Goal: Information Seeking & Learning: Learn about a topic

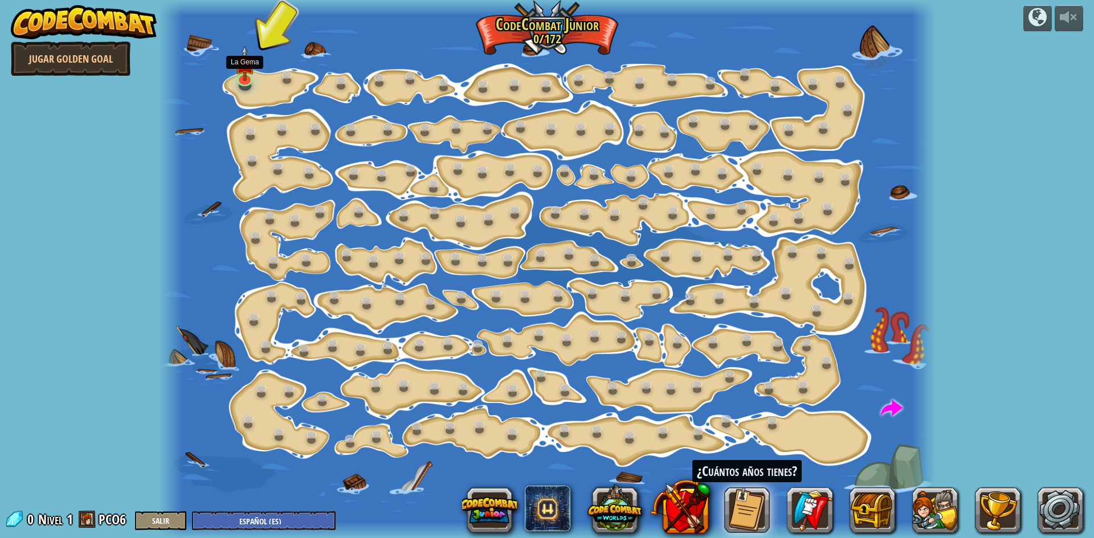
select select "es-ES"
click at [244, 85] on link at bounding box center [244, 75] width 23 height 23
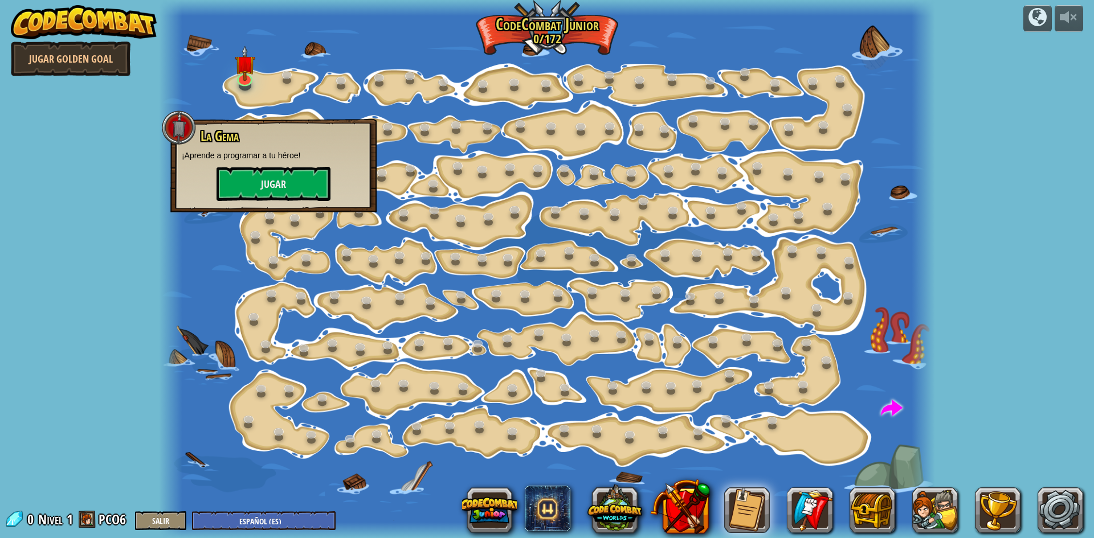
drag, startPoint x: 595, startPoint y: 247, endPoint x: 586, endPoint y: 269, distance: 24.5
click at [586, 269] on div at bounding box center [547, 269] width 776 height 538
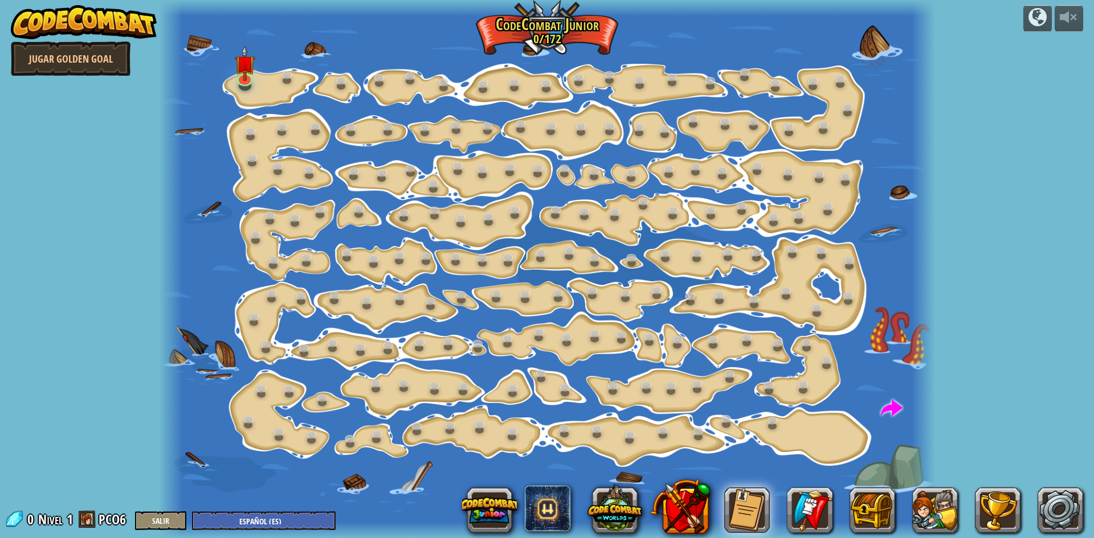
drag, startPoint x: 573, startPoint y: 295, endPoint x: 527, endPoint y: 370, distance: 87.9
click at [527, 370] on div at bounding box center [547, 269] width 776 height 538
click at [525, 371] on div at bounding box center [547, 269] width 776 height 538
drag, startPoint x: 523, startPoint y: 376, endPoint x: 538, endPoint y: 356, distance: 25.6
click at [526, 370] on div at bounding box center [547, 269] width 776 height 538
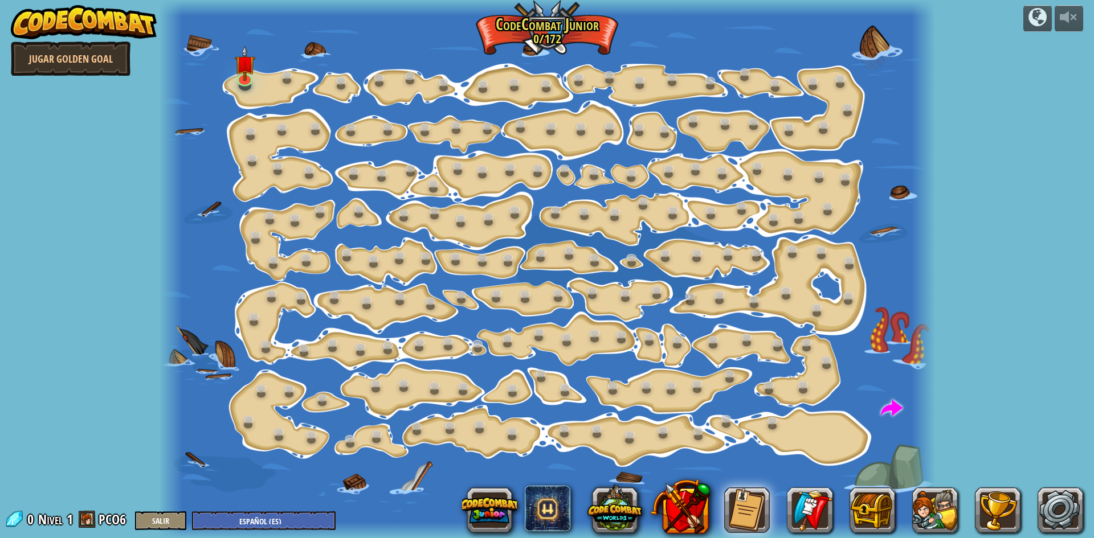
click at [685, 271] on div at bounding box center [547, 269] width 776 height 538
click at [944, 518] on button at bounding box center [935, 511] width 46 height 46
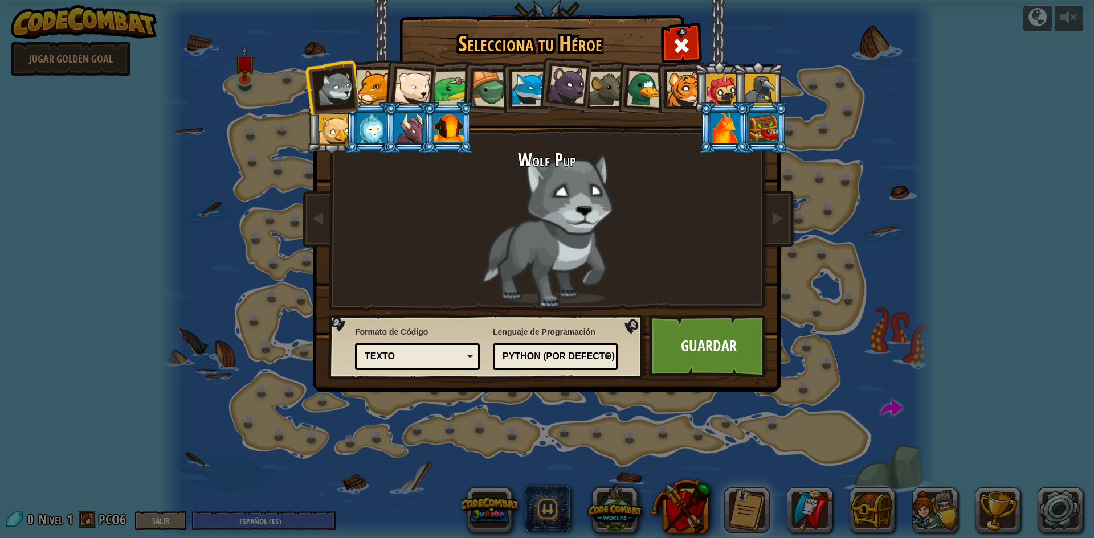
drag, startPoint x: 337, startPoint y: 68, endPoint x: 379, endPoint y: 65, distance: 42.8
click at [351, 68] on li at bounding box center [332, 87] width 56 height 56
drag, startPoint x: 712, startPoint y: 347, endPoint x: 582, endPoint y: 363, distance: 130.8
click at [712, 347] on link "Guardar" at bounding box center [708, 346] width 119 height 63
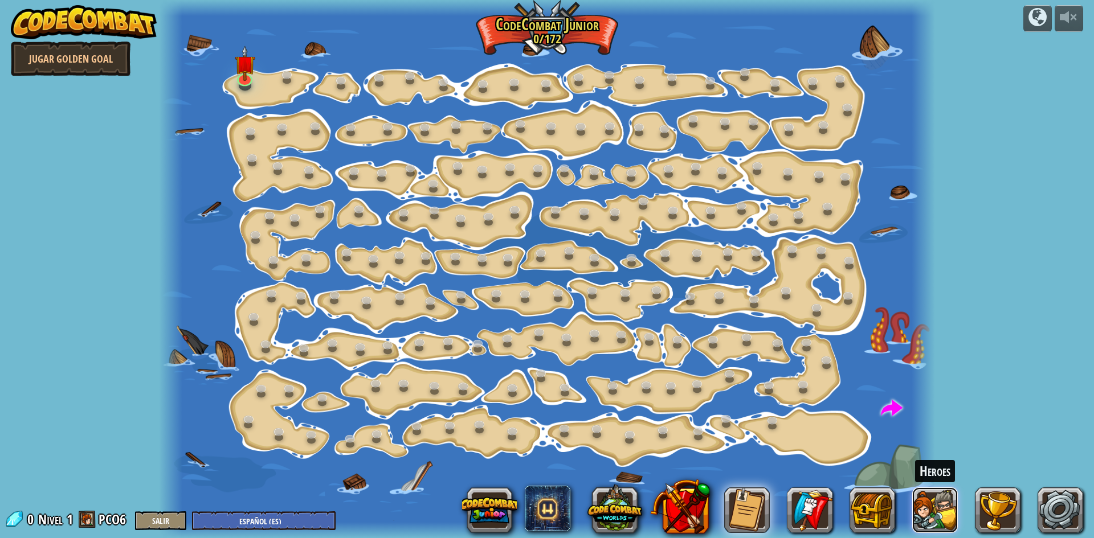
click at [938, 498] on button at bounding box center [935, 511] width 46 height 46
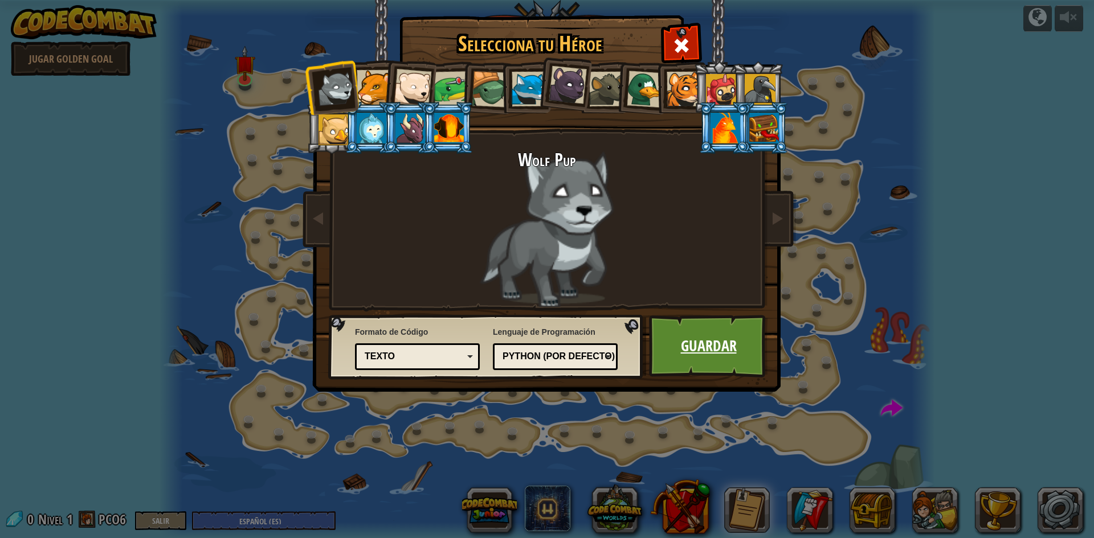
click at [695, 350] on link "Guardar" at bounding box center [708, 346] width 119 height 63
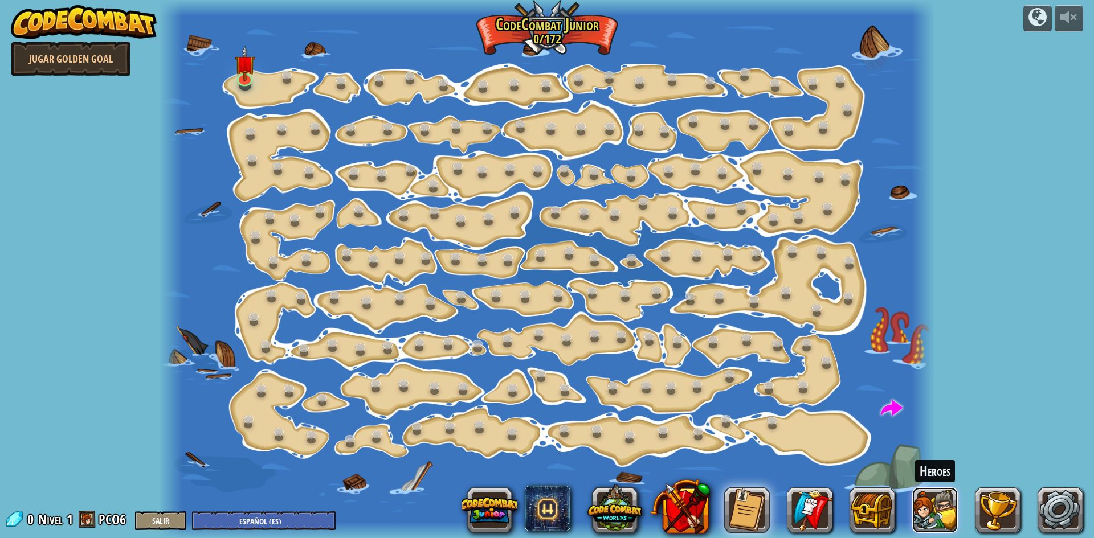
click at [935, 515] on button at bounding box center [935, 511] width 46 height 46
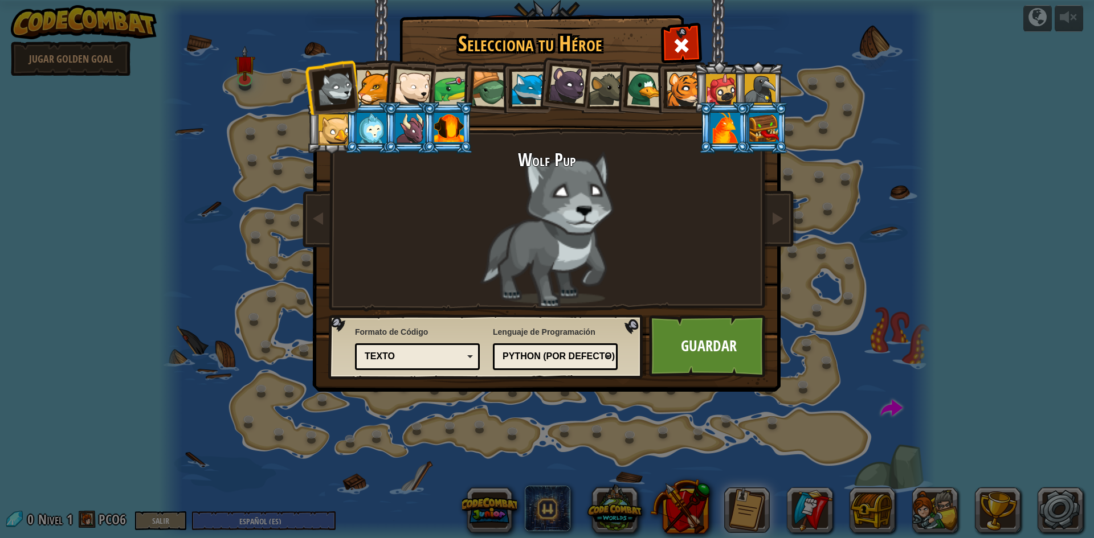
drag, startPoint x: 694, startPoint y: 345, endPoint x: 702, endPoint y: 342, distance: 7.9
click at [696, 342] on link "Guardar" at bounding box center [708, 346] width 119 height 63
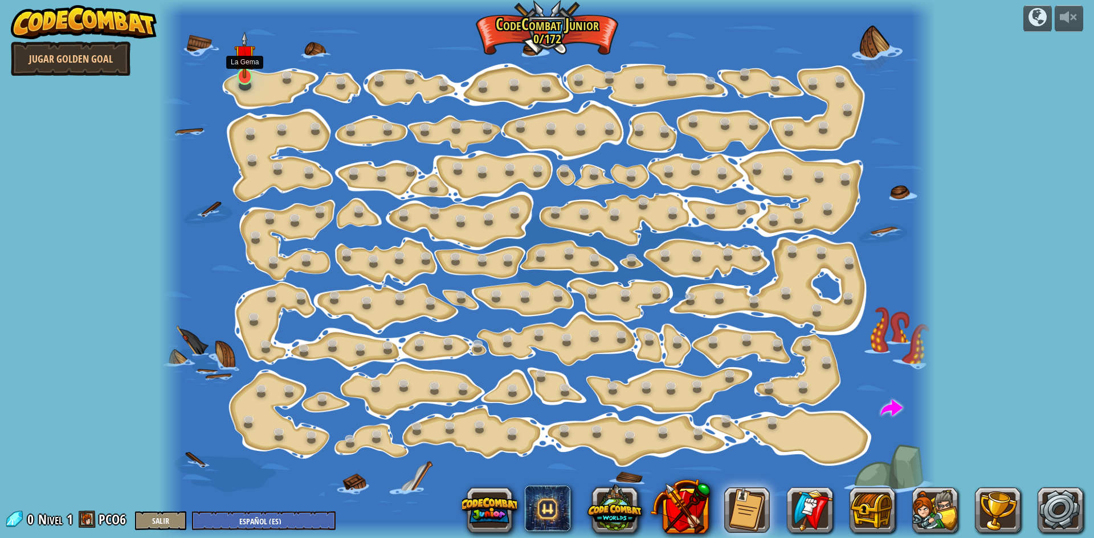
click at [247, 63] on img at bounding box center [244, 54] width 21 height 47
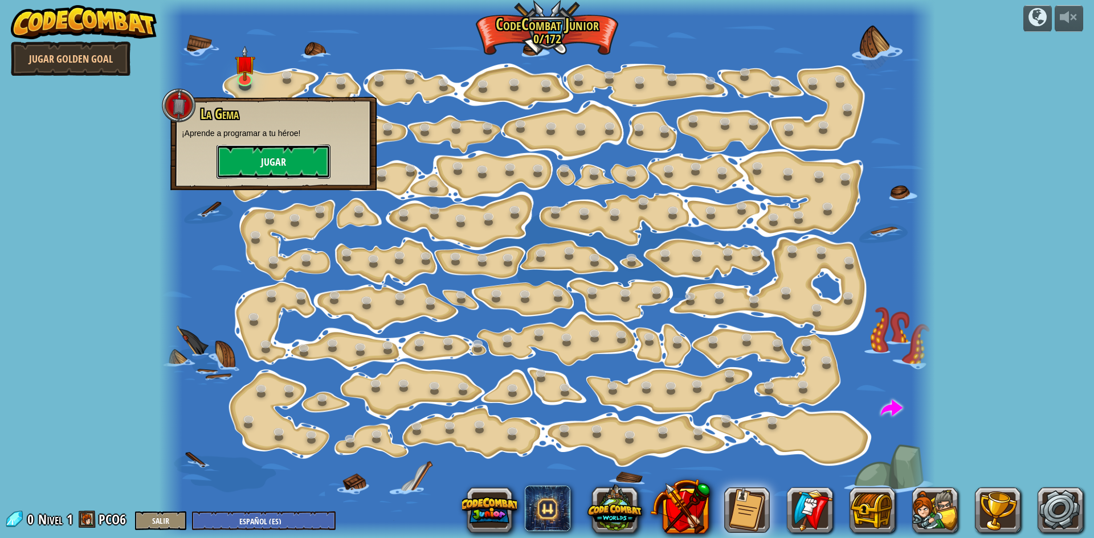
click at [269, 158] on button "Jugar" at bounding box center [273, 162] width 114 height 34
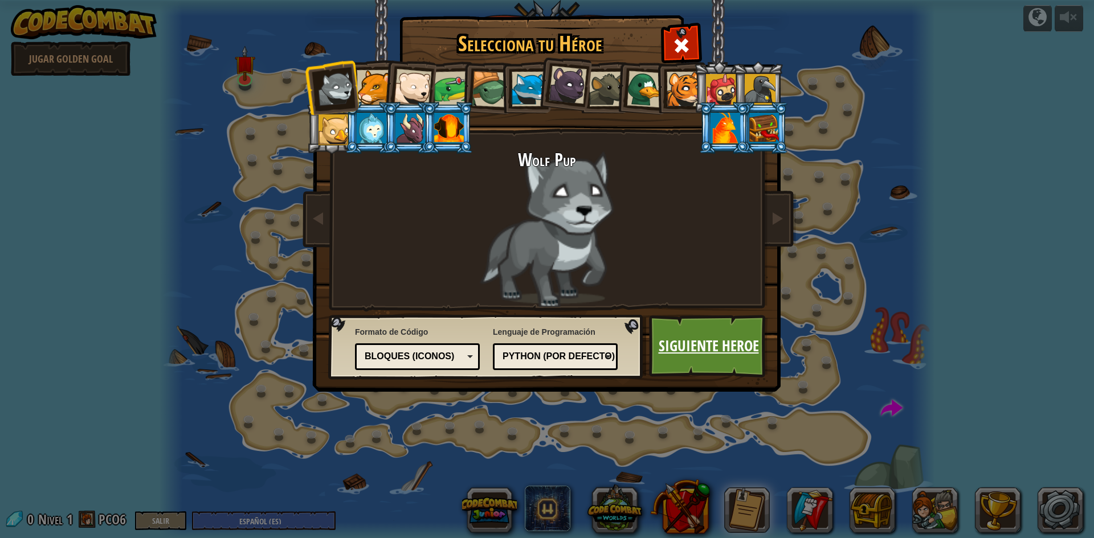
drag, startPoint x: 747, startPoint y: 358, endPoint x: 746, endPoint y: 346, distance: 11.4
click at [746, 346] on link "Siguiente Heroe" at bounding box center [708, 346] width 119 height 63
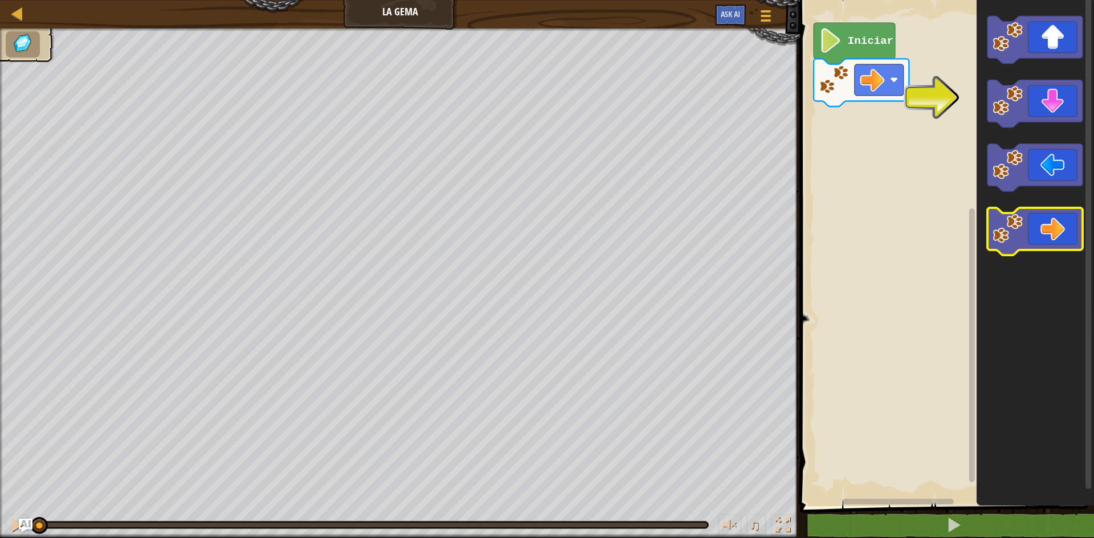
click at [1057, 224] on icon "Espacio de trabajo de Blockly" at bounding box center [1034, 232] width 95 height 48
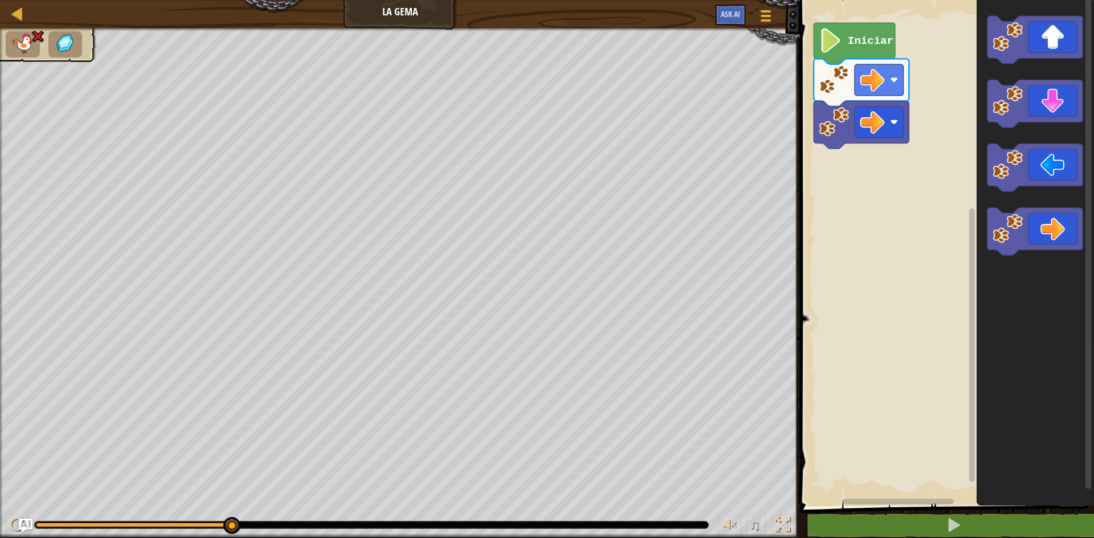
click at [164, 109] on div at bounding box center [400, 283] width 800 height 510
click at [877, 50] on icon "Espacio de trabajo de Blockly" at bounding box center [853, 44] width 81 height 42
click at [830, 41] on image "Espacio de trabajo de Blockly" at bounding box center [830, 40] width 23 height 24
click at [831, 41] on image "Espacio de trabajo de Blockly" at bounding box center [830, 40] width 23 height 24
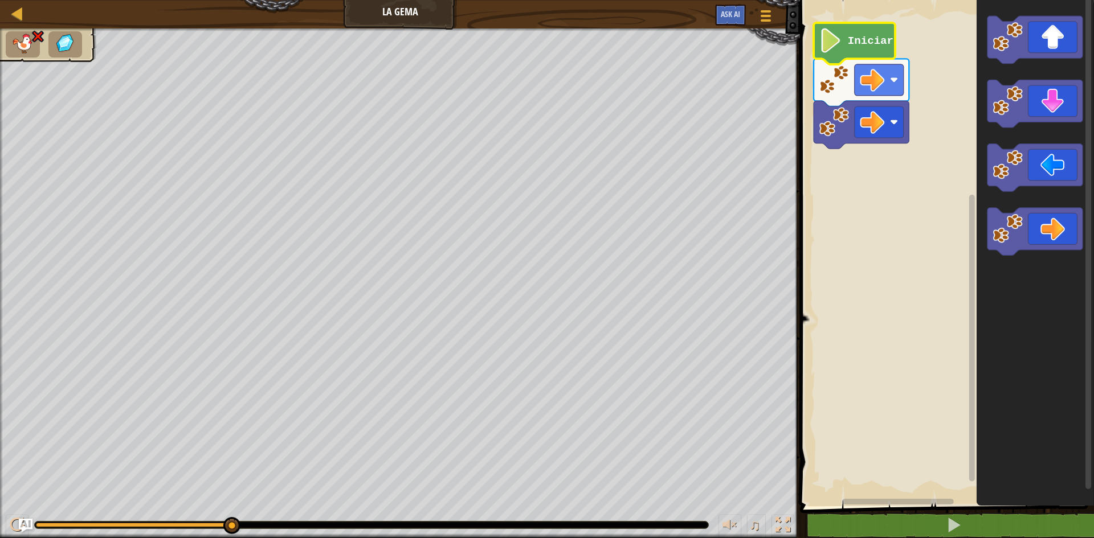
click at [831, 41] on image "Espacio de trabajo de Blockly" at bounding box center [830, 40] width 23 height 24
click at [839, 40] on image "Espacio de trabajo de Blockly" at bounding box center [830, 40] width 23 height 24
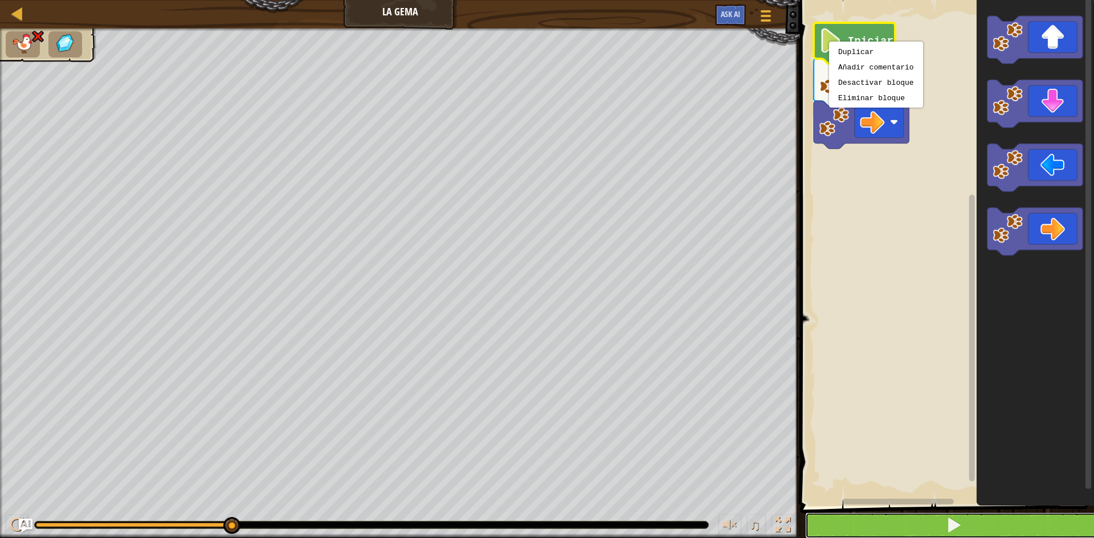
click at [959, 518] on span at bounding box center [953, 525] width 16 height 16
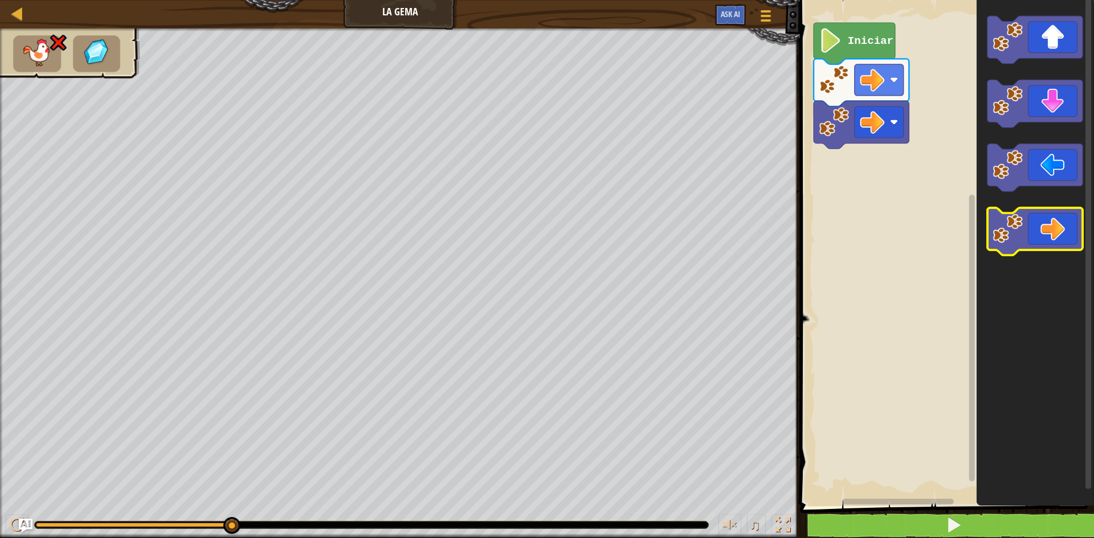
click at [1058, 238] on icon "Espacio de trabajo de Blockly" at bounding box center [1034, 232] width 95 height 48
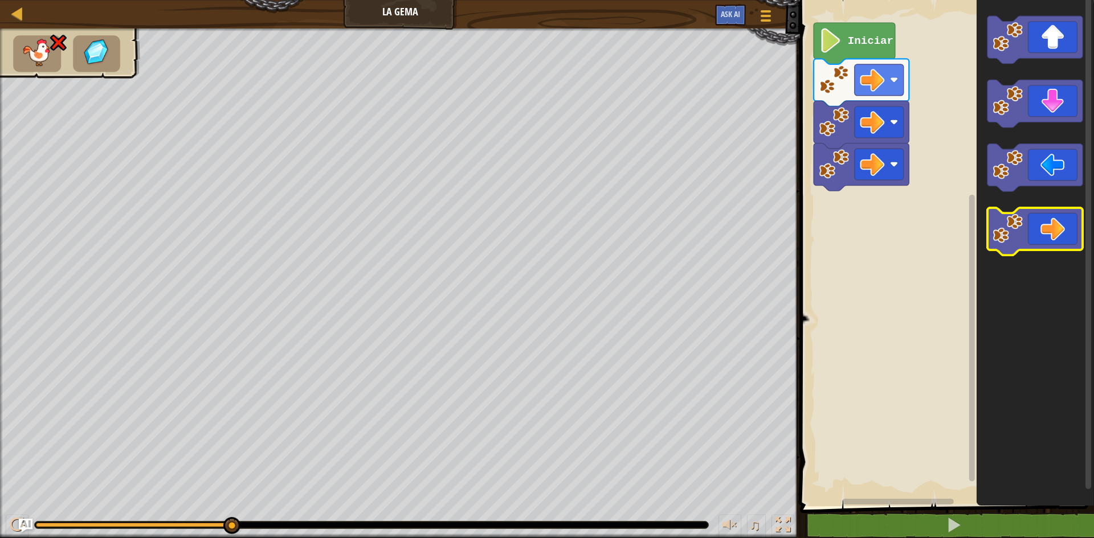
click at [1058, 238] on icon "Espacio de trabajo de Blockly" at bounding box center [1034, 232] width 95 height 48
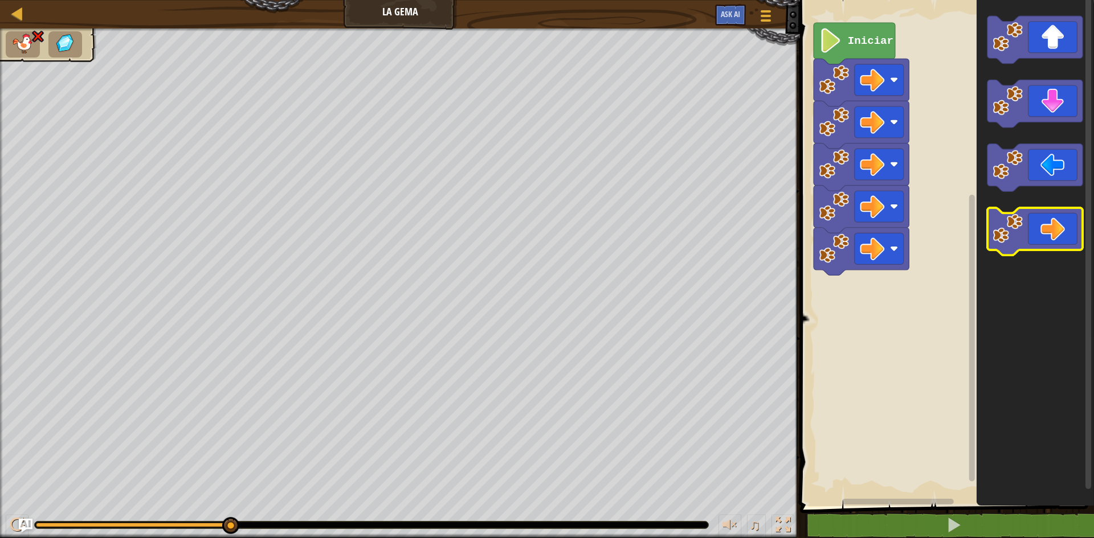
click at [1062, 243] on icon "Espacio de trabajo de Blockly" at bounding box center [1034, 232] width 95 height 48
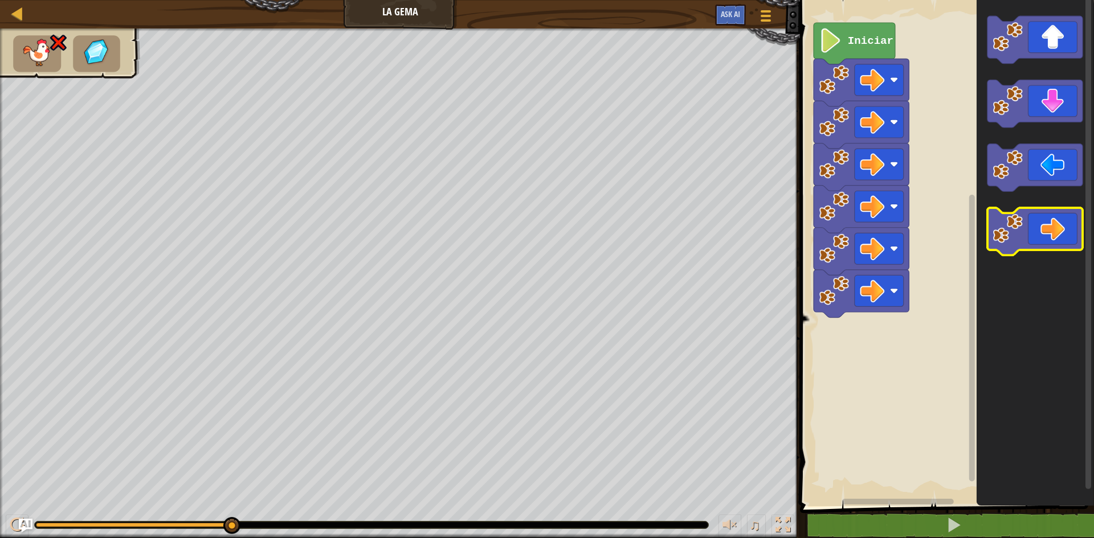
click at [1066, 243] on icon "Espacio de trabajo de Blockly" at bounding box center [1034, 232] width 95 height 48
click at [1066, 249] on icon "Espacio de trabajo de Blockly" at bounding box center [1034, 232] width 95 height 48
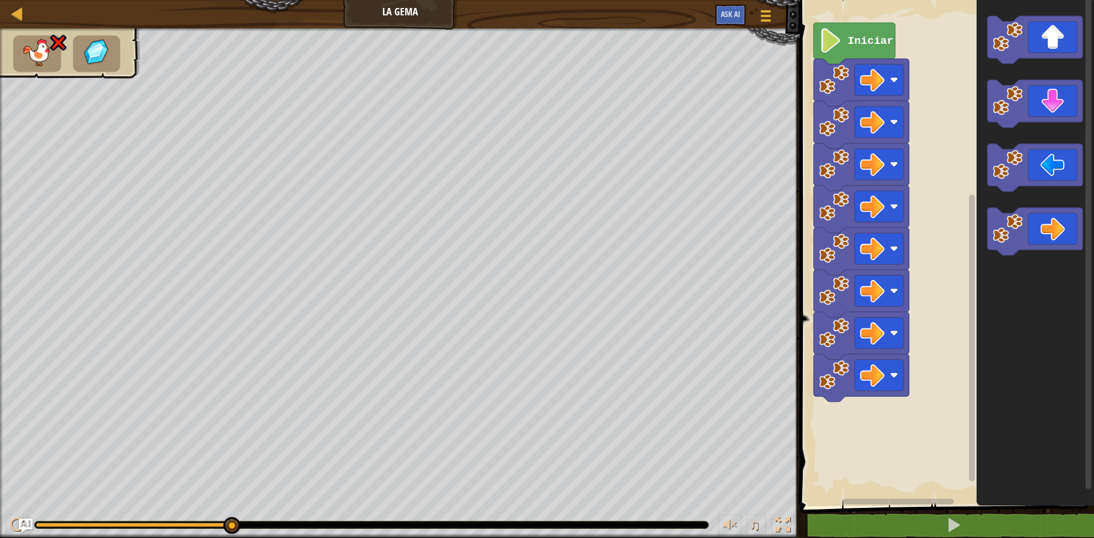
click at [1066, 249] on icon "Espacio de trabajo de Blockly" at bounding box center [1034, 232] width 95 height 48
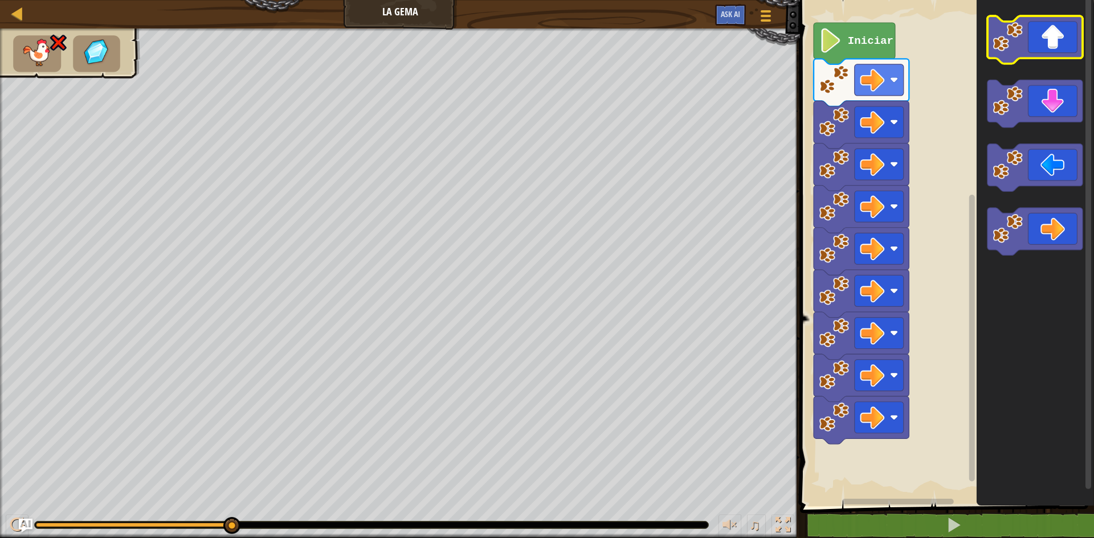
click at [1047, 48] on icon "Espacio de trabajo de Blockly" at bounding box center [1034, 40] width 95 height 48
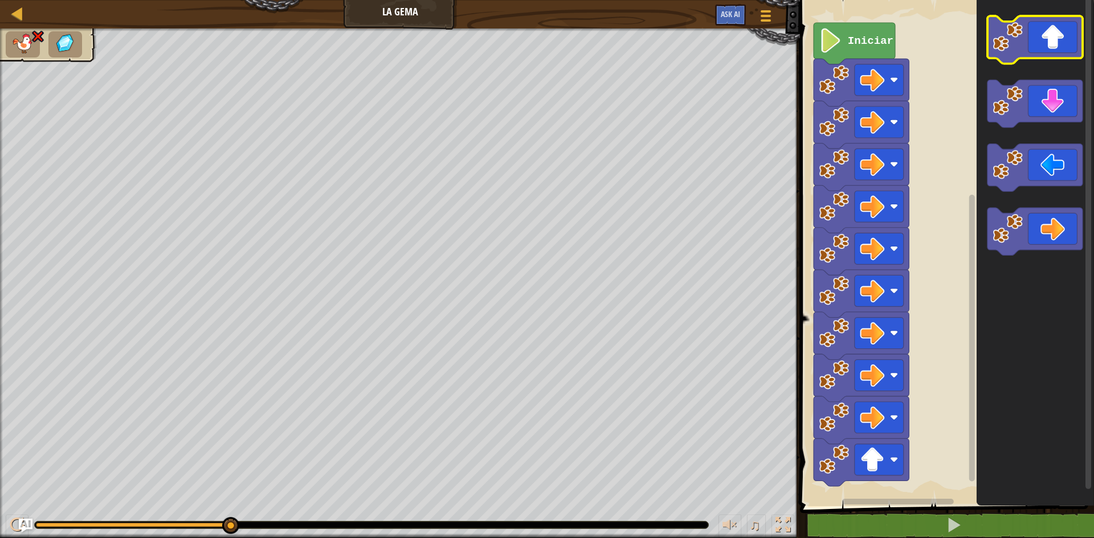
click at [1047, 48] on icon "Espacio de trabajo de Blockly" at bounding box center [1034, 40] width 95 height 48
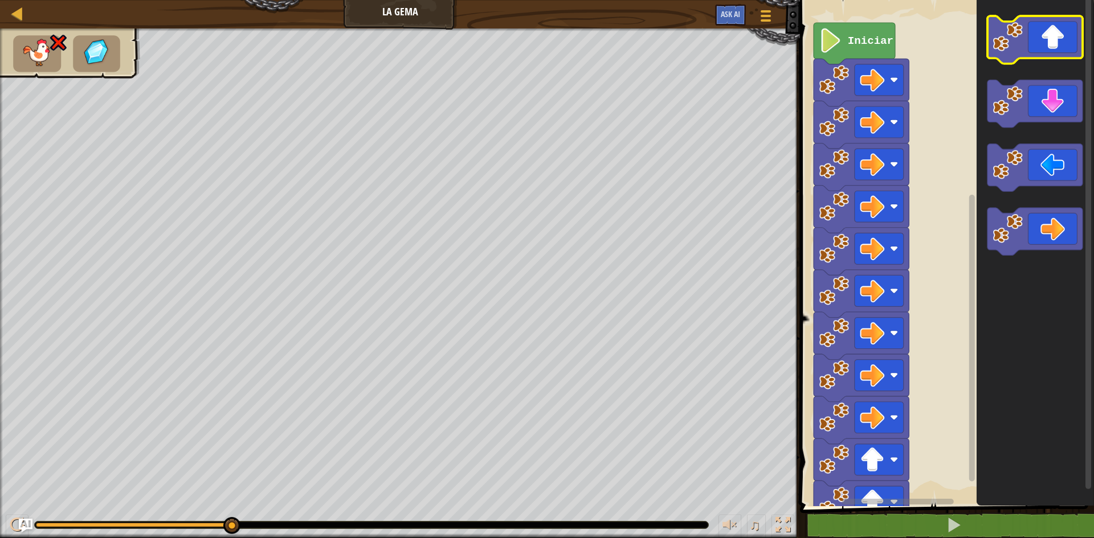
click at [1047, 48] on icon "Espacio de trabajo de Blockly" at bounding box center [1034, 40] width 95 height 48
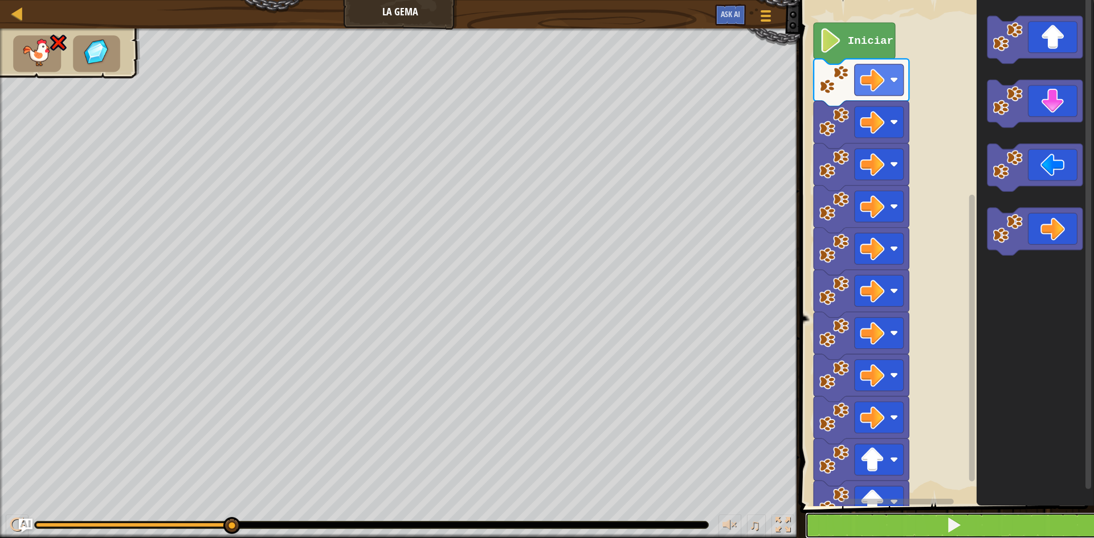
click at [956, 518] on span at bounding box center [953, 525] width 16 height 16
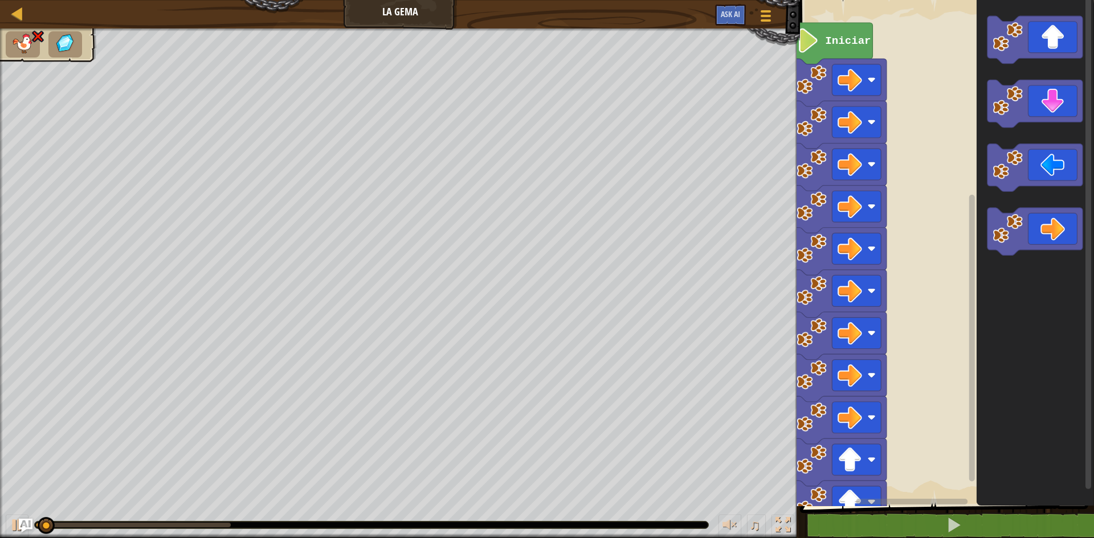
click at [963, 505] on g "Espacio de trabajo de Blockly" at bounding box center [882, 502] width 171 height 9
click at [965, 490] on rect "Espacio de trabajo de Blockly" at bounding box center [944, 250] width 297 height 512
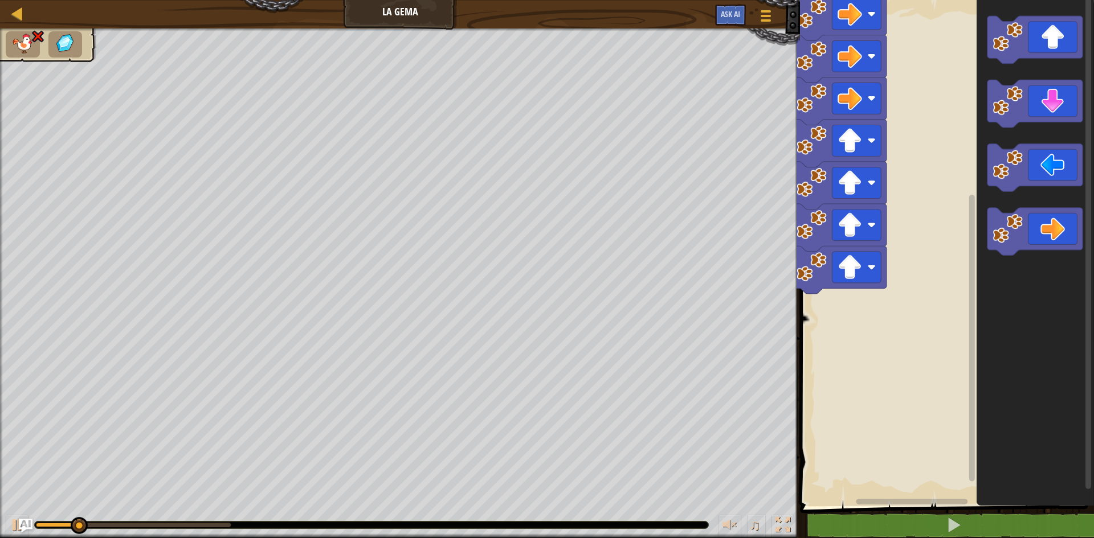
click at [968, 469] on rect "Espacio de trabajo de Blockly" at bounding box center [971, 246] width 9 height 503
click at [976, 455] on icon "Espacio de trabajo de Blockly" at bounding box center [1034, 250] width 117 height 512
click at [968, 0] on html "Mapa La Gema Menú del Juego Ask AI 1 הההההההההההההההההההההההההההההההההההההההההה…" at bounding box center [547, 0] width 1094 height 0
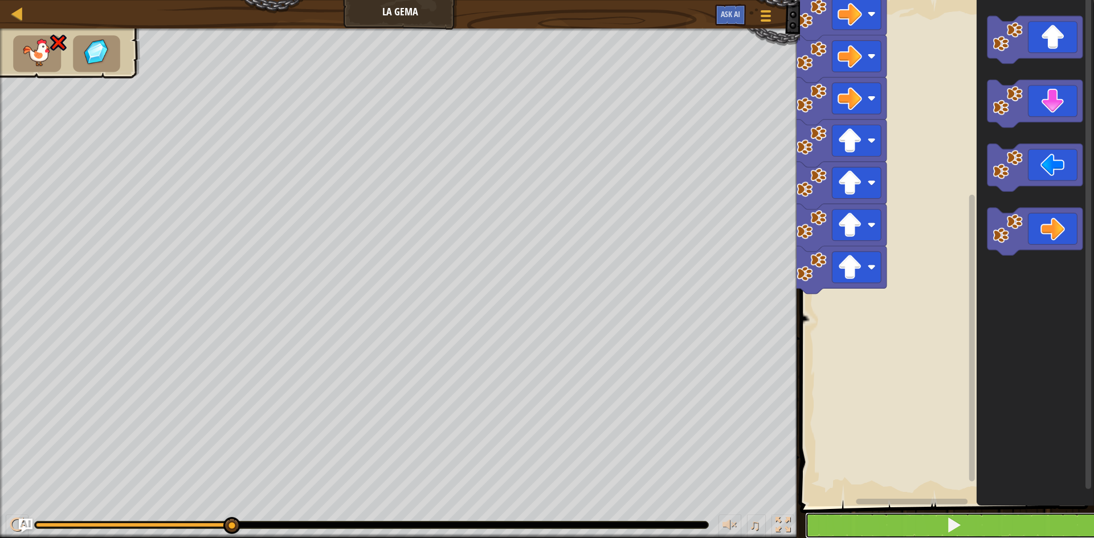
click at [969, 535] on button at bounding box center [953, 526] width 297 height 26
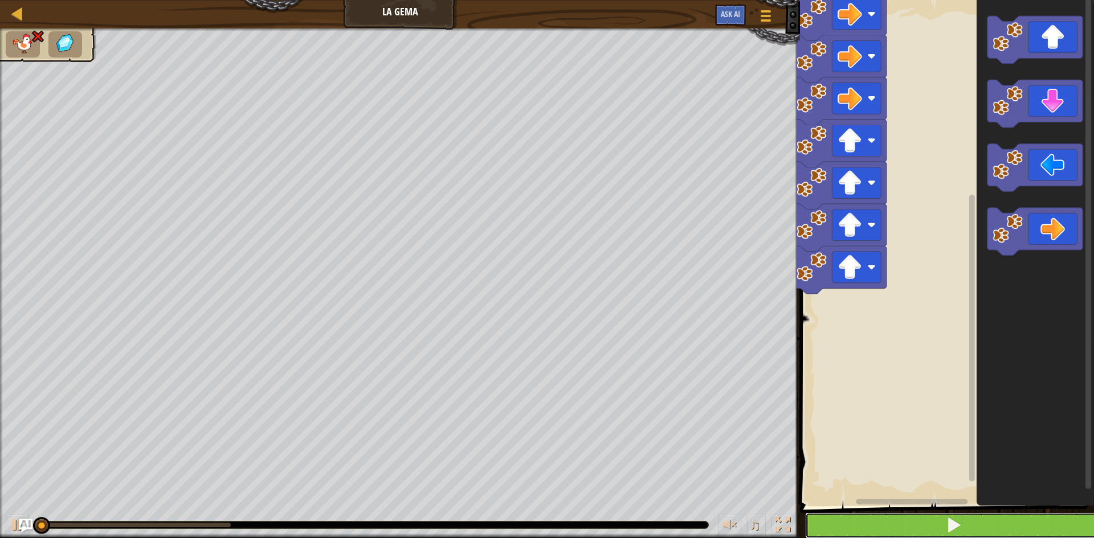
click at [970, 533] on button at bounding box center [953, 526] width 297 height 26
click at [961, 515] on button at bounding box center [953, 526] width 297 height 26
click at [957, 527] on span at bounding box center [953, 525] width 16 height 16
click at [956, 528] on span at bounding box center [953, 525] width 16 height 16
drag, startPoint x: 956, startPoint y: 528, endPoint x: 955, endPoint y: 534, distance: 6.4
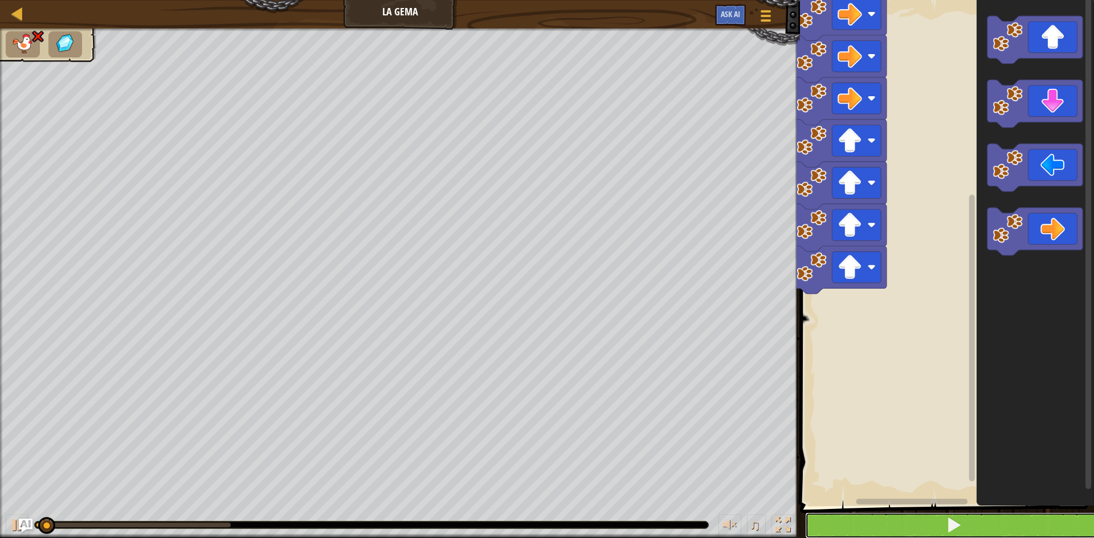
click at [955, 533] on span at bounding box center [953, 525] width 16 height 16
click at [955, 535] on button at bounding box center [953, 526] width 297 height 26
click at [954, 536] on button at bounding box center [953, 526] width 297 height 26
click at [954, 537] on button at bounding box center [953, 526] width 297 height 26
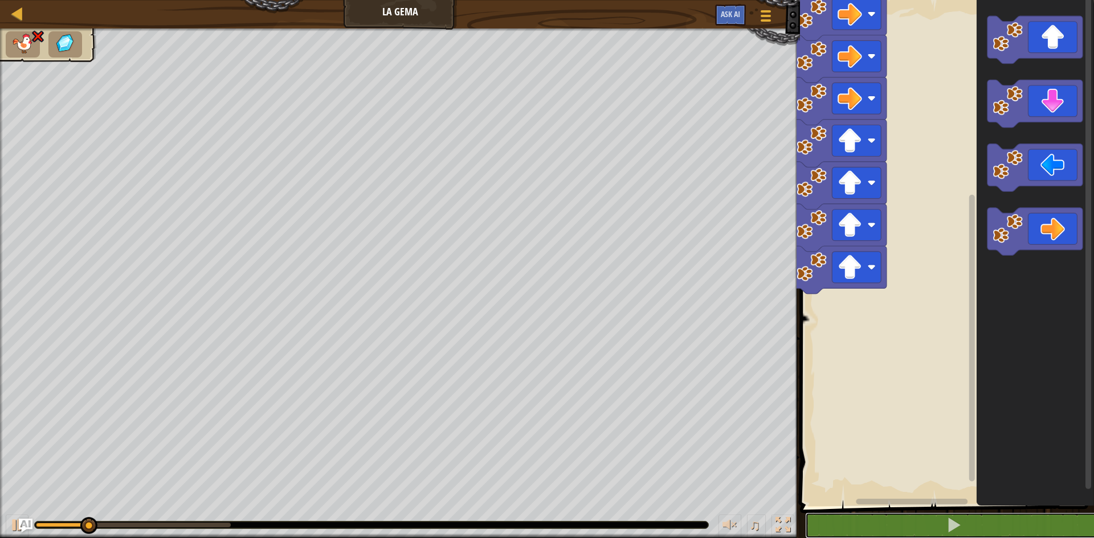
click at [948, 0] on html "Mapa La Gema Menú del Juego Ask AI 1 הההההההההההההההההההההההההההההההההההההההההה…" at bounding box center [547, 0] width 1094 height 0
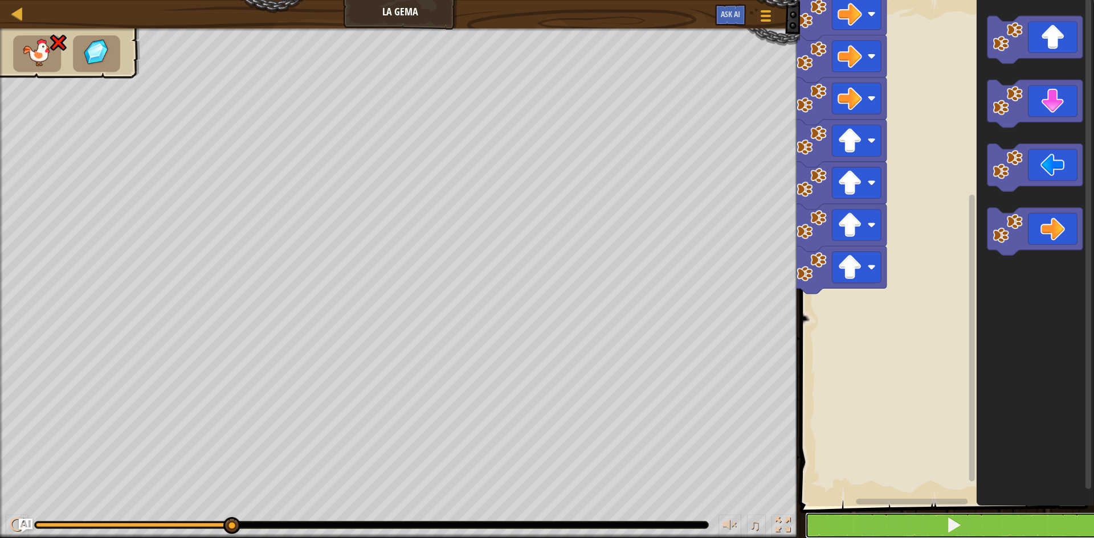
click at [960, 522] on span at bounding box center [953, 525] width 16 height 16
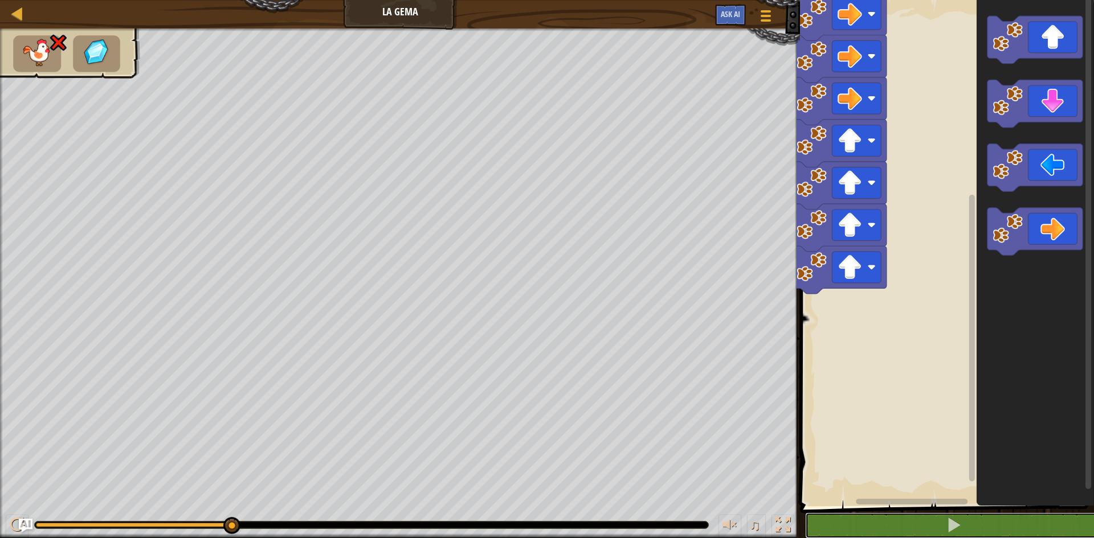
drag, startPoint x: 961, startPoint y: 529, endPoint x: 1002, endPoint y: 460, distance: 80.2
click at [964, 529] on button at bounding box center [953, 526] width 297 height 26
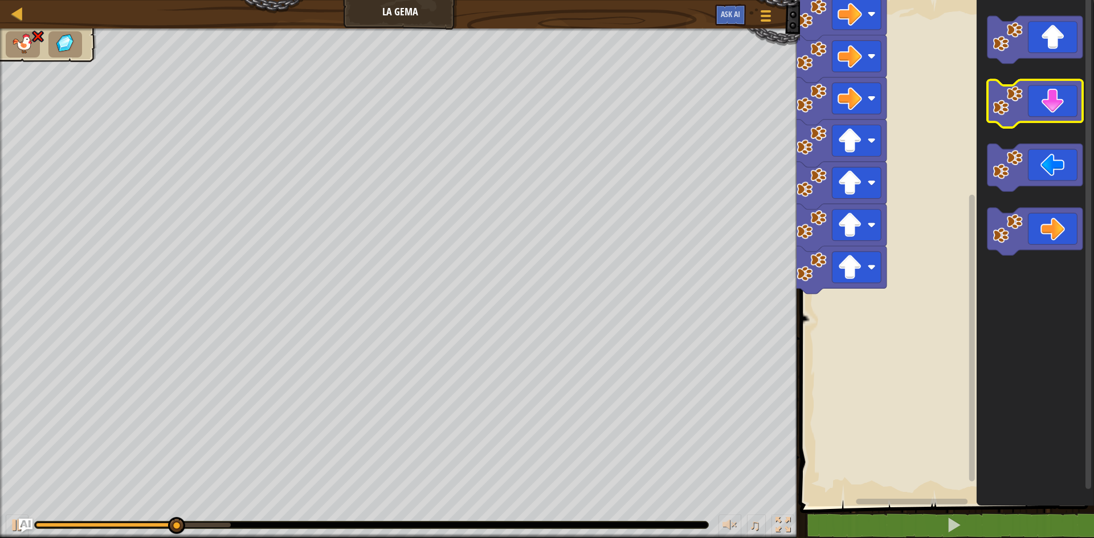
click at [1038, 91] on icon "Espacio de trabajo de Blockly" at bounding box center [1034, 104] width 95 height 48
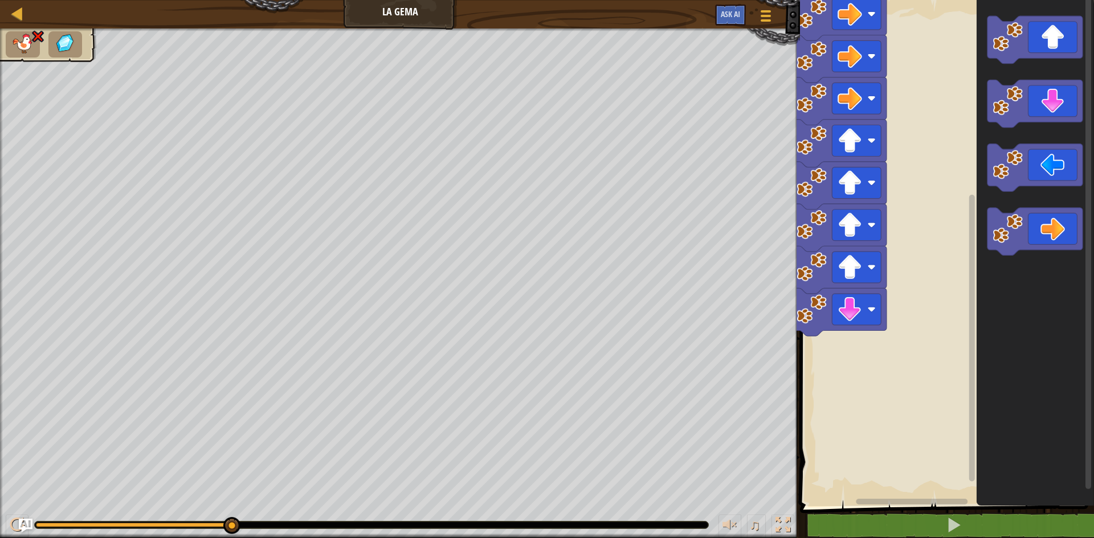
click at [34, 42] on img at bounding box center [38, 37] width 15 height 14
click at [19, 15] on div at bounding box center [17, 13] width 14 height 14
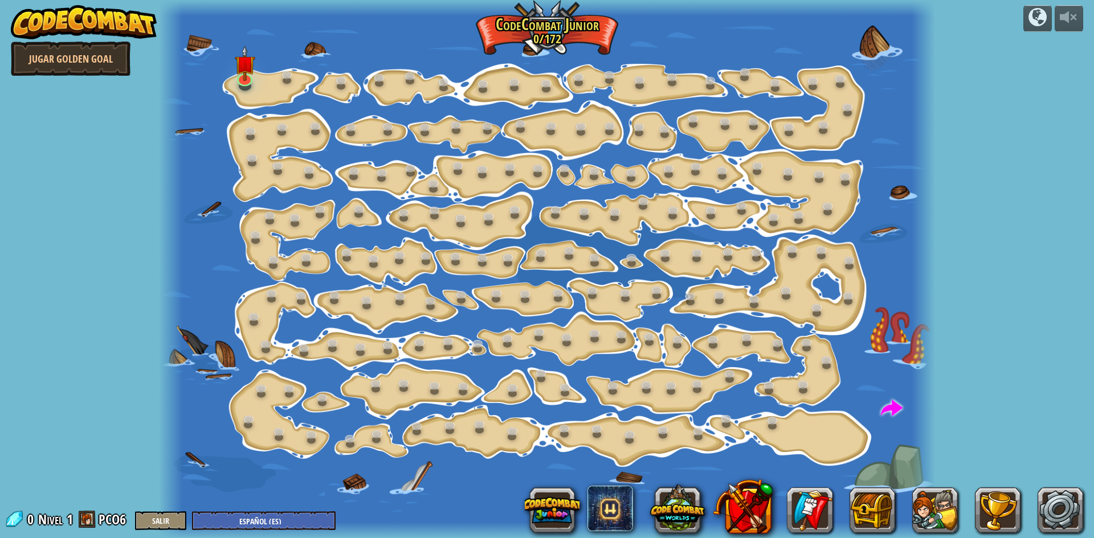
select select "es-ES"
click at [944, 507] on button at bounding box center [935, 511] width 46 height 46
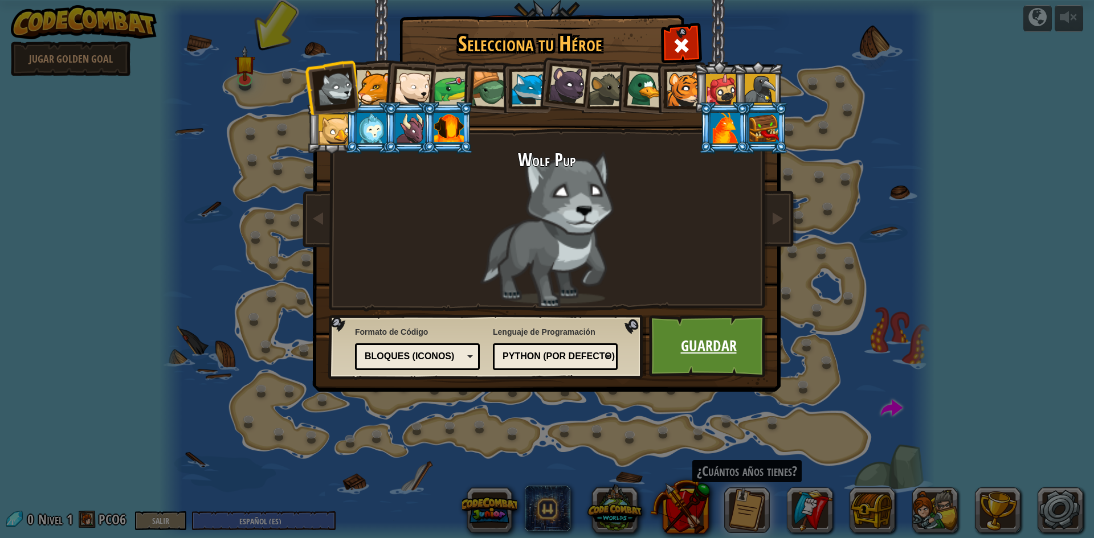
click at [695, 338] on link "Guardar" at bounding box center [708, 346] width 119 height 63
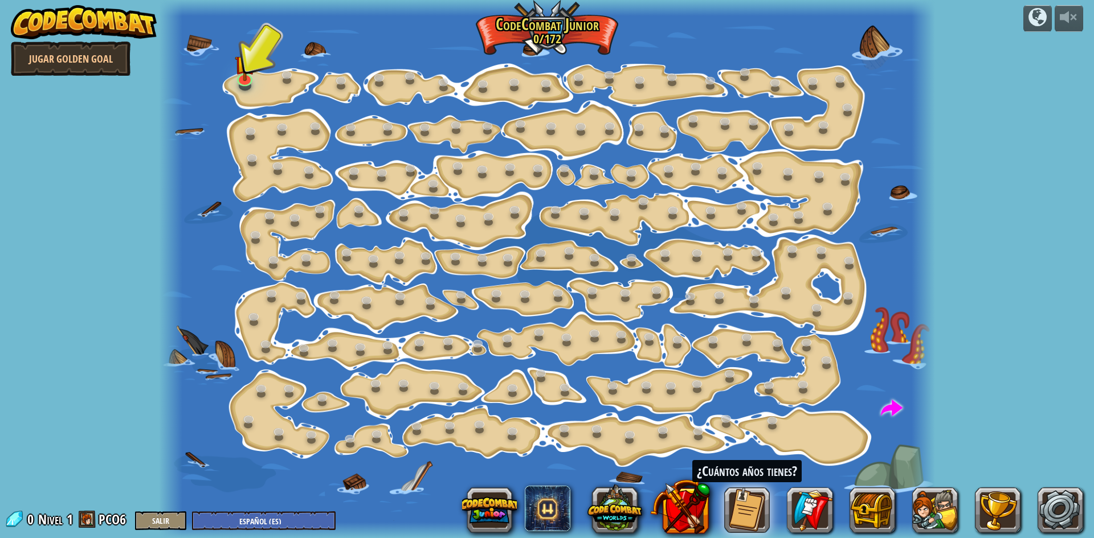
click at [261, 81] on div at bounding box center [547, 269] width 776 height 538
click at [251, 73] on img at bounding box center [244, 54] width 21 height 47
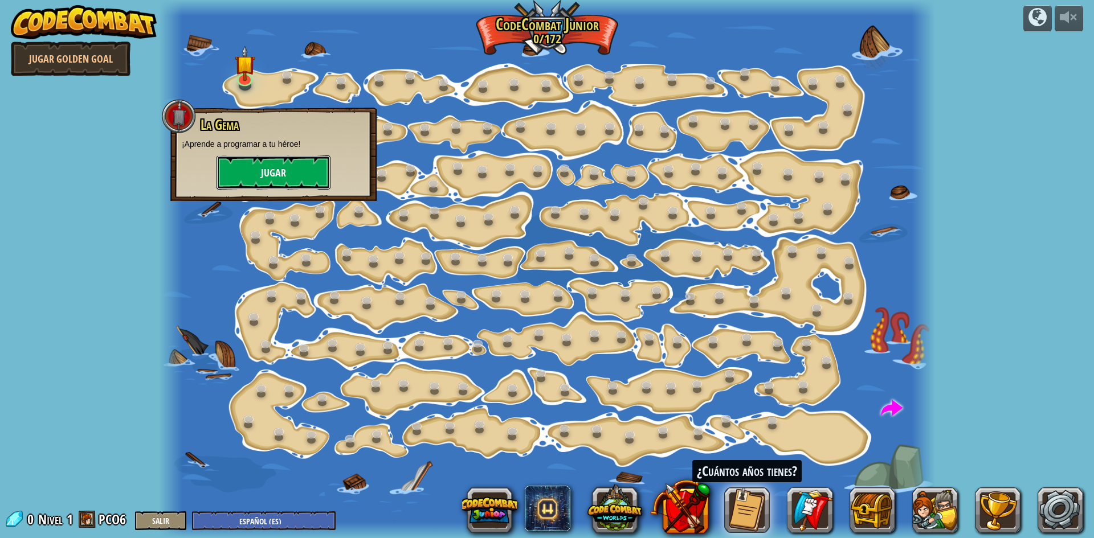
click at [274, 165] on button "Jugar" at bounding box center [273, 172] width 114 height 34
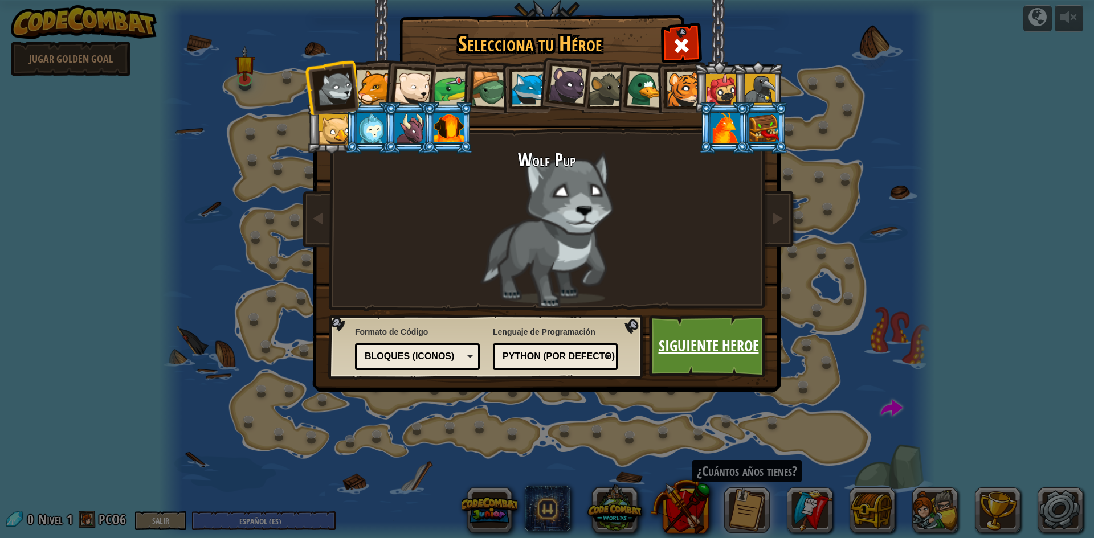
drag, startPoint x: 715, startPoint y: 344, endPoint x: 729, endPoint y: 331, distance: 19.0
click at [729, 331] on link "Siguiente Heroe" at bounding box center [708, 346] width 119 height 63
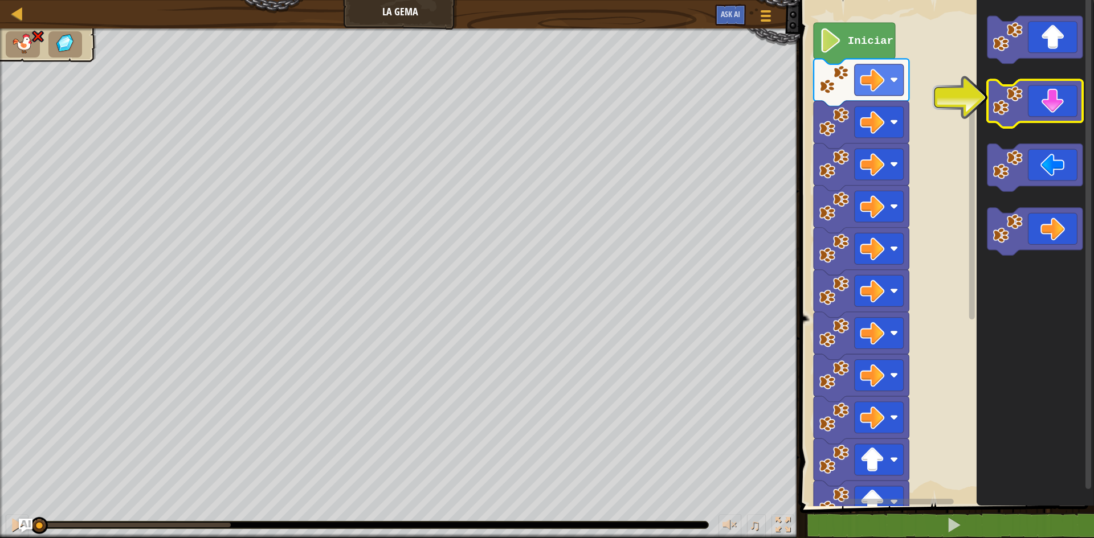
click at [1067, 105] on icon "Espacio de trabajo de Blockly" at bounding box center [1034, 104] width 95 height 48
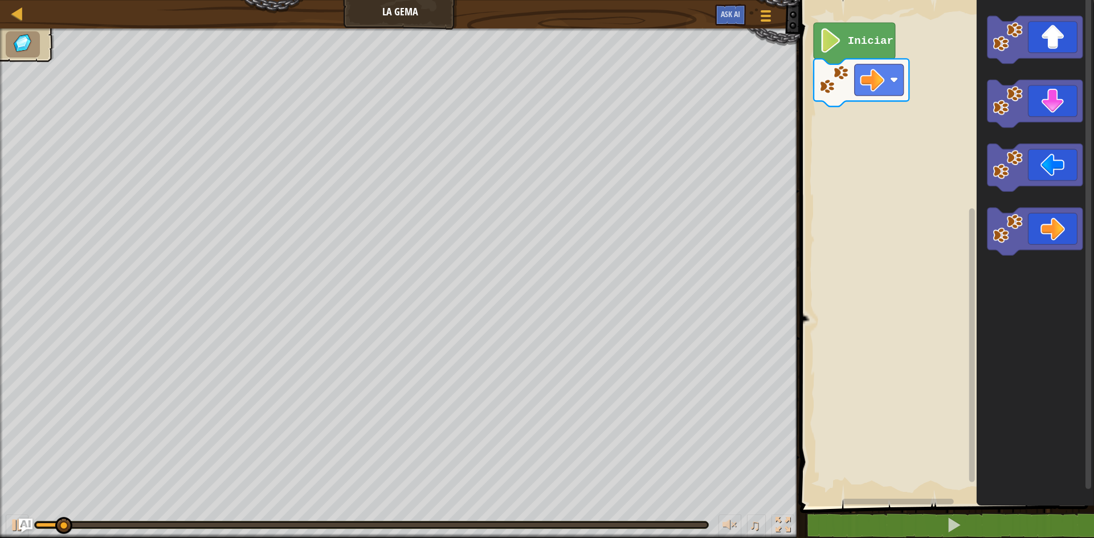
click at [866, 191] on rect "Espacio de trabajo de Blockly" at bounding box center [944, 250] width 297 height 512
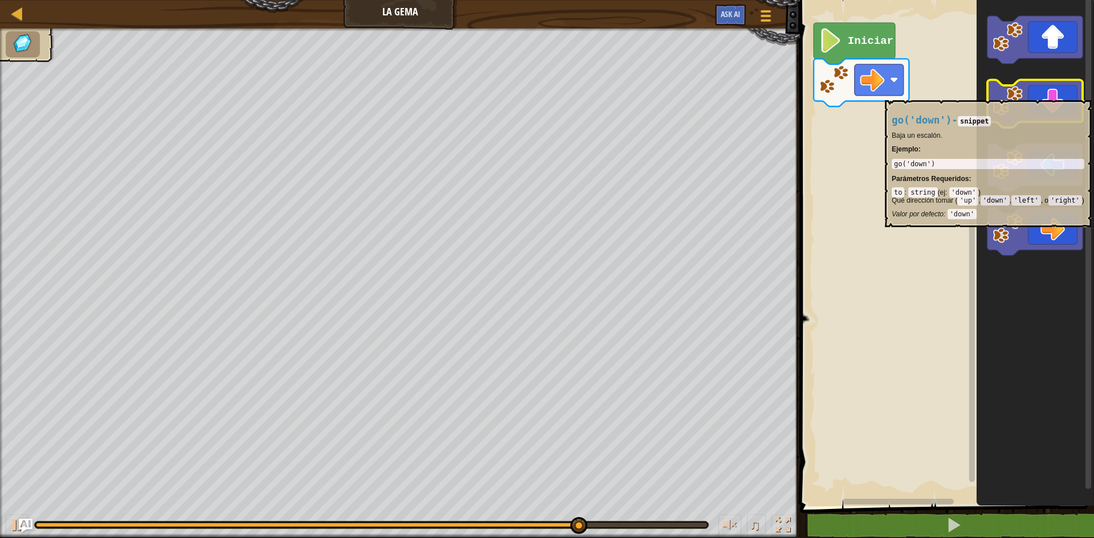
click at [1058, 95] on icon "Espacio de trabajo de Blockly" at bounding box center [1034, 104] width 95 height 48
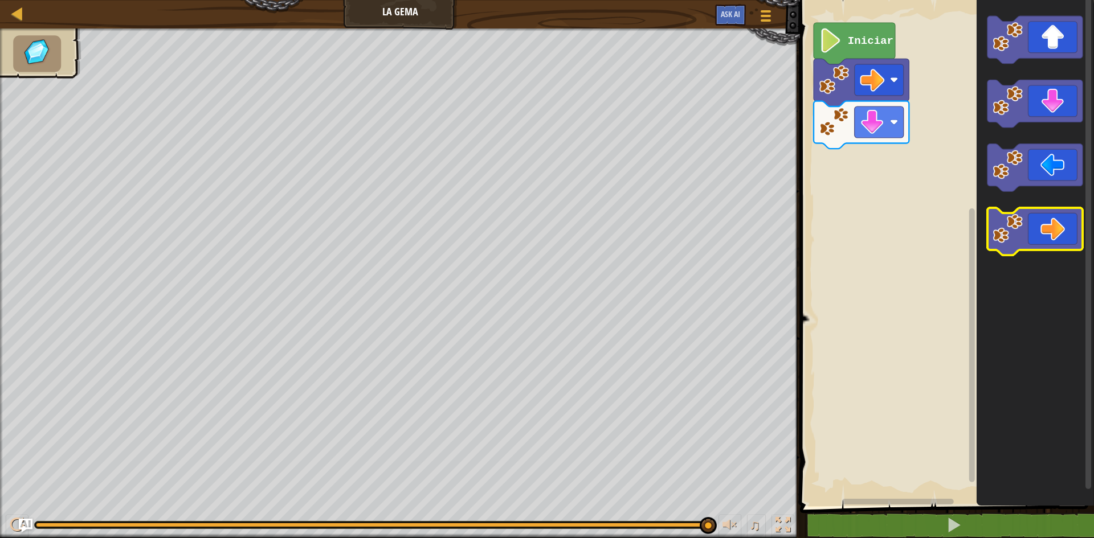
click at [1069, 237] on icon "Espacio de trabajo de Blockly" at bounding box center [1034, 232] width 95 height 48
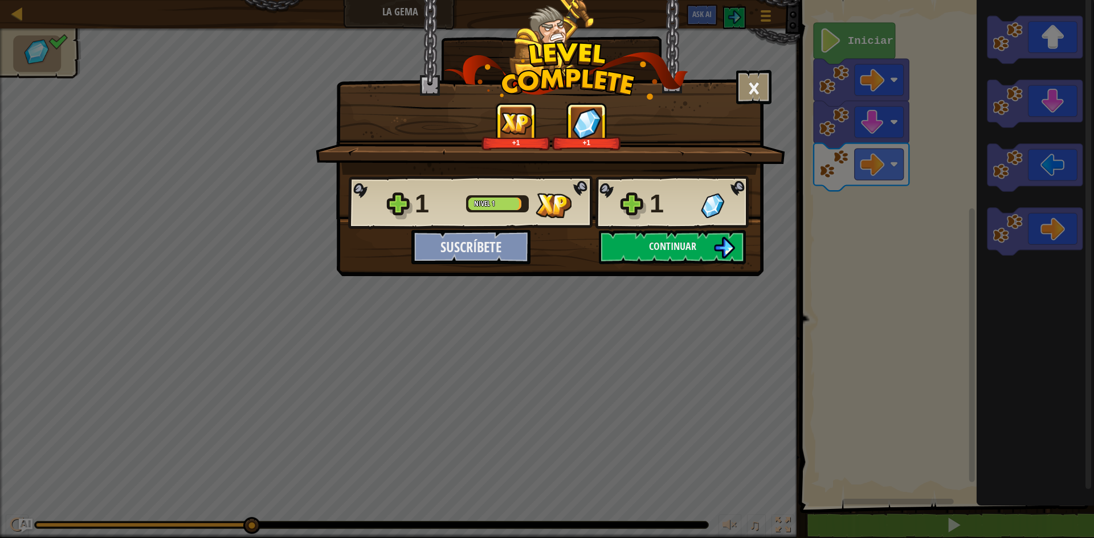
click at [523, 242] on button "Suscríbete" at bounding box center [470, 247] width 119 height 34
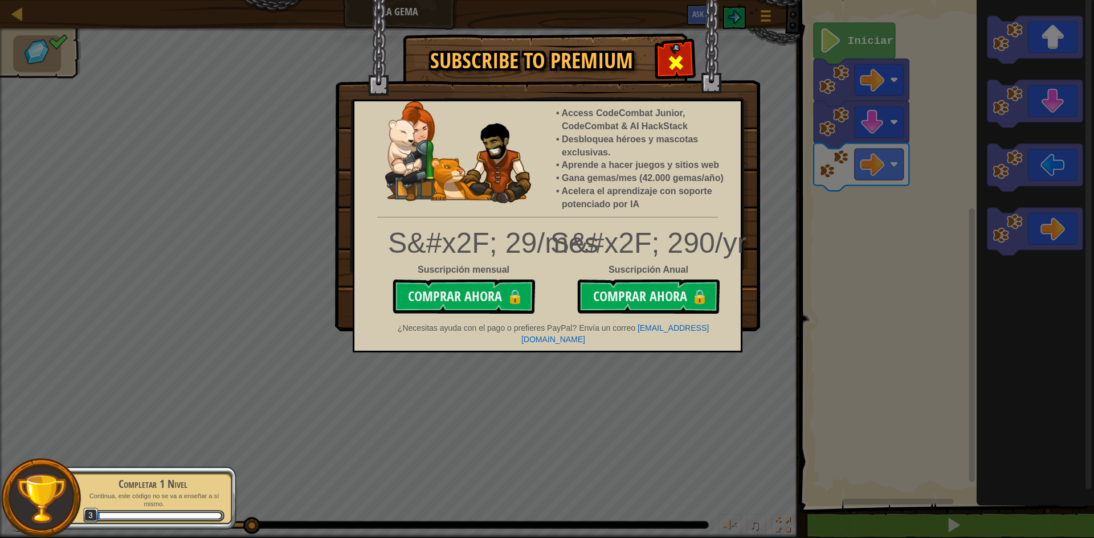
click at [680, 68] on span at bounding box center [675, 63] width 18 height 18
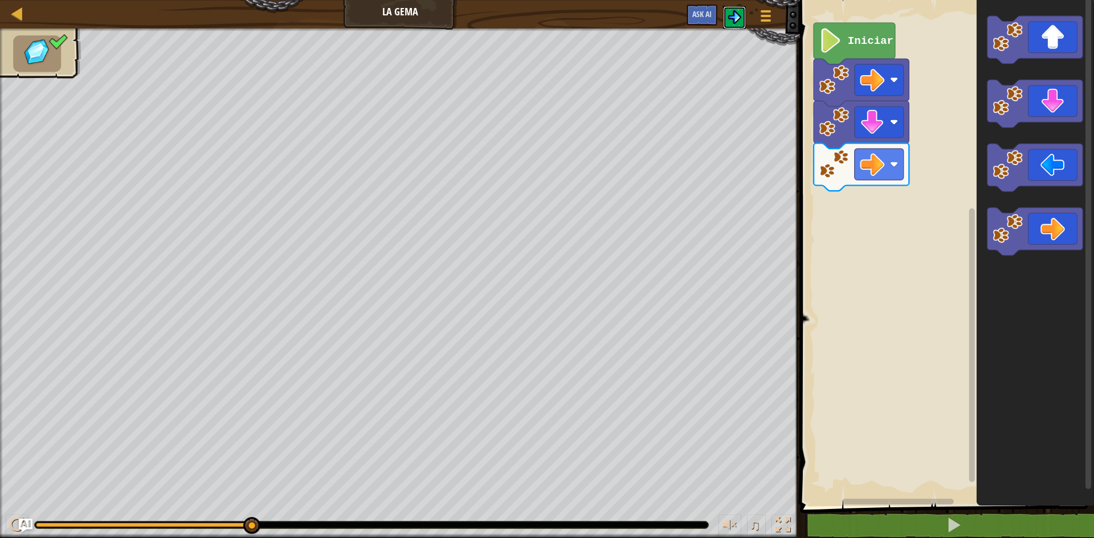
click at [727, 14] on button at bounding box center [734, 17] width 23 height 23
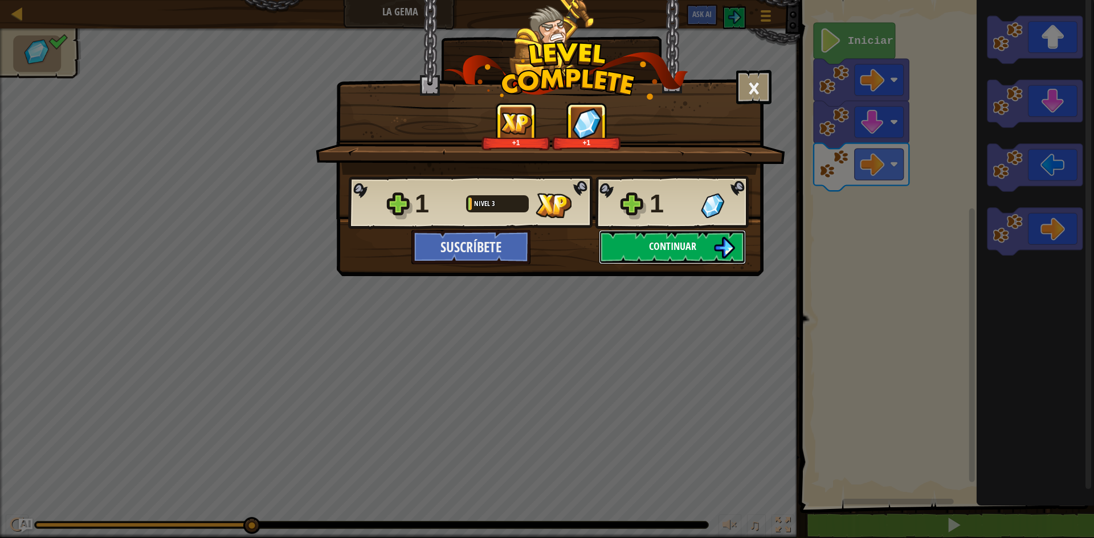
click at [646, 236] on button "Continuar" at bounding box center [672, 247] width 147 height 34
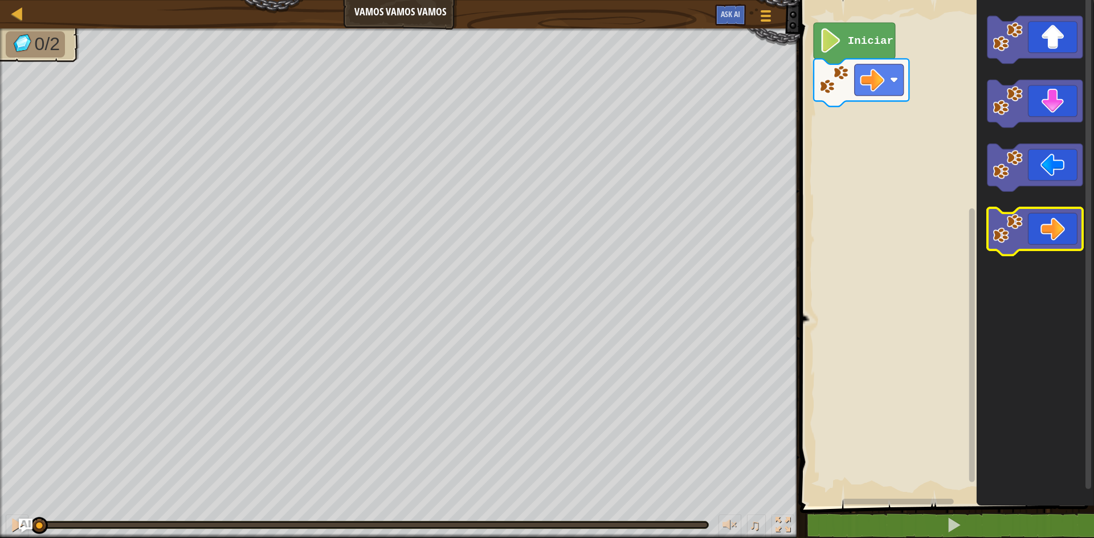
click at [1064, 243] on icon "Espacio de trabajo de Blockly" at bounding box center [1034, 232] width 95 height 48
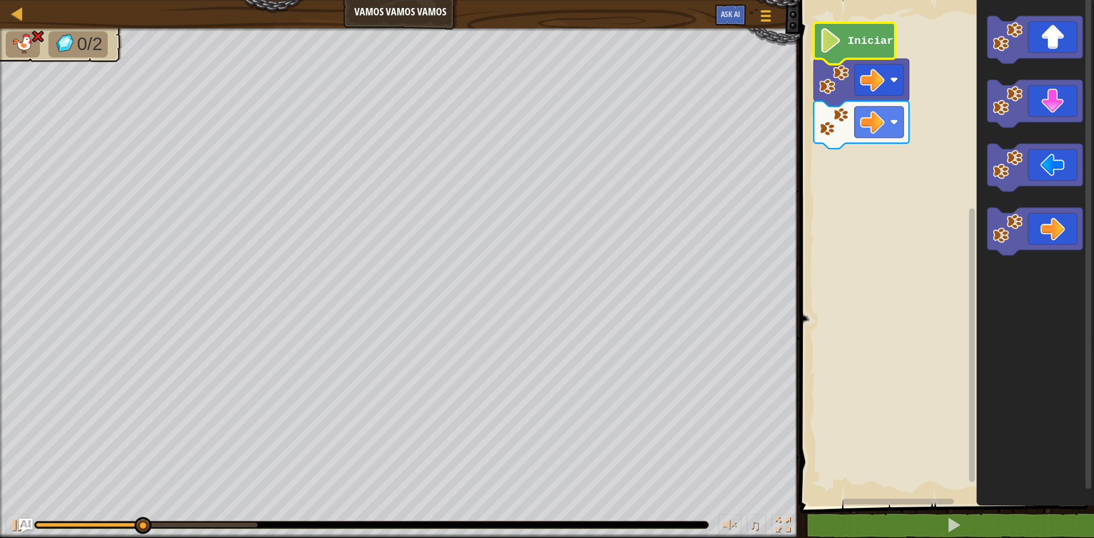
click at [849, 28] on icon "Espacio de trabajo de Blockly" at bounding box center [853, 44] width 81 height 42
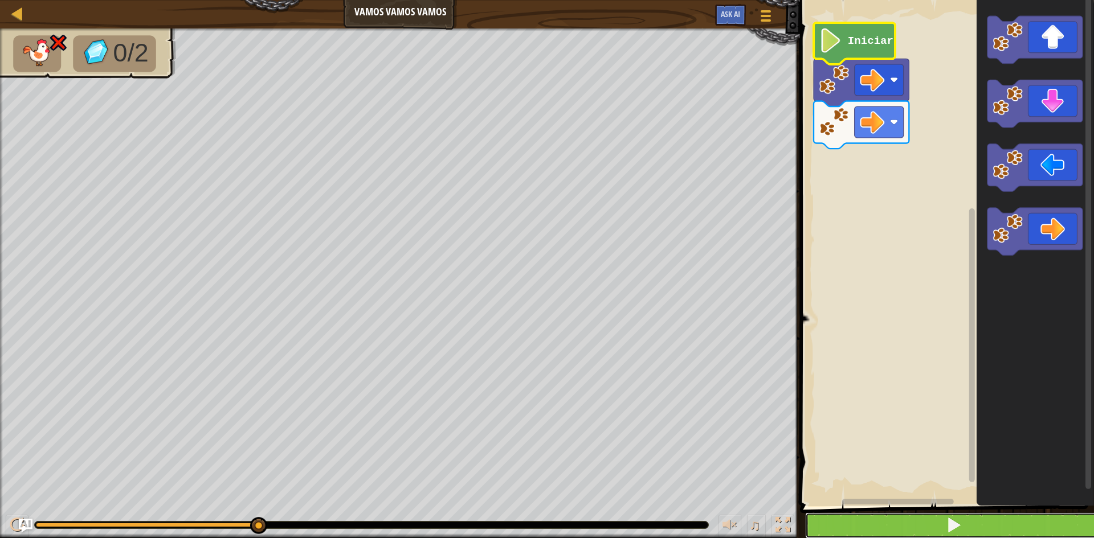
click at [882, 523] on button at bounding box center [953, 526] width 297 height 26
click at [851, 519] on button at bounding box center [953, 526] width 297 height 26
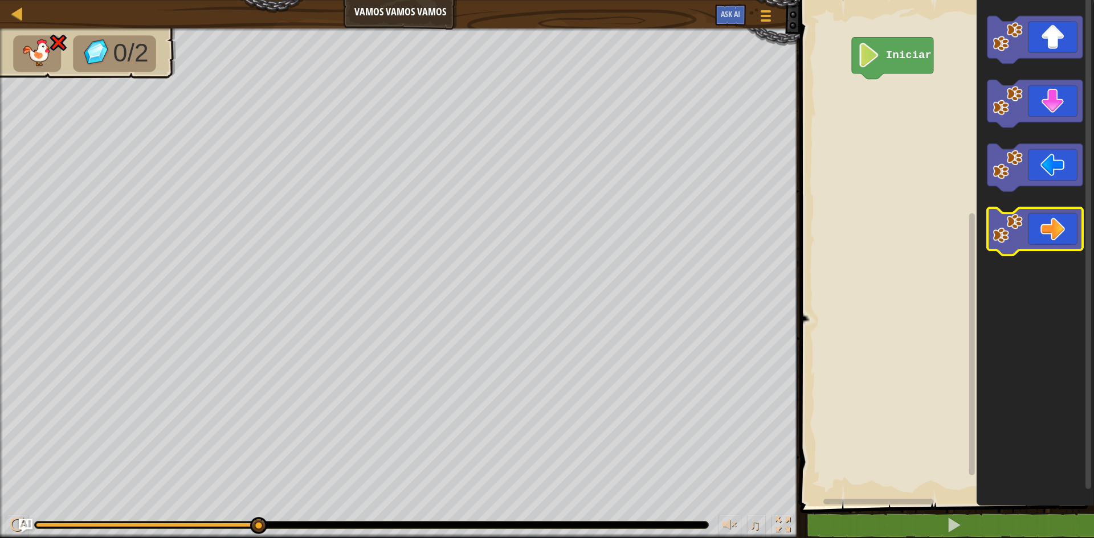
click at [1063, 230] on icon "Espacio de trabajo de Blockly" at bounding box center [1034, 232] width 95 height 48
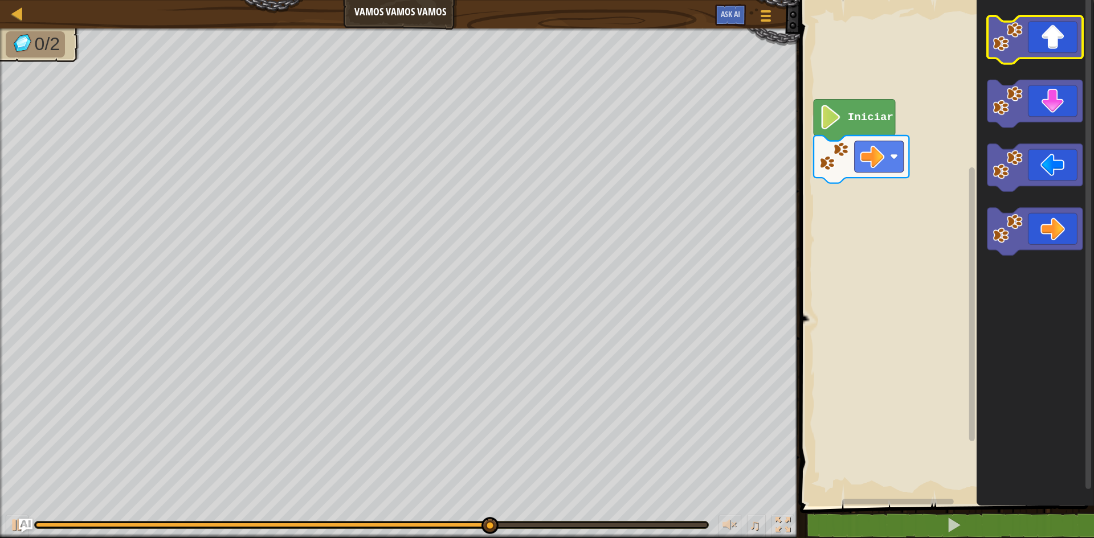
click at [1093, 48] on icon "Espacio de trabajo de Blockly" at bounding box center [1034, 250] width 117 height 512
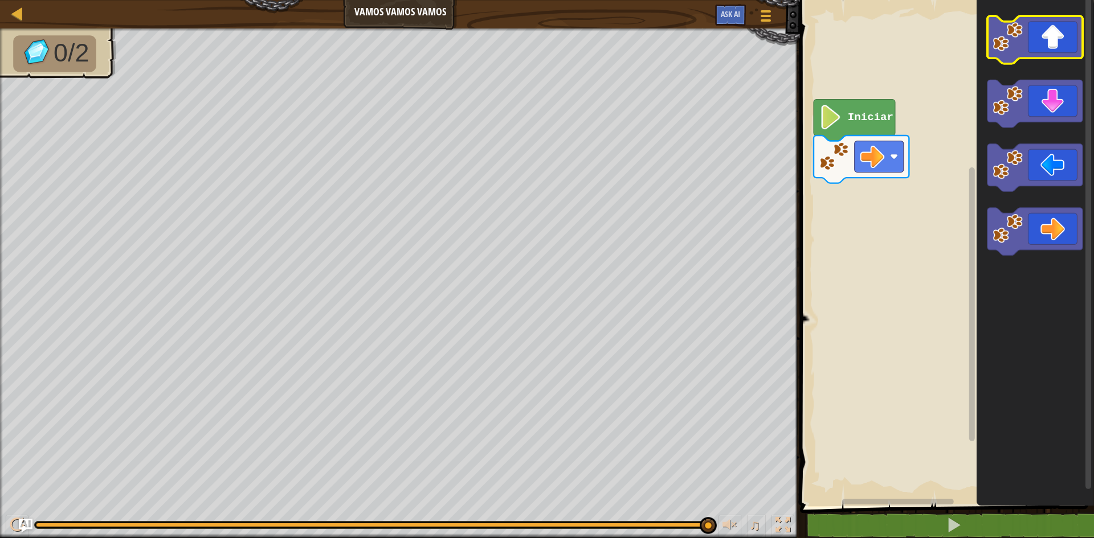
click at [1063, 50] on icon "Espacio de trabajo de Blockly" at bounding box center [1034, 40] width 95 height 48
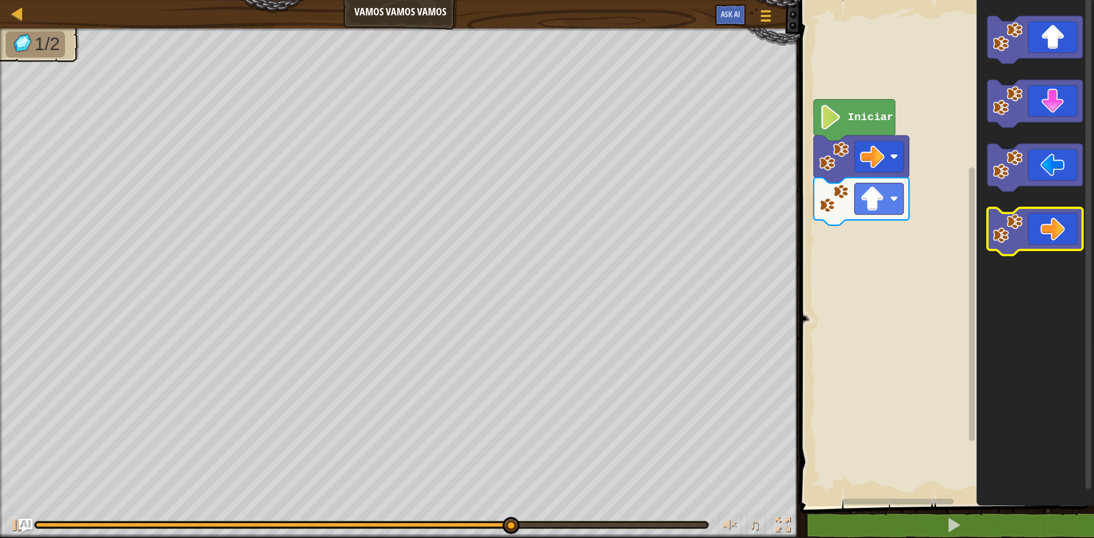
click at [1045, 239] on icon "Espacio de trabajo de Blockly" at bounding box center [1034, 232] width 95 height 48
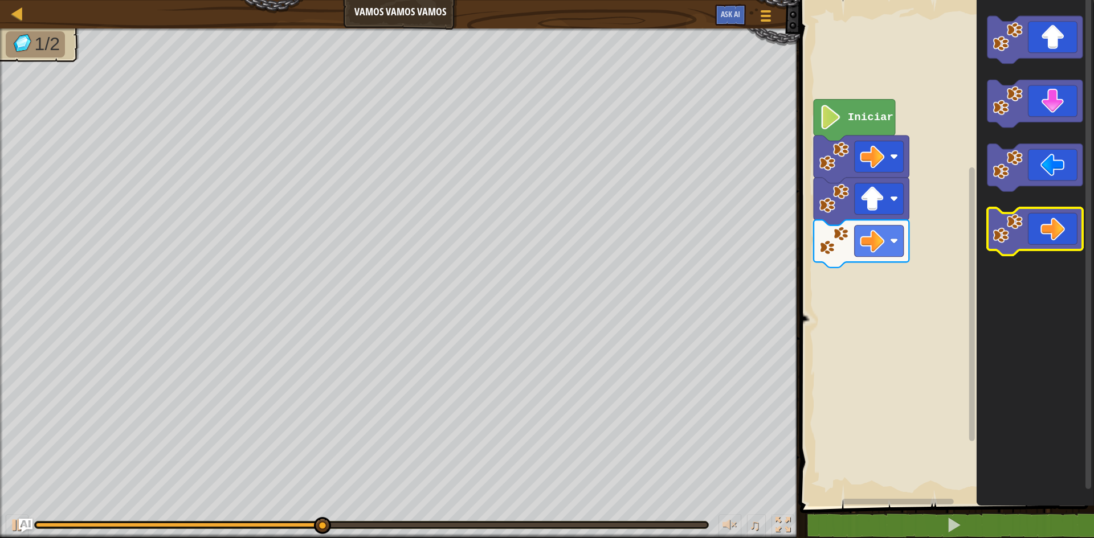
click at [1072, 239] on icon "Espacio de trabajo de Blockly" at bounding box center [1034, 232] width 95 height 48
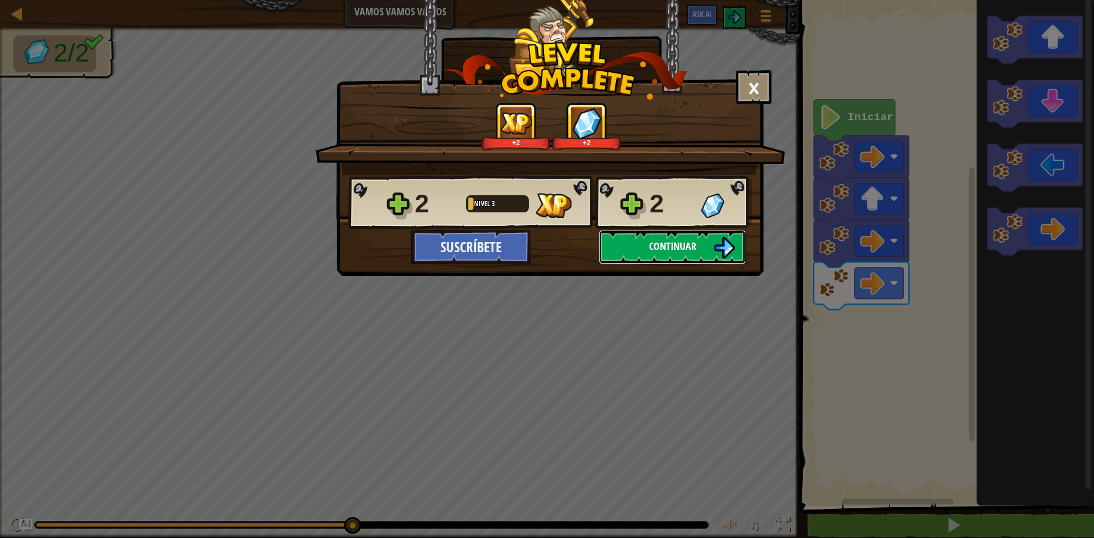
click at [664, 249] on span "Continuar" at bounding box center [672, 246] width 47 height 14
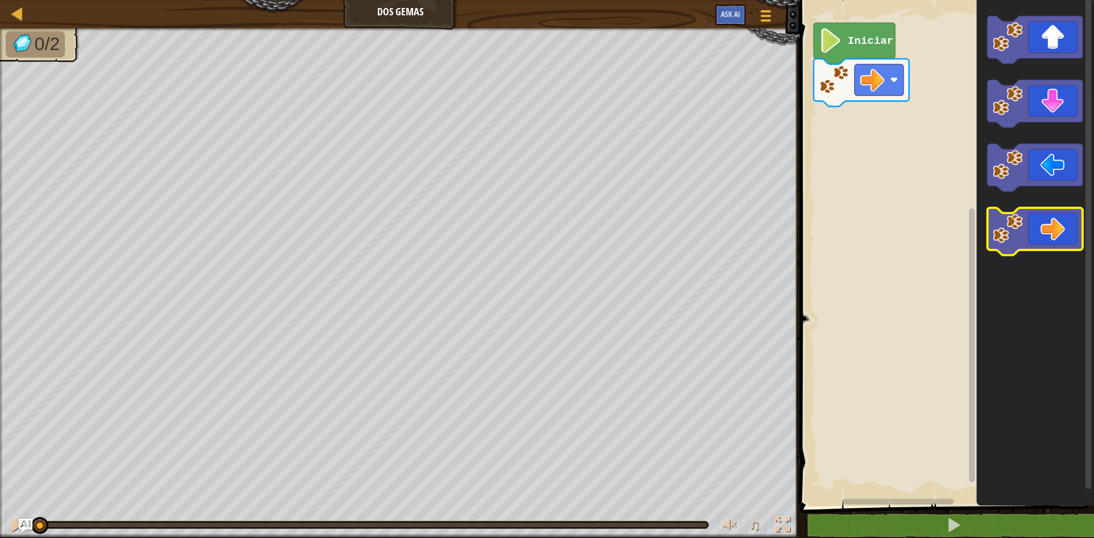
click at [1045, 232] on icon "Espacio de trabajo de Blockly" at bounding box center [1034, 232] width 95 height 48
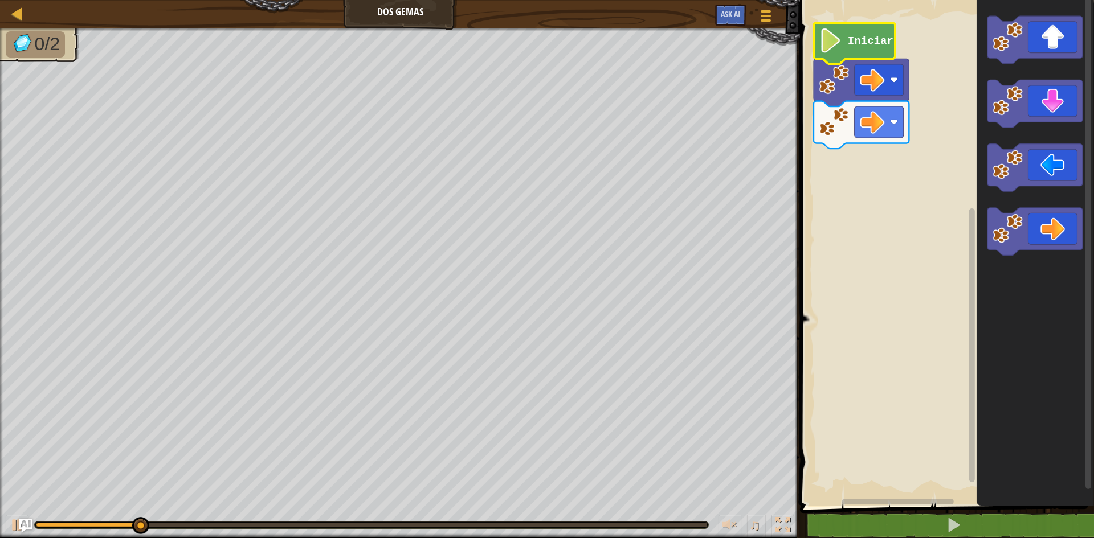
click at [875, 55] on icon "Espacio de trabajo de Blockly" at bounding box center [853, 44] width 81 height 42
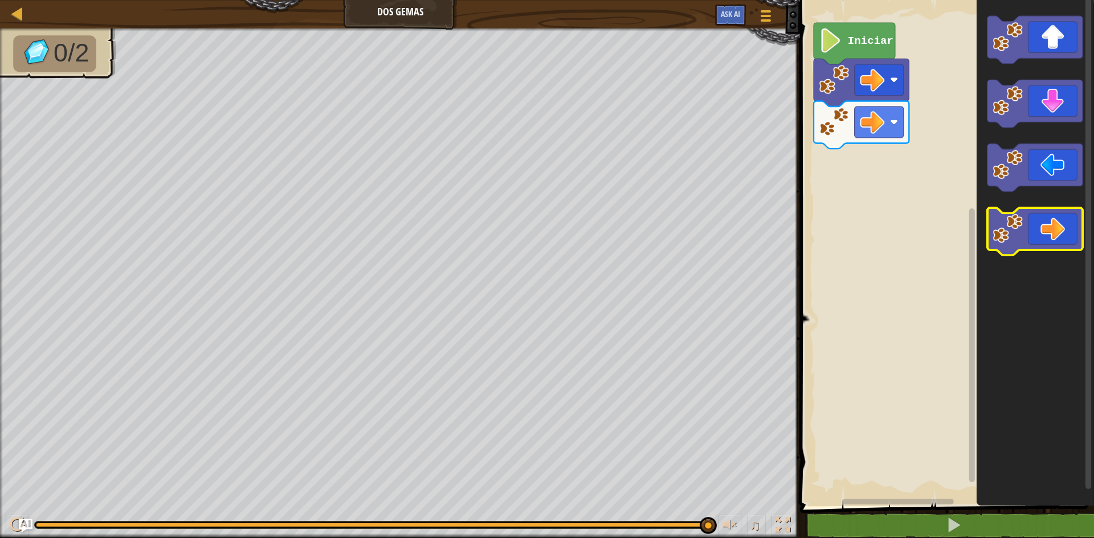
click at [1046, 230] on icon "Espacio de trabajo de Blockly" at bounding box center [1034, 232] width 95 height 48
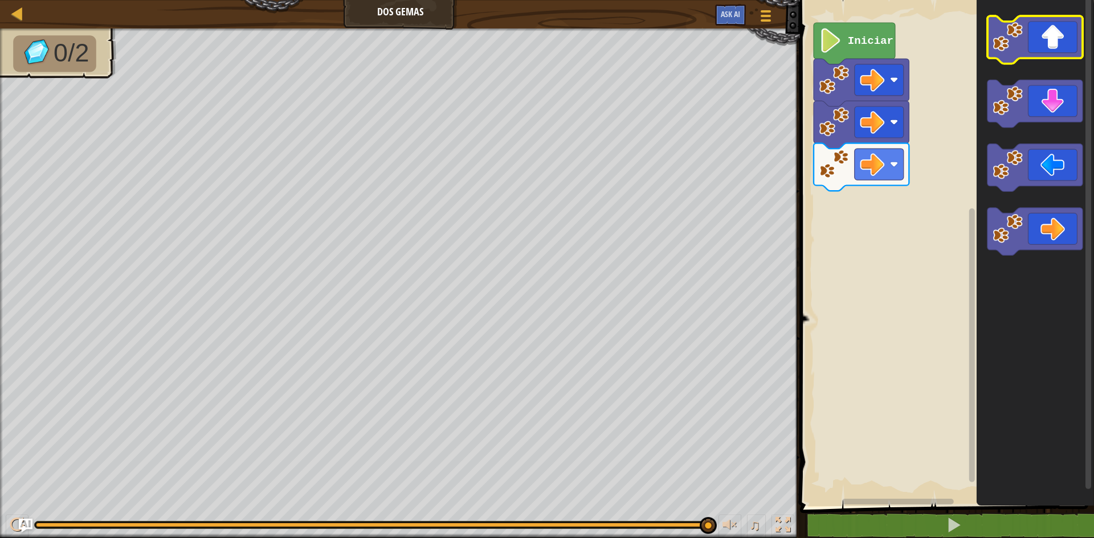
click at [1039, 50] on icon "Espacio de trabajo de Blockly" at bounding box center [1034, 40] width 95 height 48
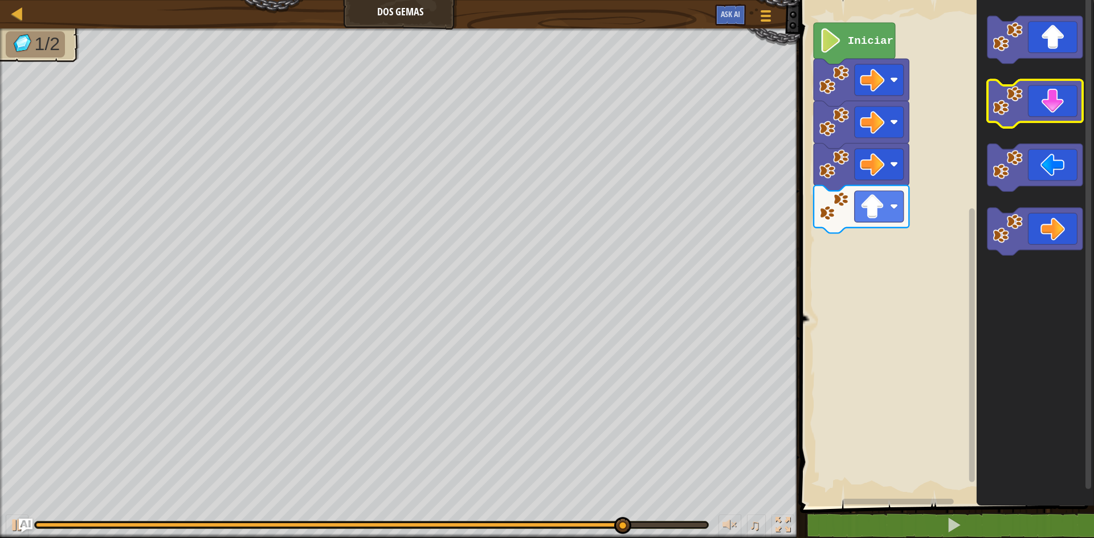
click at [1059, 107] on icon "Espacio de trabajo de Blockly" at bounding box center [1034, 104] width 95 height 48
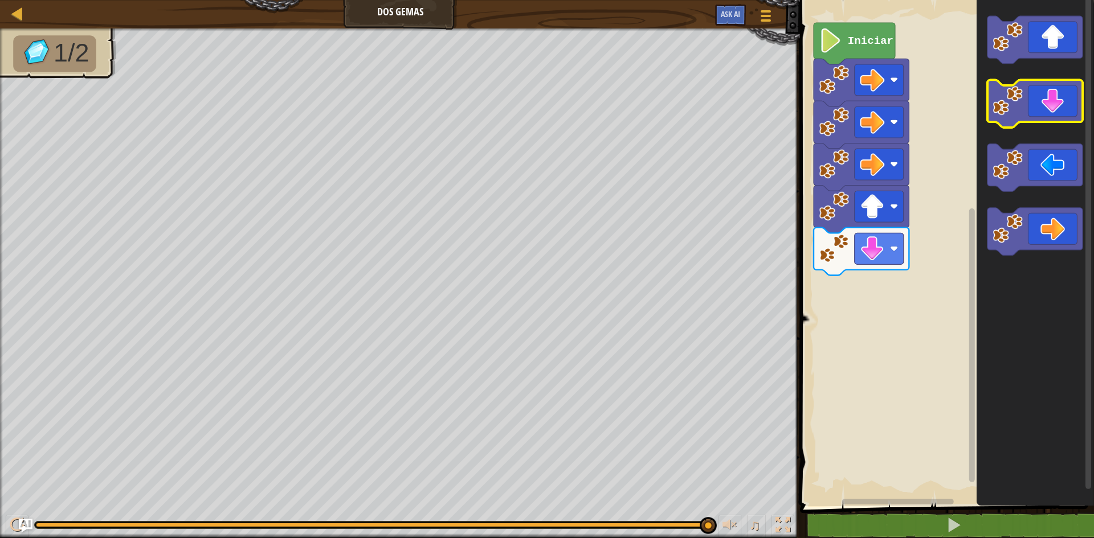
click at [1052, 96] on icon "Espacio de trabajo de Blockly" at bounding box center [1034, 104] width 95 height 48
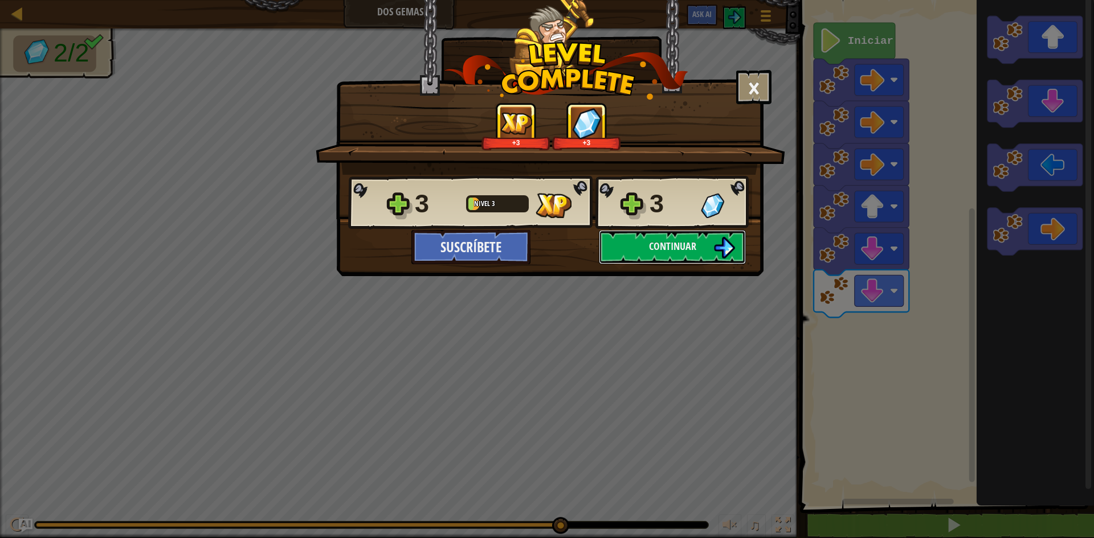
drag, startPoint x: 701, startPoint y: 244, endPoint x: 703, endPoint y: 193, distance: 51.9
click at [703, 193] on div "3 Nivel 3 3 Suscríbete Salvando Progreso Continuar" at bounding box center [550, 219] width 426 height 89
click at [669, 250] on span "Continuar" at bounding box center [672, 246] width 47 height 14
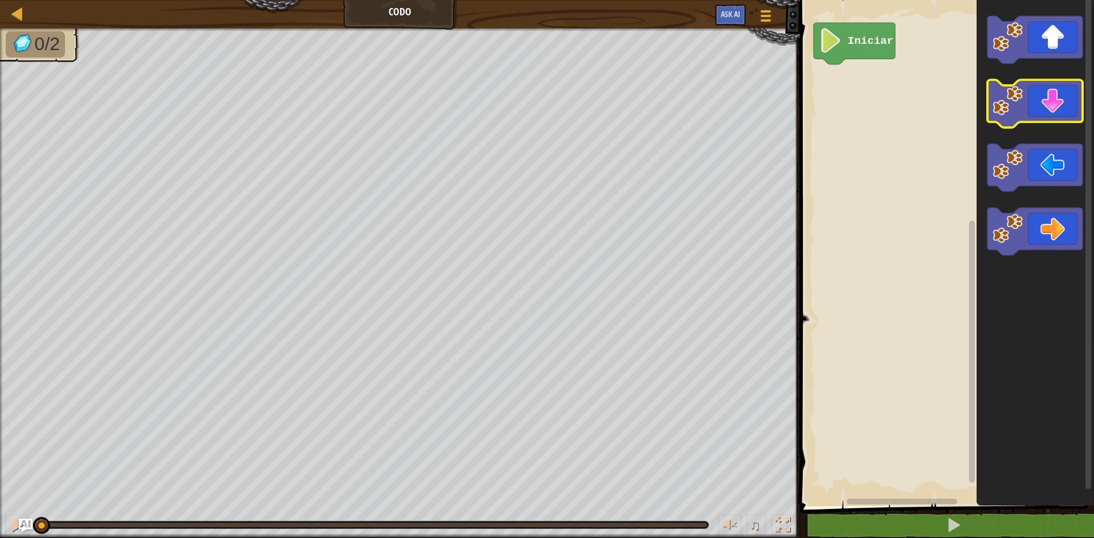
click at [1054, 94] on icon "Espacio de trabajo de Blockly" at bounding box center [1034, 104] width 95 height 48
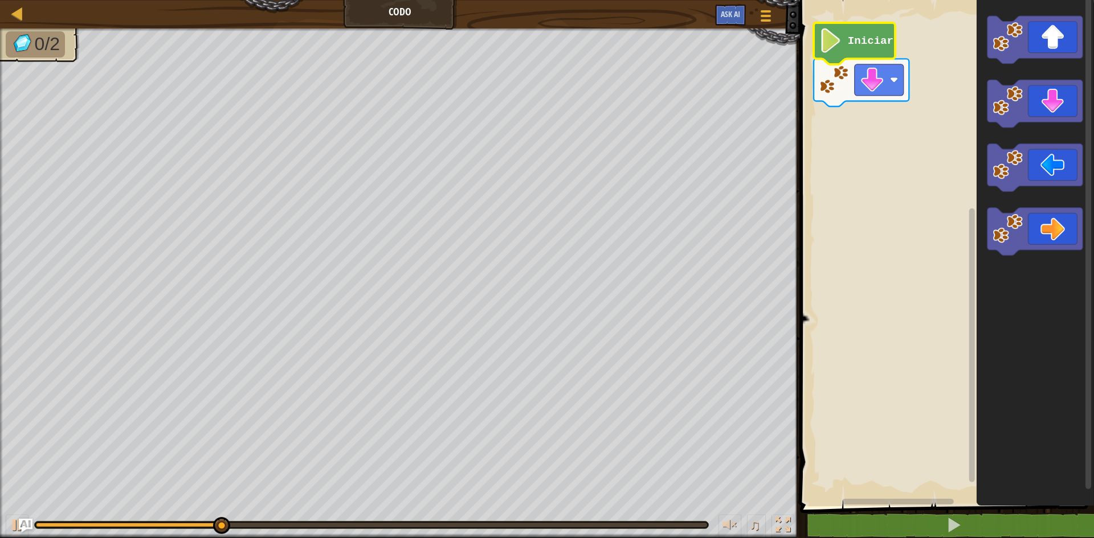
click at [841, 49] on image "Espacio de trabajo de Blockly" at bounding box center [830, 40] width 23 height 24
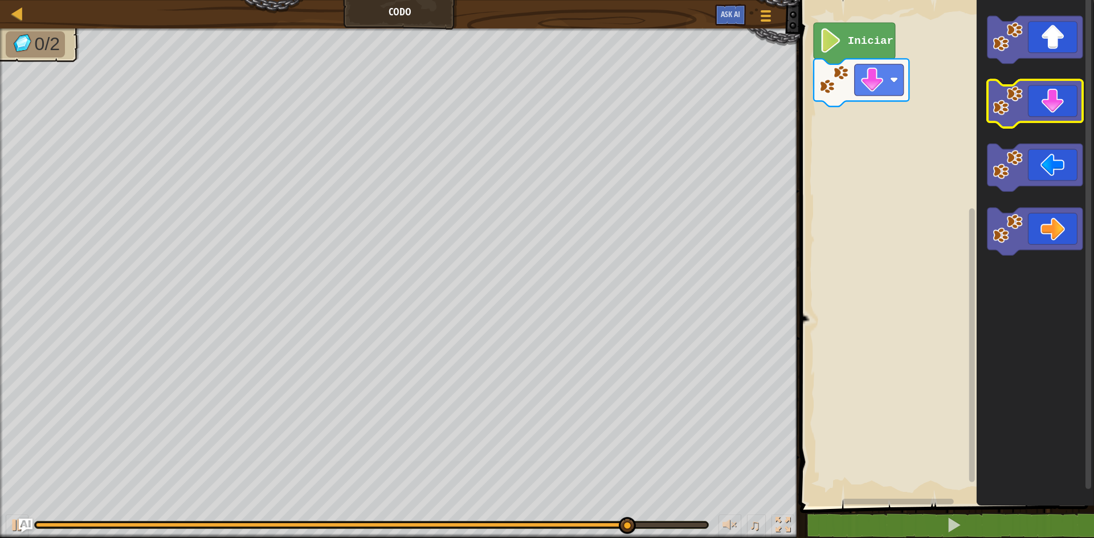
click at [1055, 109] on icon "Espacio de trabajo de Blockly" at bounding box center [1034, 104] width 95 height 48
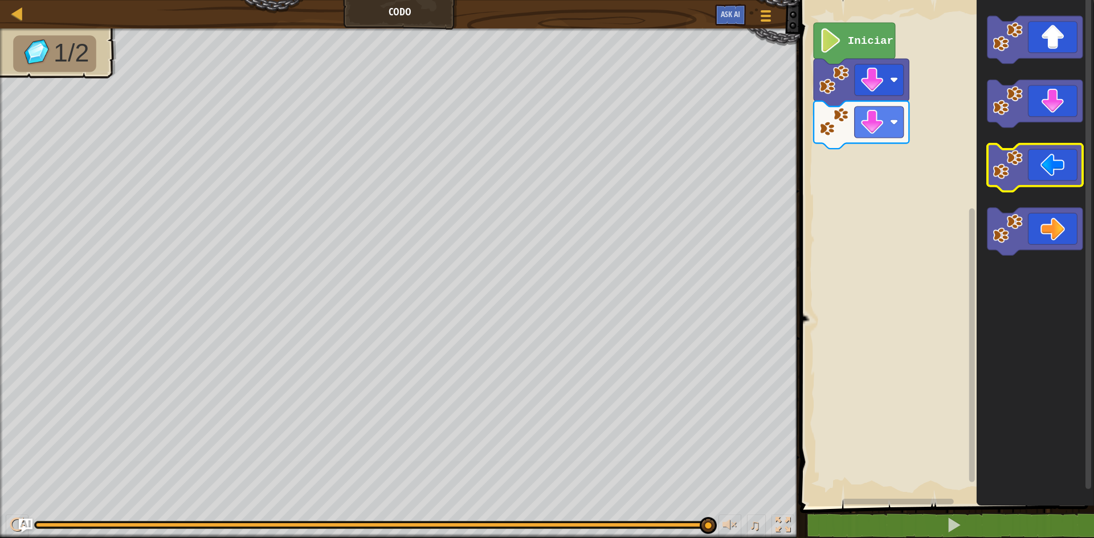
click at [1035, 160] on icon "Espacio de trabajo de Blockly" at bounding box center [1034, 168] width 95 height 48
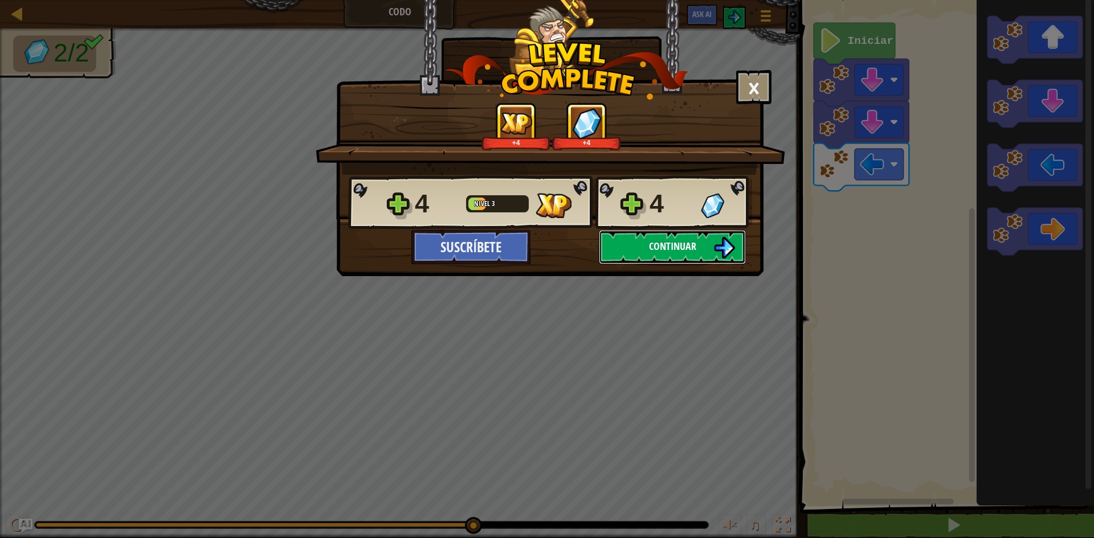
click at [693, 242] on span "Continuar" at bounding box center [672, 246] width 47 height 14
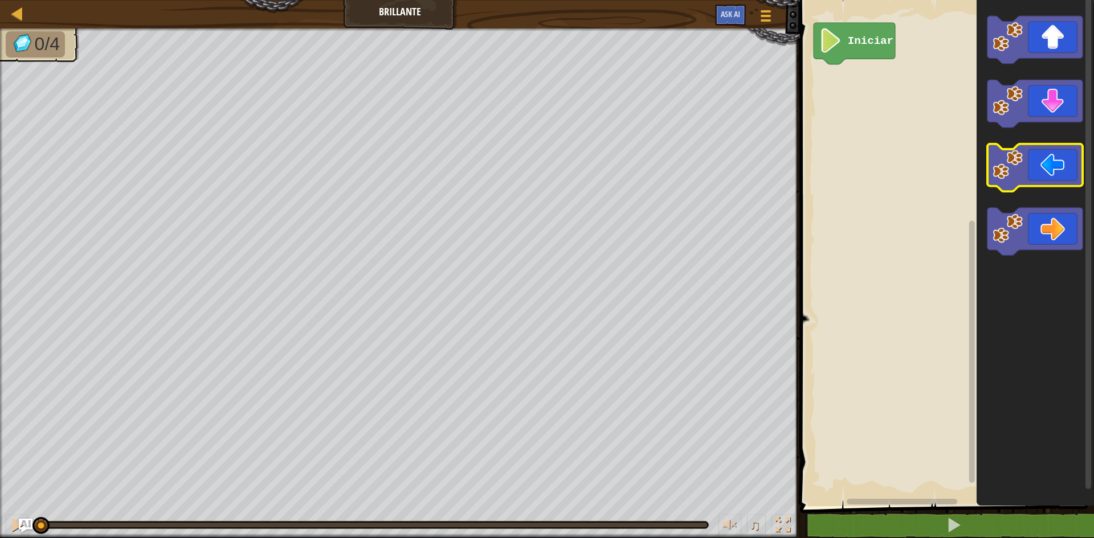
click at [1053, 181] on icon "Espacio de trabajo de Blockly" at bounding box center [1034, 168] width 95 height 48
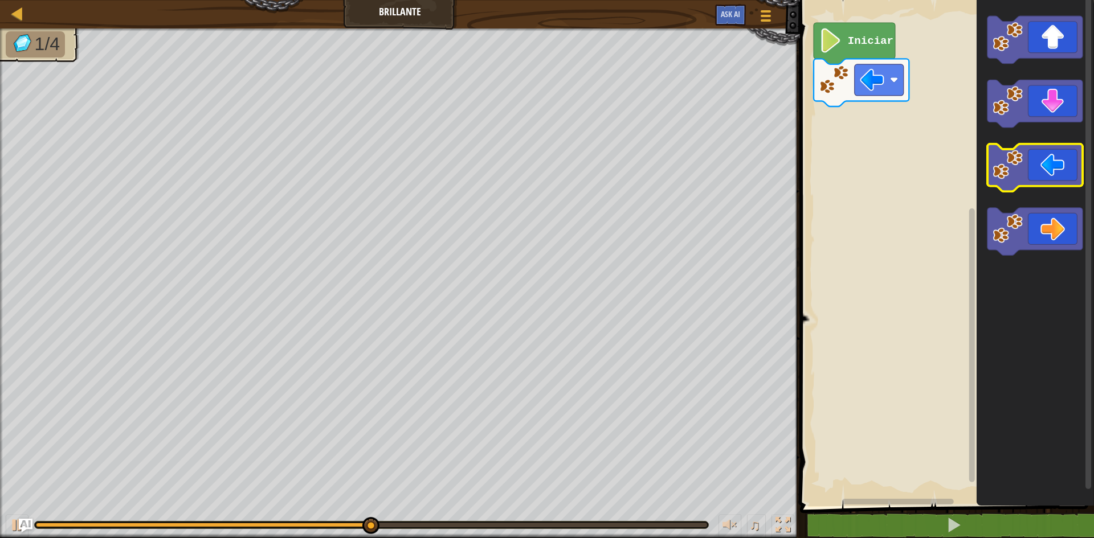
click at [1050, 170] on icon "Espacio de trabajo de Blockly" at bounding box center [1034, 168] width 95 height 48
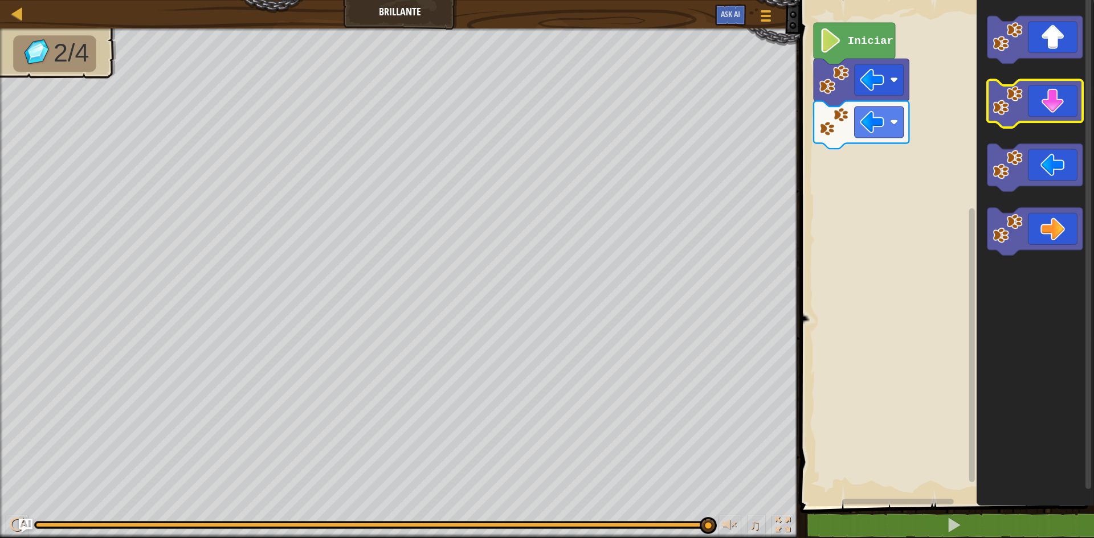
click at [1044, 119] on icon "Espacio de trabajo de Blockly" at bounding box center [1034, 104] width 95 height 48
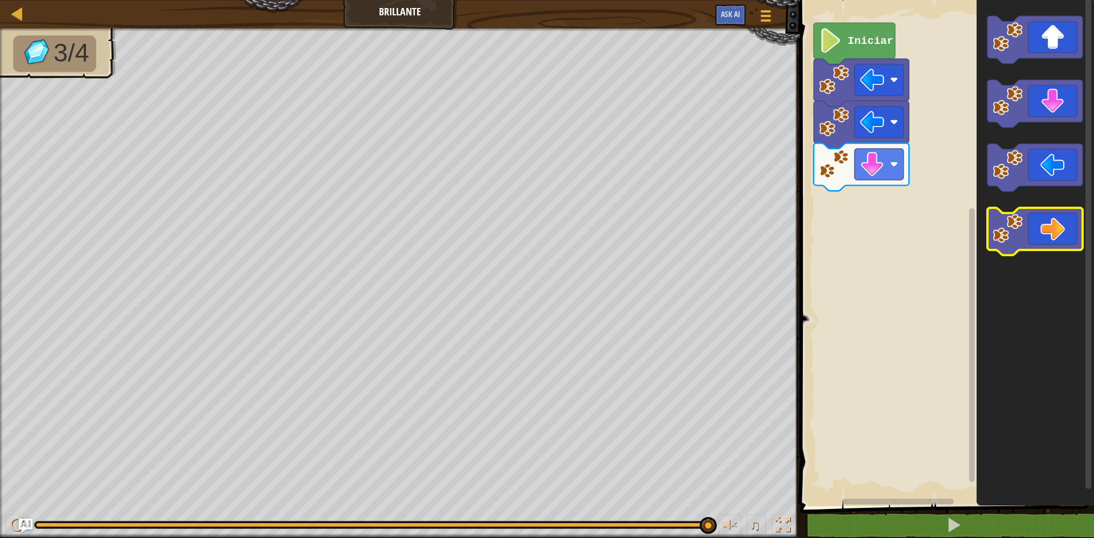
click at [1031, 232] on icon "Espacio de trabajo de Blockly" at bounding box center [1034, 232] width 95 height 48
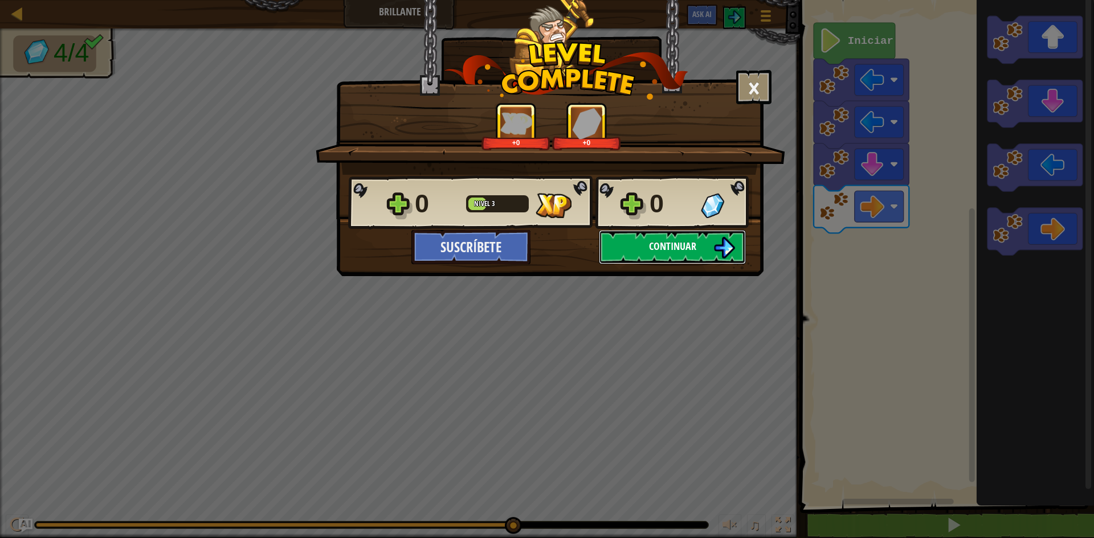
click at [656, 235] on button "Continuar" at bounding box center [672, 247] width 147 height 34
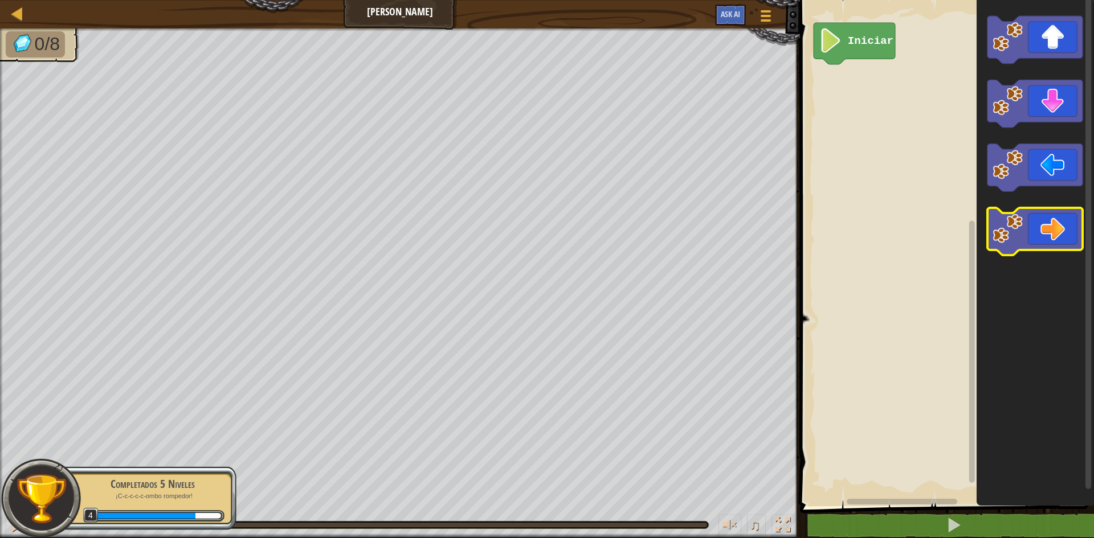
click at [1079, 239] on icon "Espacio de trabajo de Blockly" at bounding box center [1034, 232] width 95 height 48
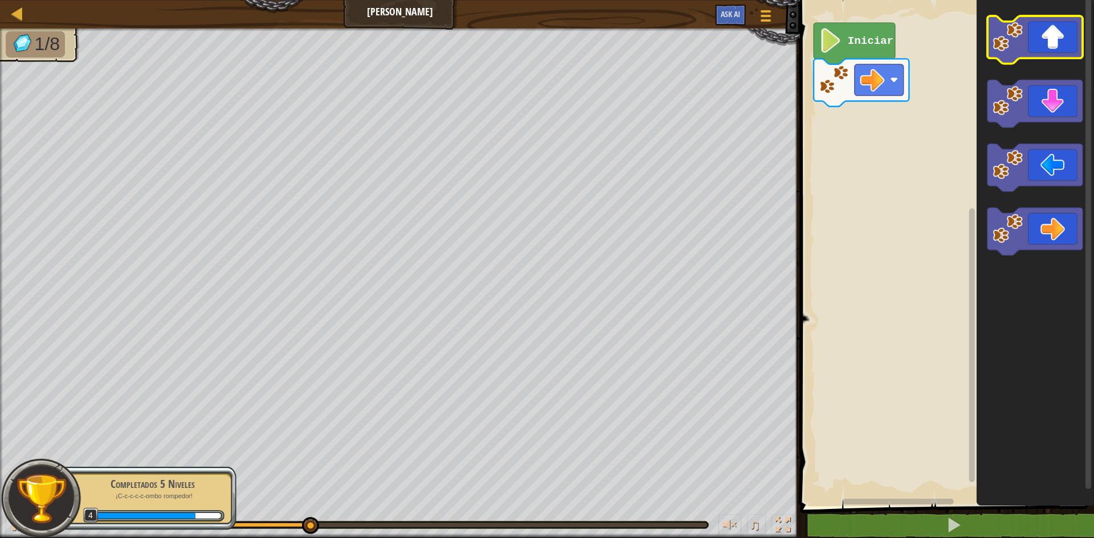
click at [1074, 32] on icon "Espacio de trabajo de Blockly" at bounding box center [1034, 40] width 95 height 48
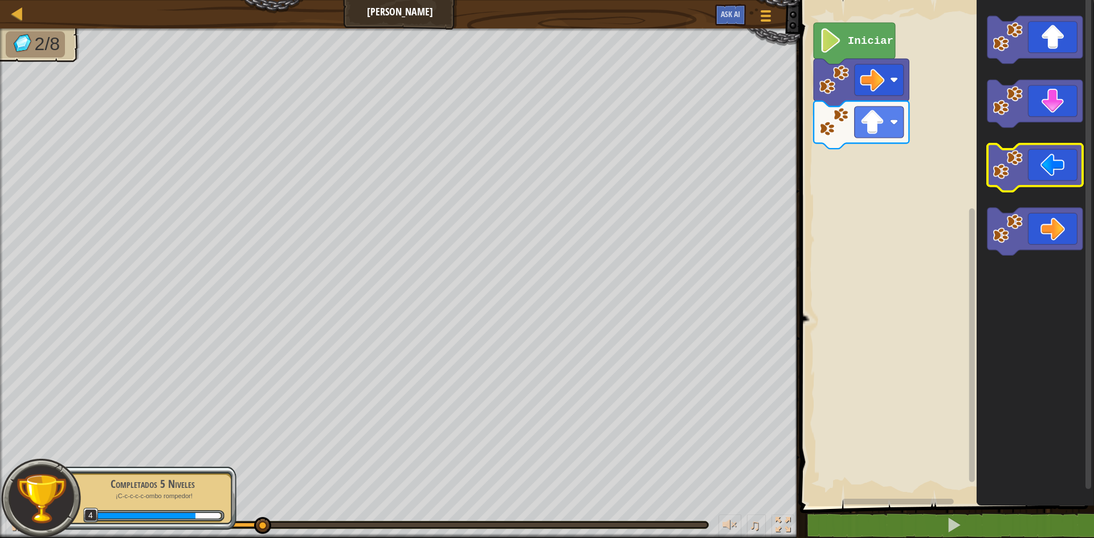
click at [1037, 161] on icon "Espacio de trabajo de Blockly" at bounding box center [1034, 168] width 95 height 48
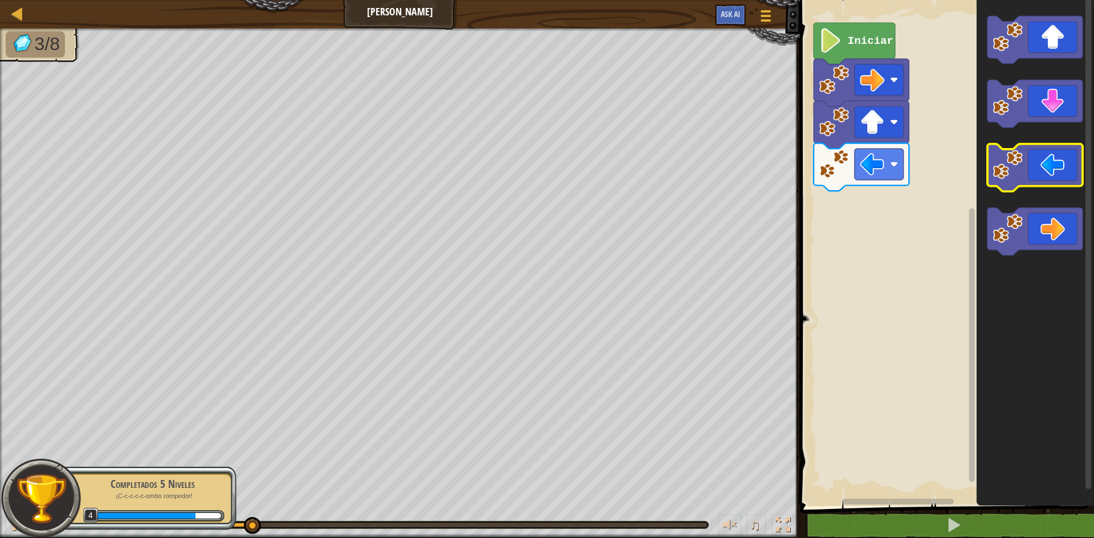
click at [1031, 161] on icon "Espacio de trabajo de Blockly" at bounding box center [1034, 168] width 95 height 48
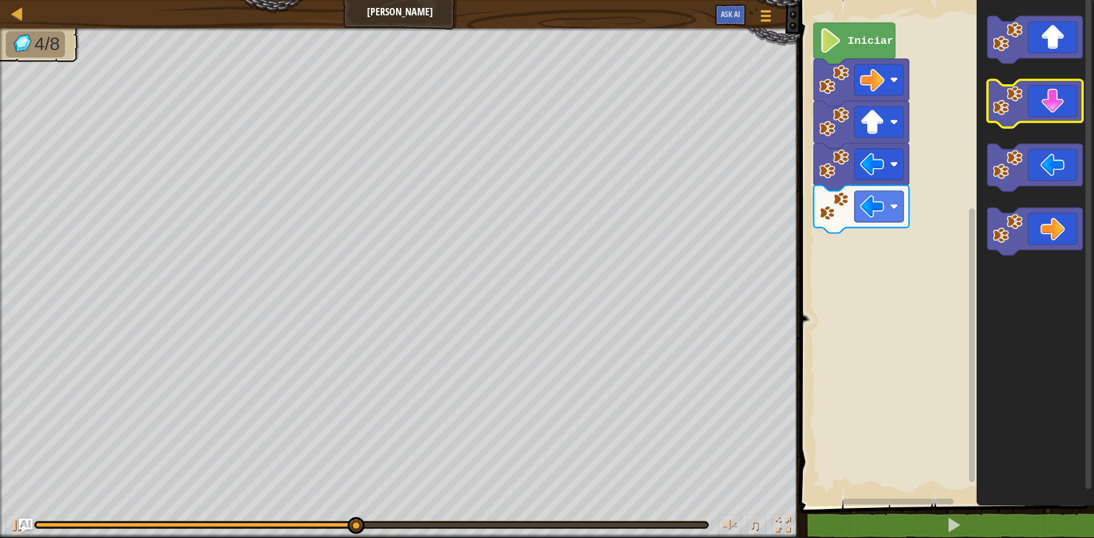
click at [1071, 105] on icon "Espacio de trabajo de Blockly" at bounding box center [1034, 104] width 95 height 48
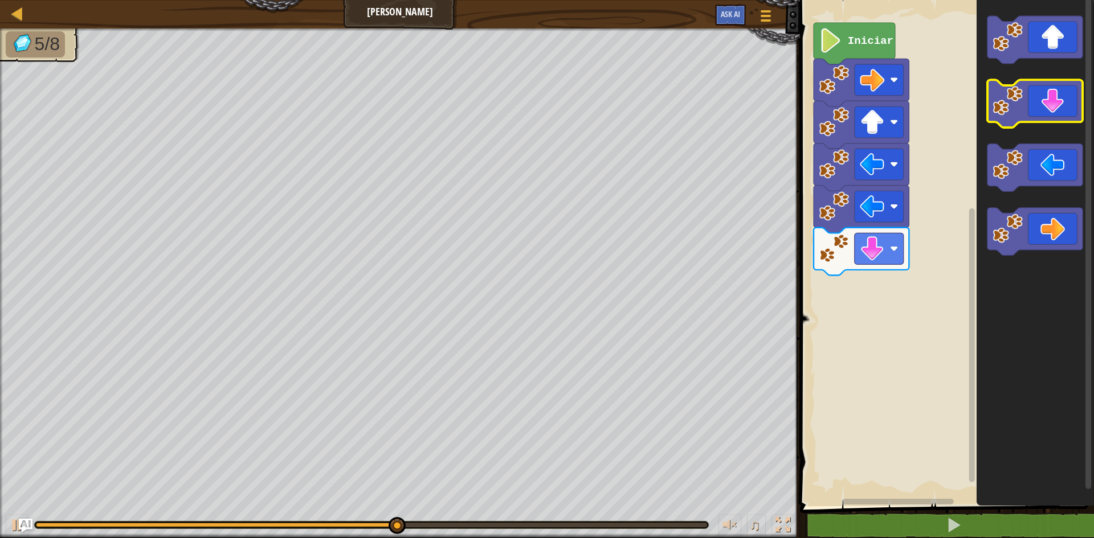
click at [1071, 105] on icon "Espacio de trabajo de Blockly" at bounding box center [1034, 104] width 95 height 48
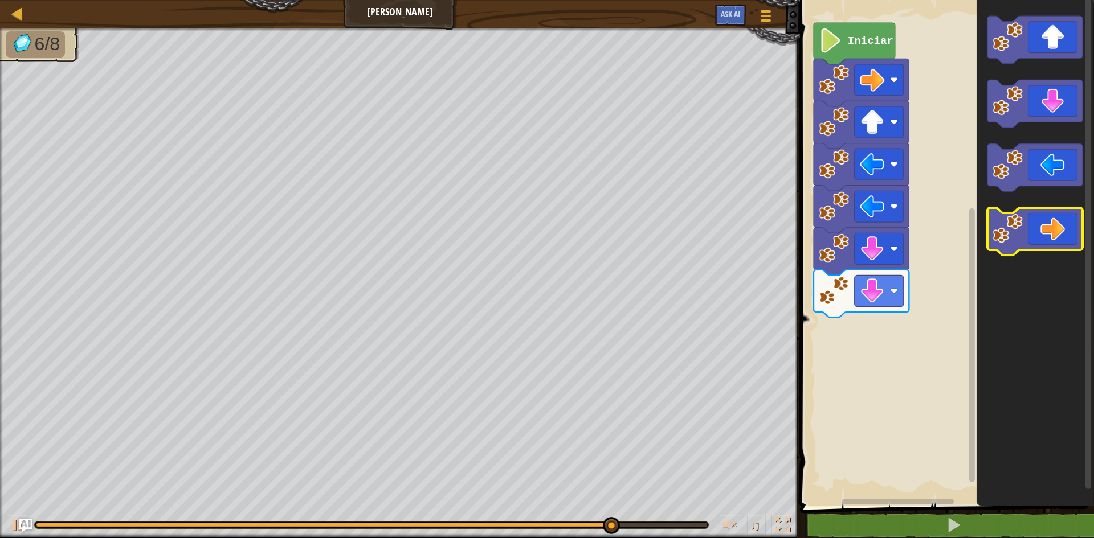
click at [1031, 219] on icon "Espacio de trabajo de Blockly" at bounding box center [1034, 232] width 95 height 48
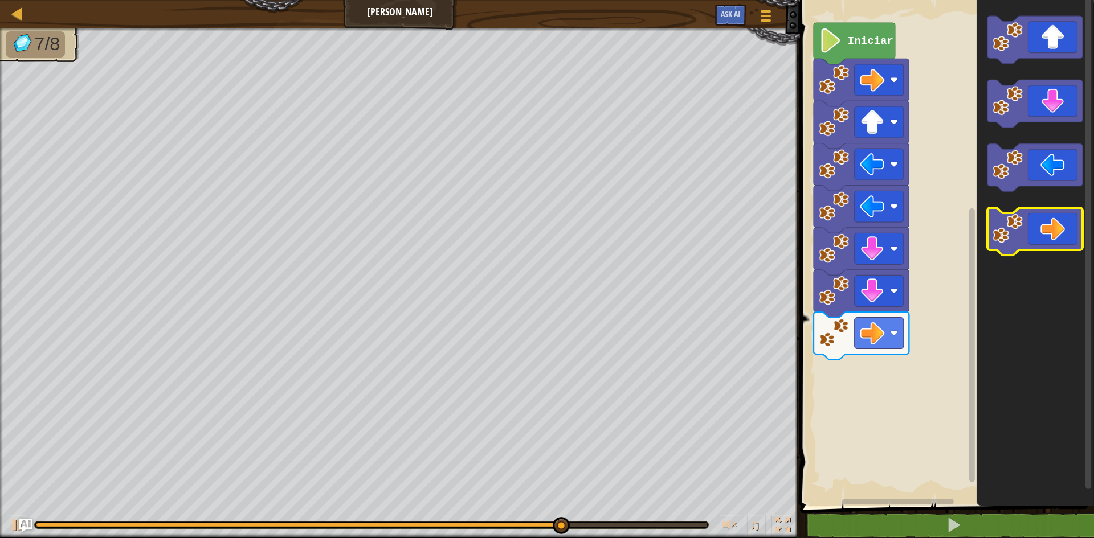
click at [1031, 219] on icon "Espacio de trabajo de Blockly" at bounding box center [1034, 232] width 95 height 48
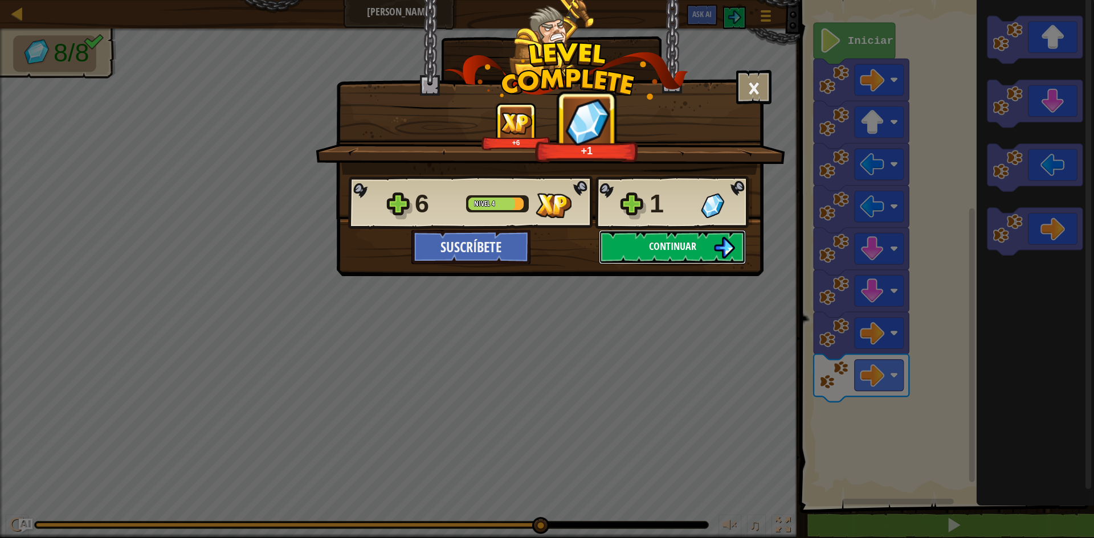
click at [697, 235] on button "Continuar" at bounding box center [672, 247] width 147 height 34
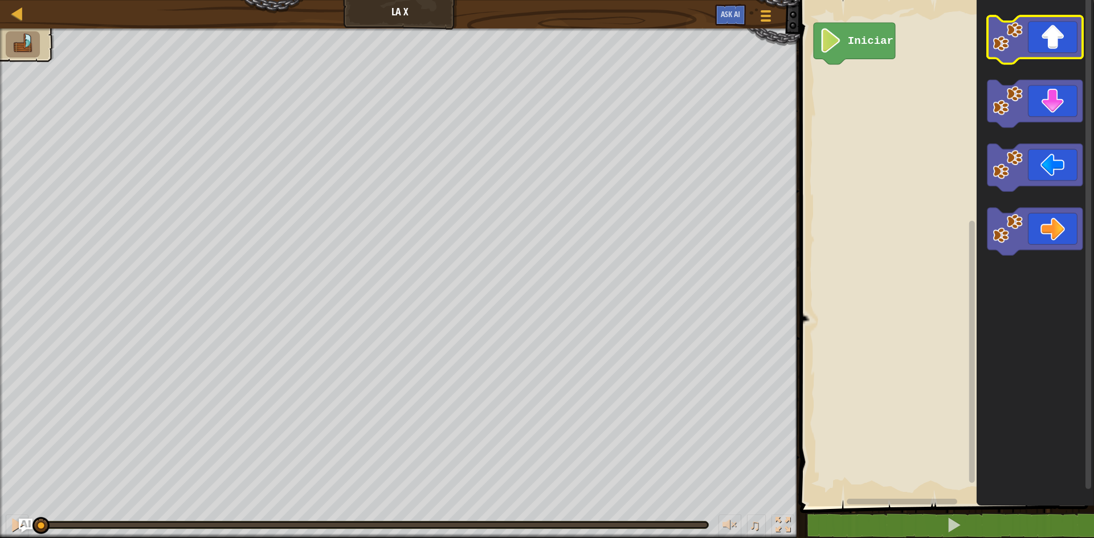
click at [1054, 46] on icon "Espacio de trabajo de Blockly" at bounding box center [1034, 40] width 95 height 48
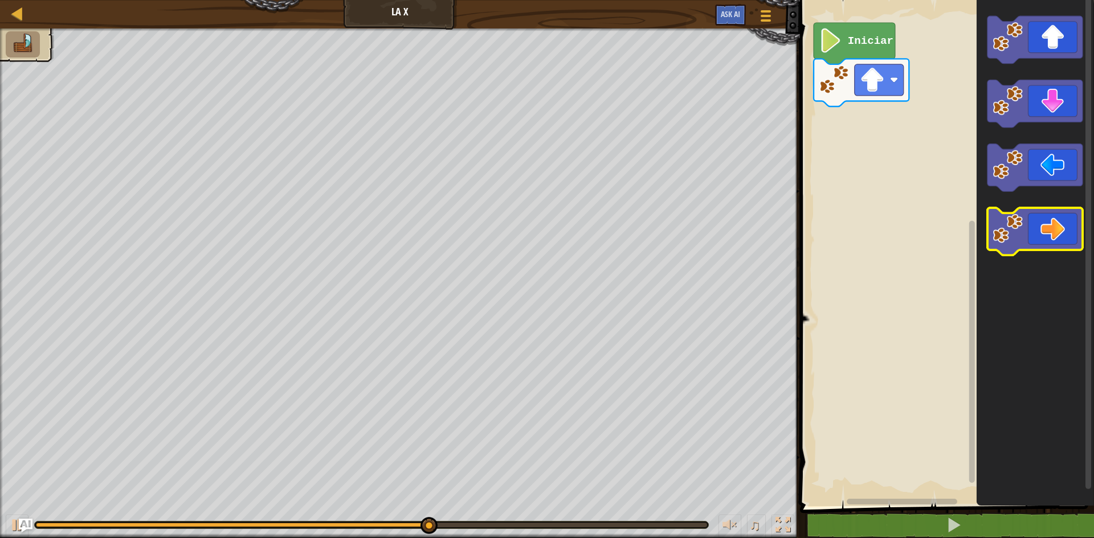
click at [1073, 237] on icon "Espacio de trabajo de Blockly" at bounding box center [1034, 232] width 95 height 48
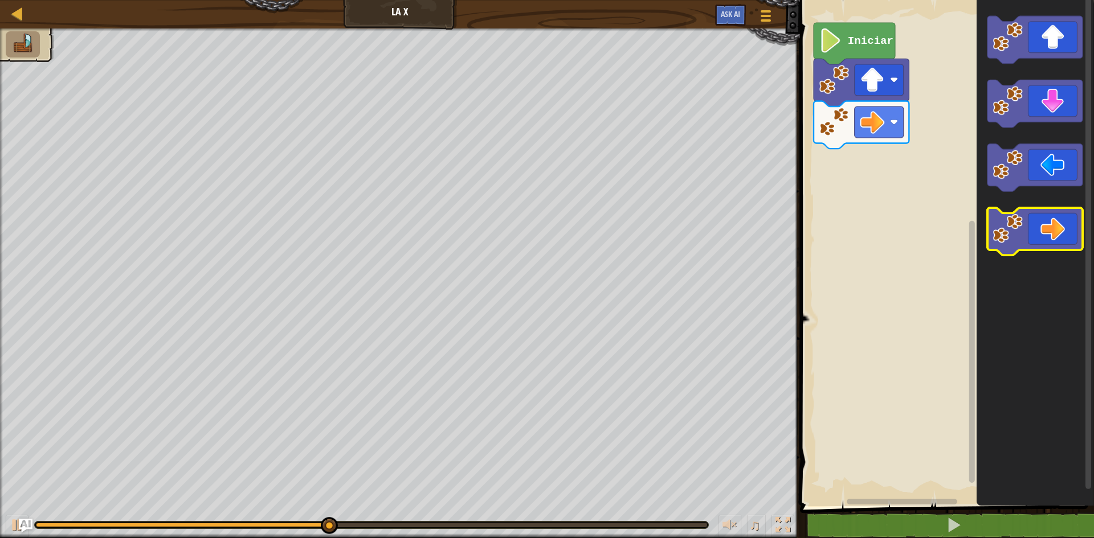
click at [1070, 238] on icon "Espacio de trabajo de Blockly" at bounding box center [1034, 232] width 95 height 48
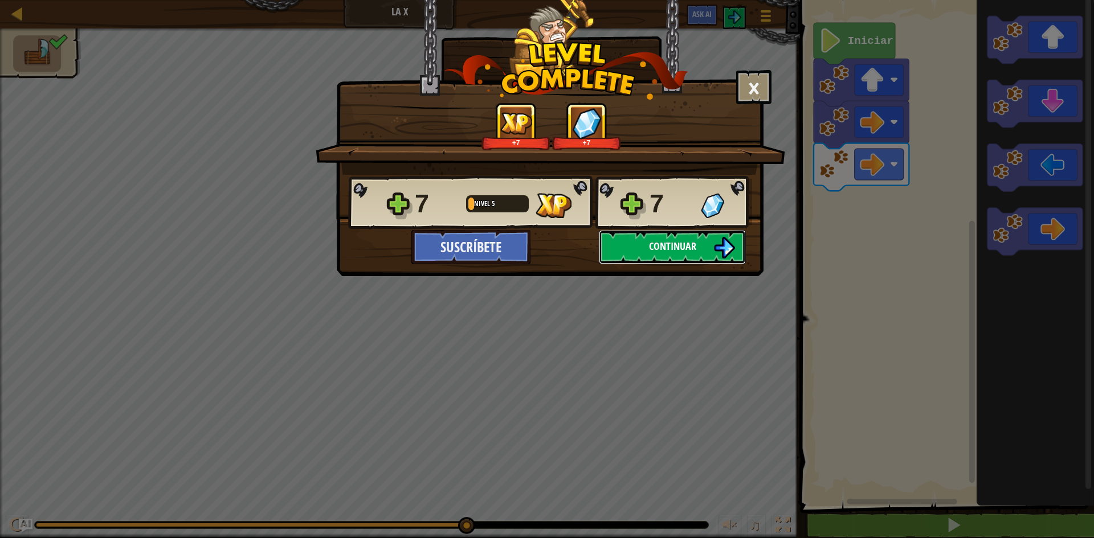
click at [722, 239] on img at bounding box center [724, 248] width 22 height 22
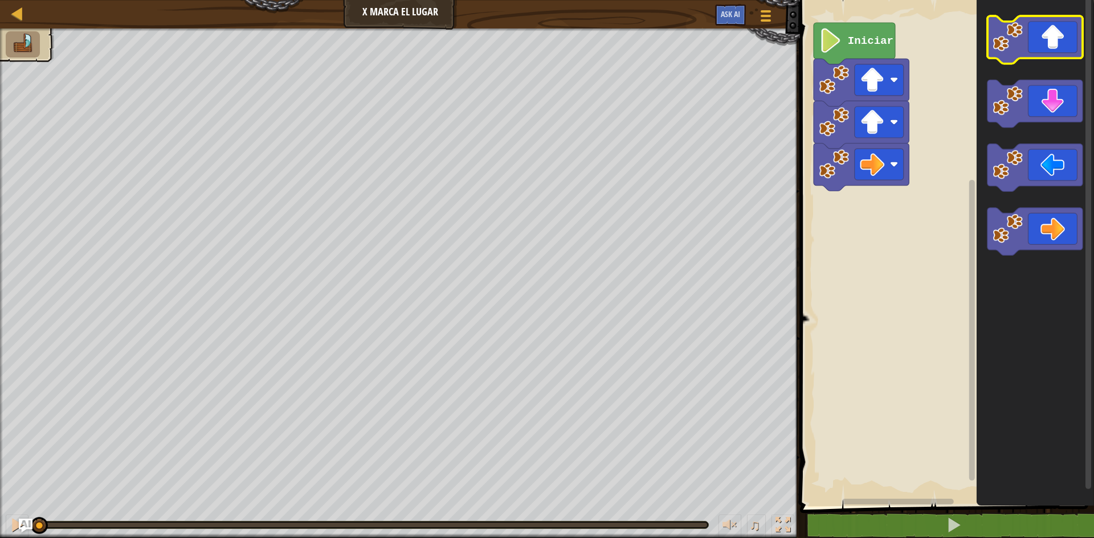
click at [1069, 38] on icon "Espacio de trabajo de Blockly" at bounding box center [1034, 40] width 95 height 48
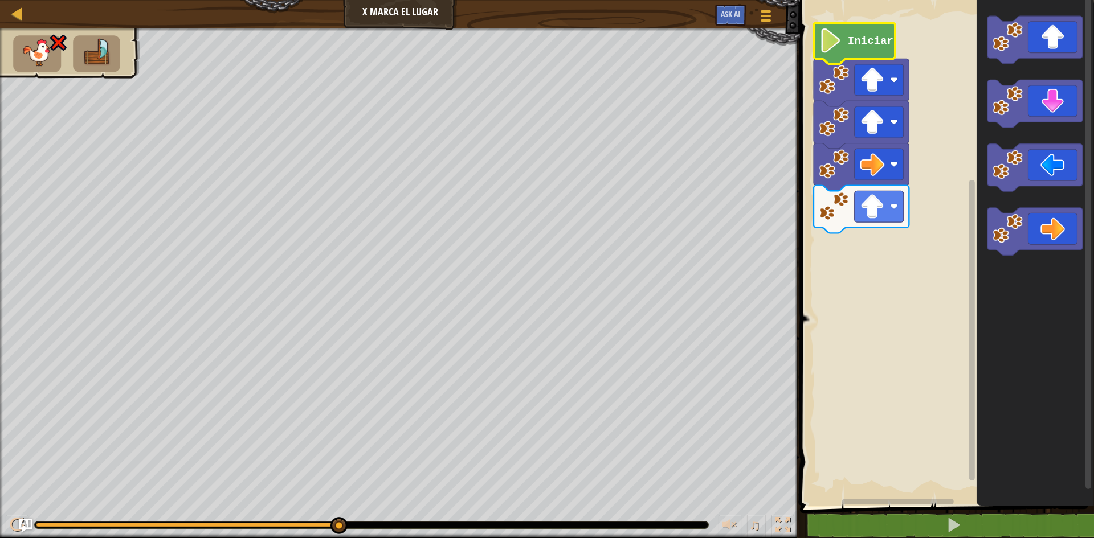
click at [869, 40] on text "Iniciar" at bounding box center [871, 41] width 46 height 13
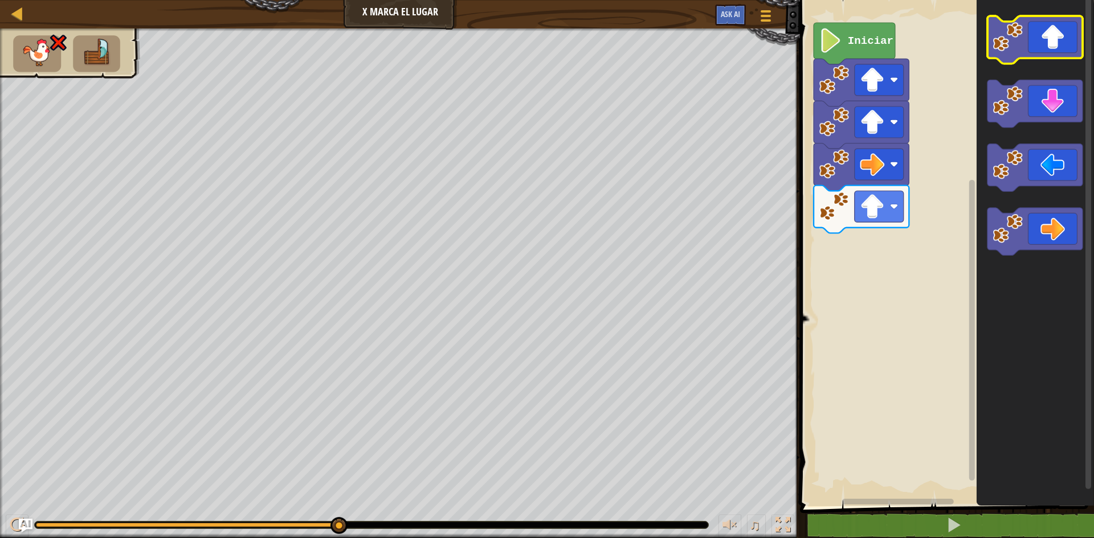
click at [1067, 46] on icon "Espacio de trabajo de Blockly" at bounding box center [1034, 40] width 95 height 48
click at [1062, 57] on icon "Espacio de trabajo de Blockly" at bounding box center [1034, 40] width 95 height 48
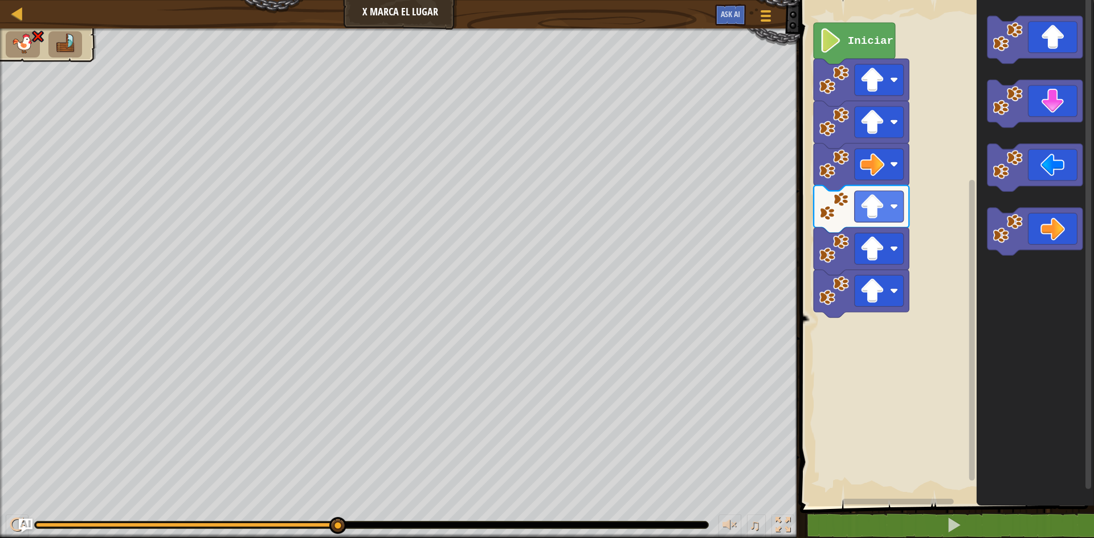
click at [1059, 65] on icon "Espacio de trabajo de Blockly" at bounding box center [1034, 250] width 117 height 512
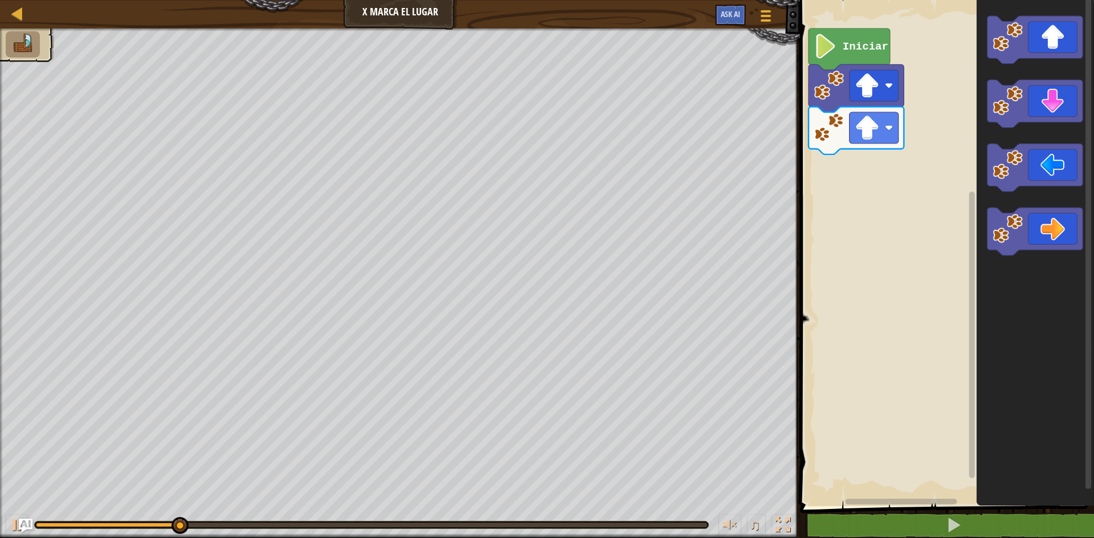
click at [856, 42] on rect "Espacio de trabajo de Blockly" at bounding box center [944, 250] width 297 height 512
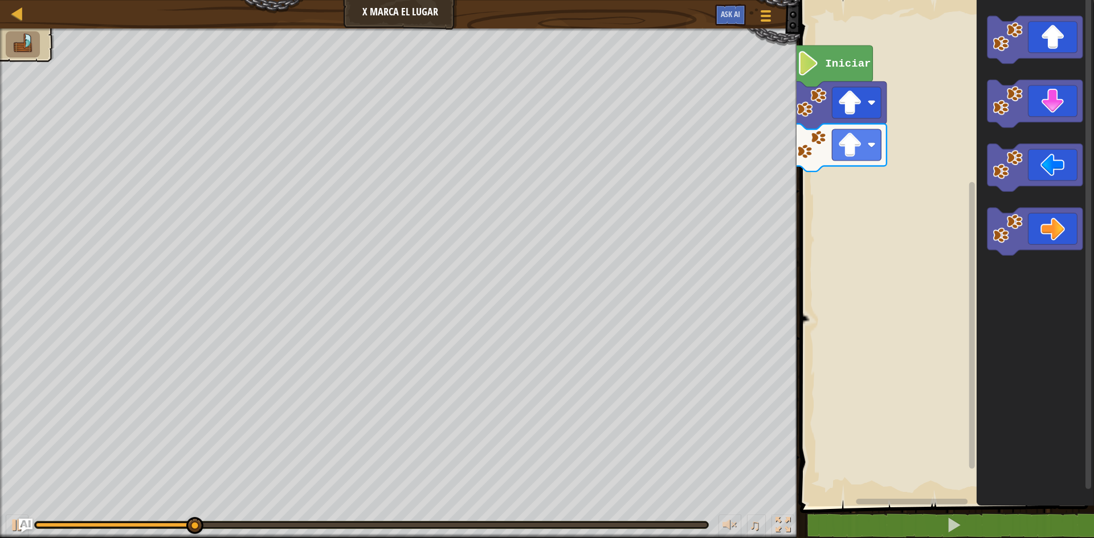
click at [856, 42] on rect "Espacio de trabajo de Blockly" at bounding box center [944, 250] width 297 height 512
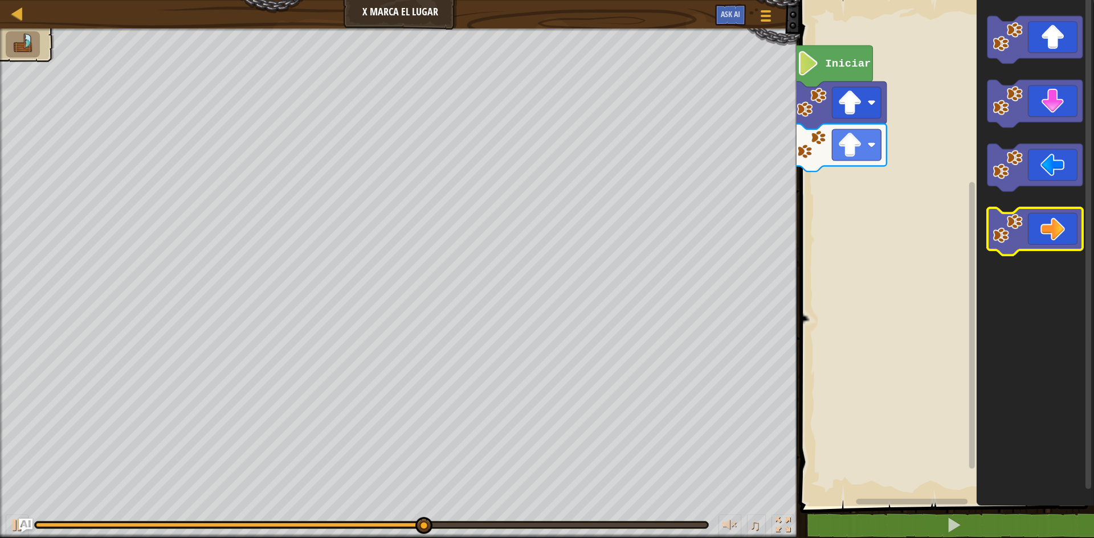
click at [1054, 230] on icon "Espacio de trabajo de Blockly" at bounding box center [1034, 232] width 95 height 48
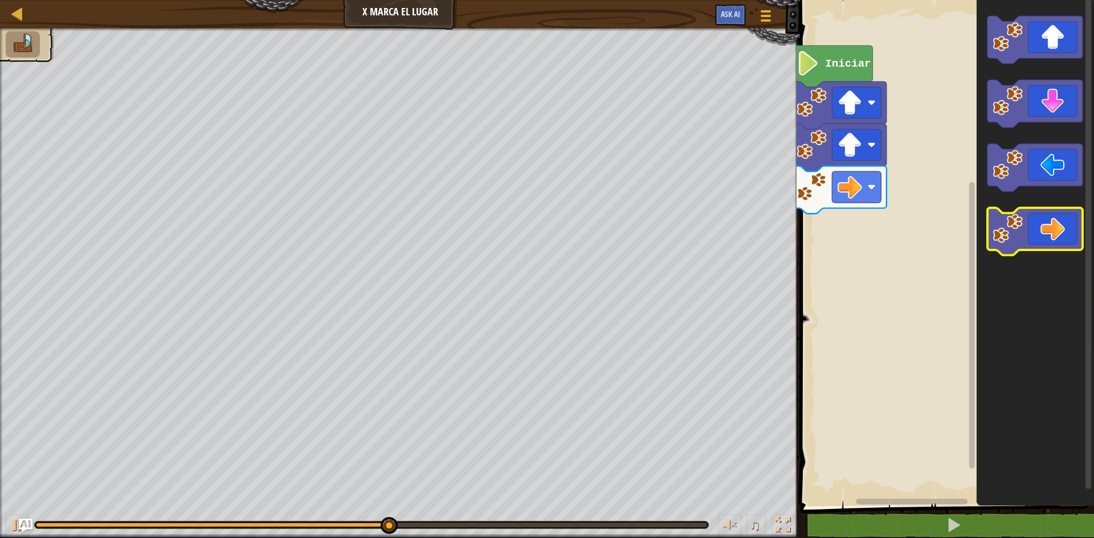
click at [1057, 244] on icon "Espacio de trabajo de Blockly" at bounding box center [1034, 232] width 95 height 48
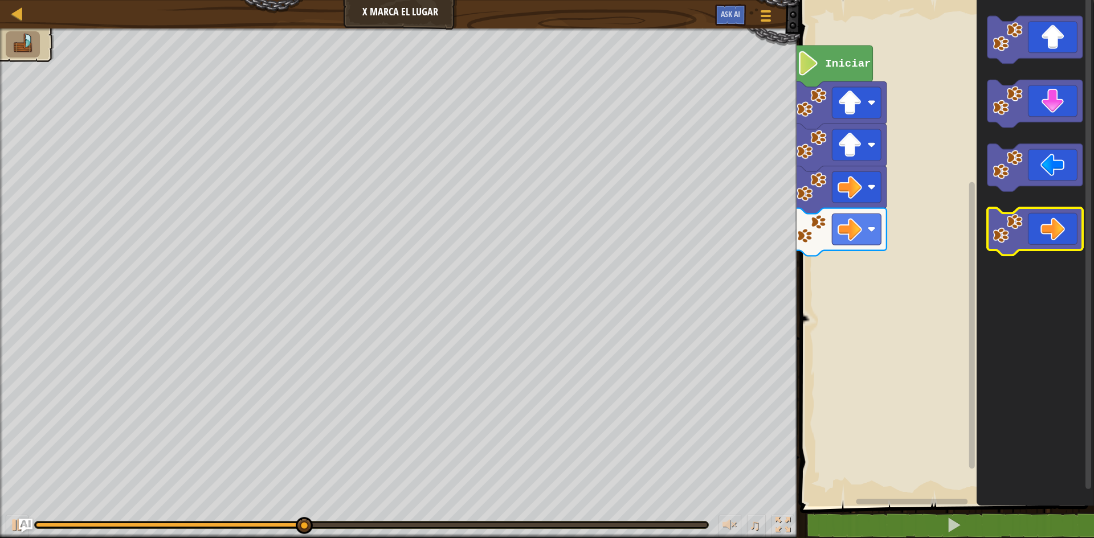
click at [1057, 244] on icon "Espacio de trabajo de Blockly" at bounding box center [1034, 232] width 95 height 48
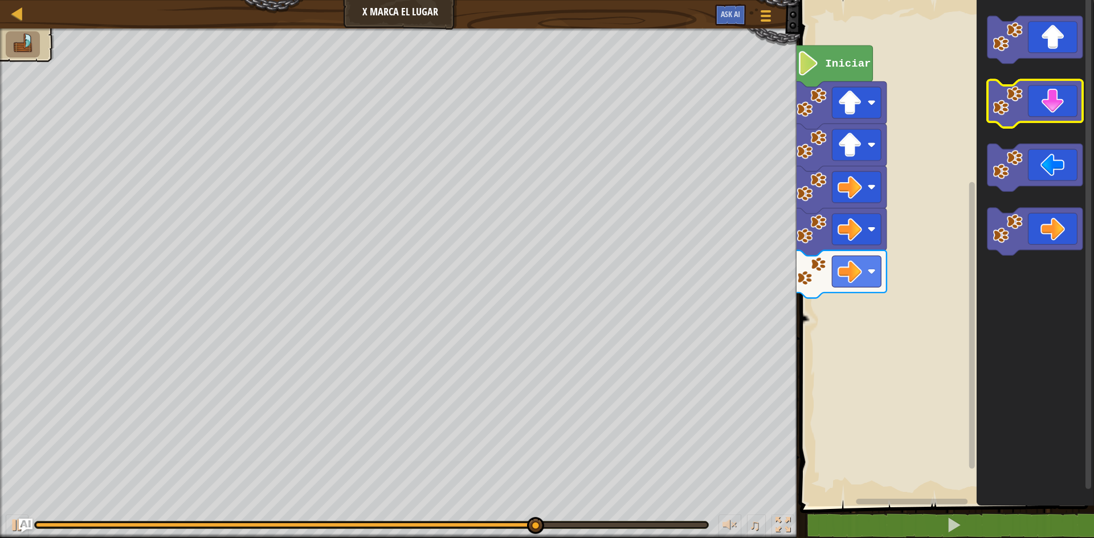
click at [1046, 108] on icon "Espacio de trabajo de Blockly" at bounding box center [1034, 104] width 95 height 48
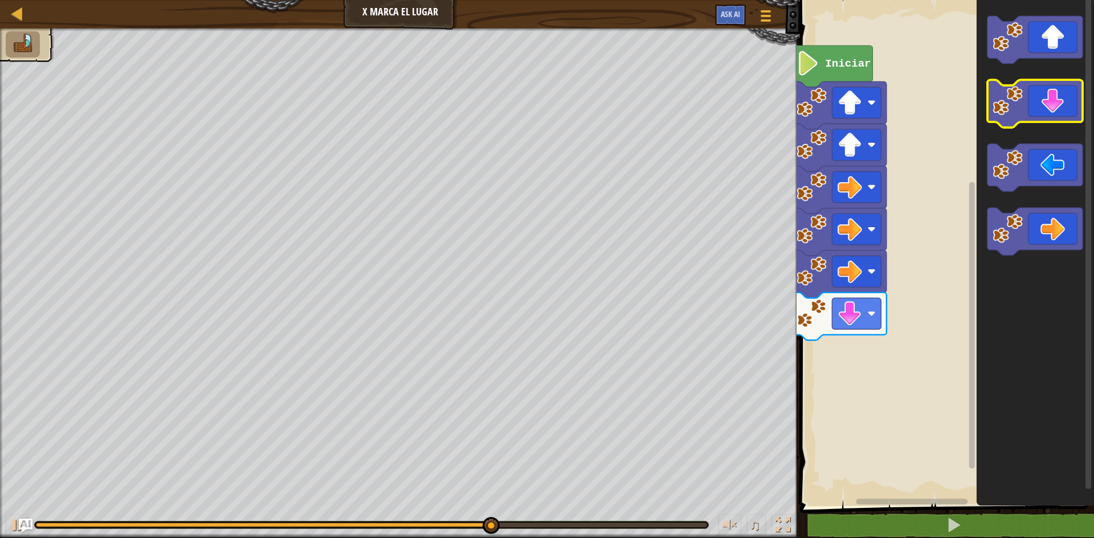
click at [1054, 100] on icon "Espacio de trabajo de Blockly" at bounding box center [1034, 104] width 95 height 48
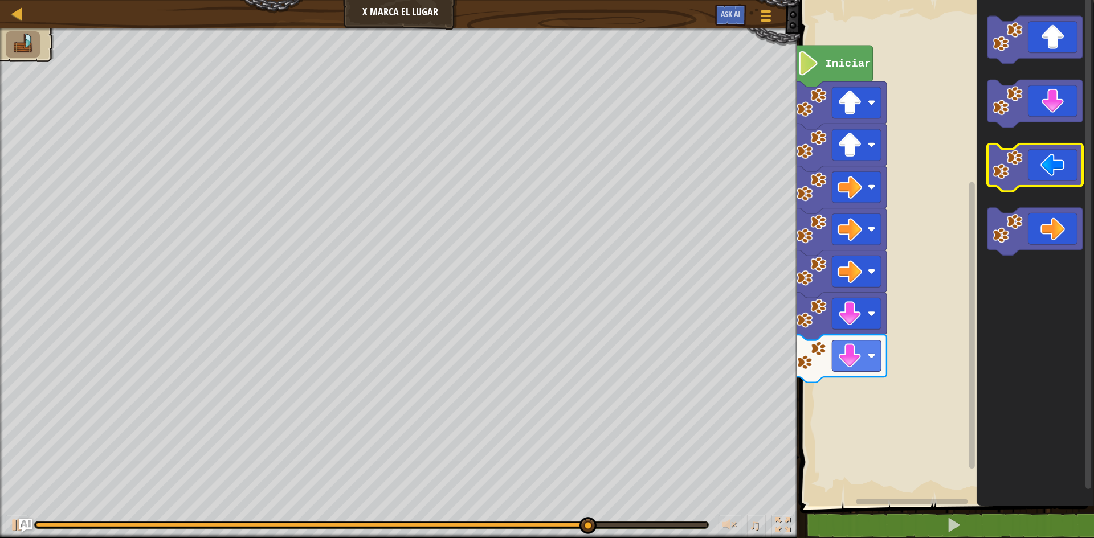
click at [1026, 157] on icon "Espacio de trabajo de Blockly" at bounding box center [1034, 168] width 95 height 48
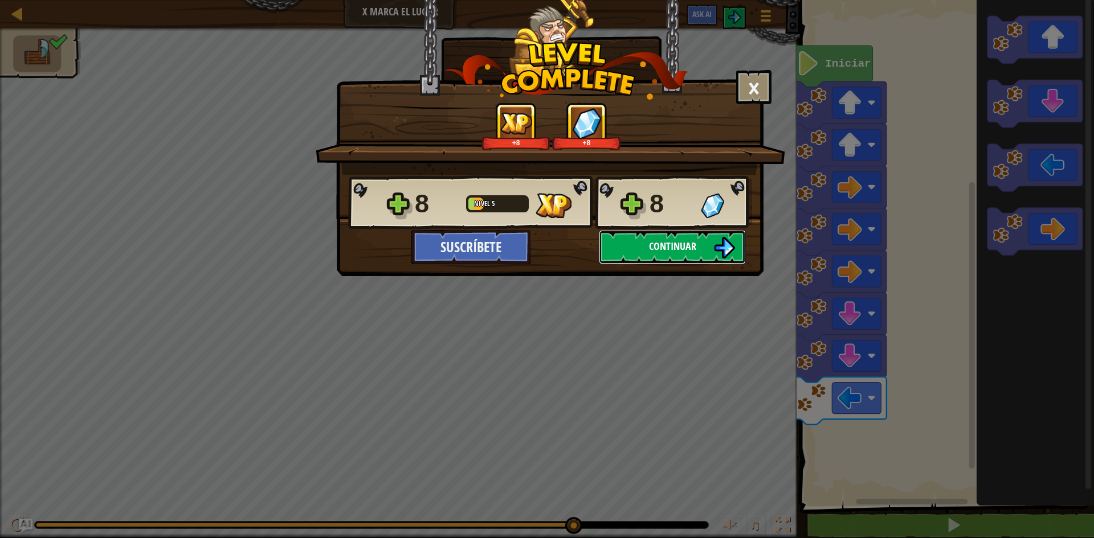
click at [685, 235] on button "Continuar" at bounding box center [672, 247] width 147 height 34
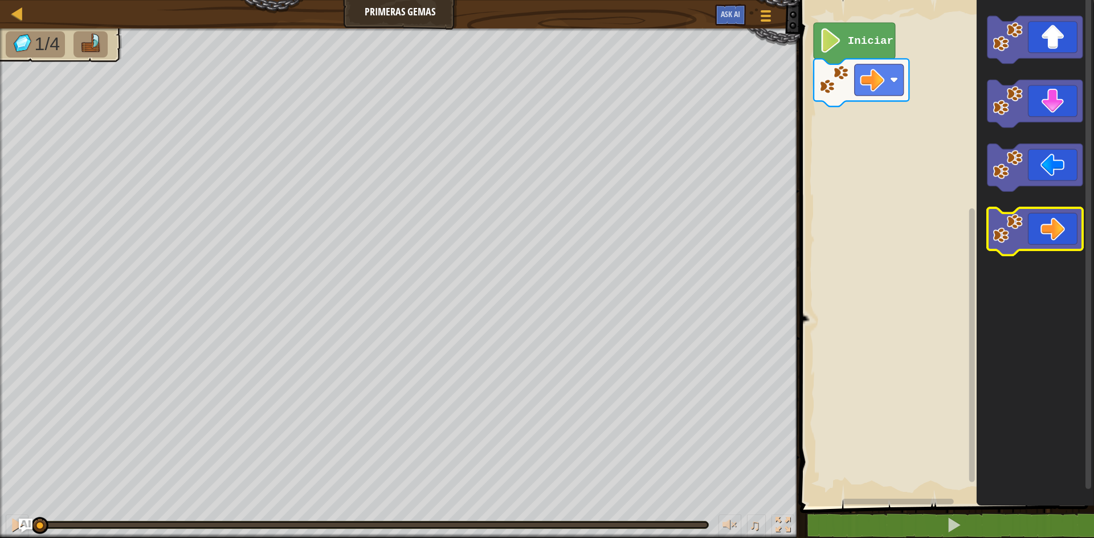
click at [1049, 241] on icon "Espacio de trabajo de Blockly" at bounding box center [1034, 232] width 95 height 48
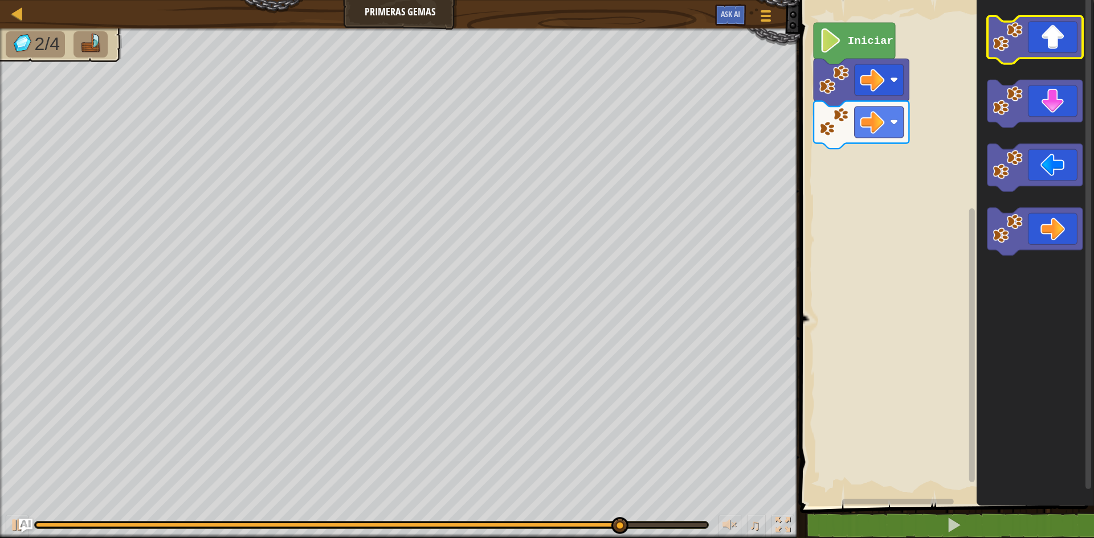
click at [1043, 35] on icon "Espacio de trabajo de Blockly" at bounding box center [1034, 40] width 95 height 48
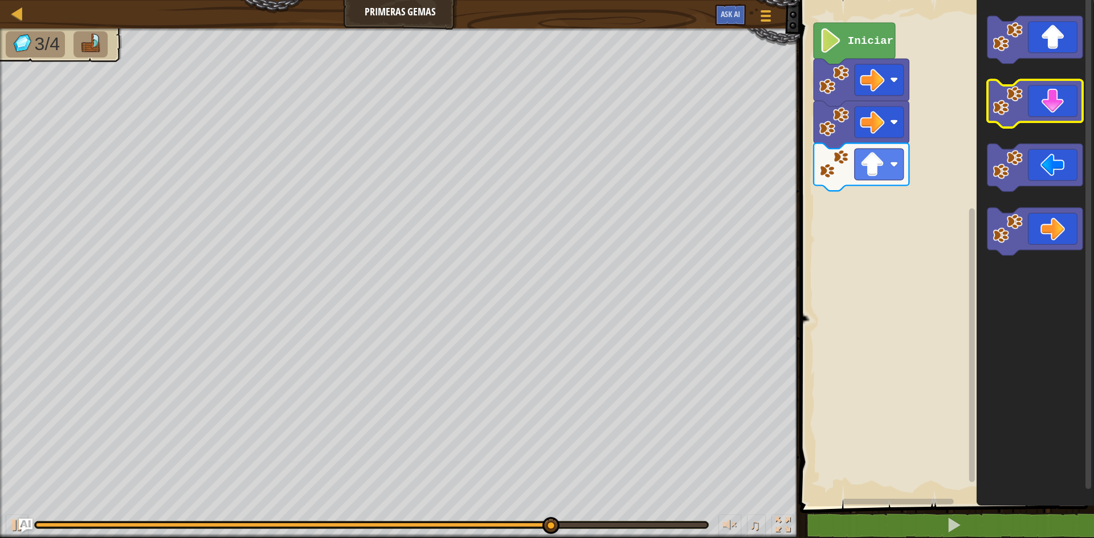
click at [1073, 93] on icon "Espacio de trabajo de Blockly" at bounding box center [1034, 104] width 95 height 48
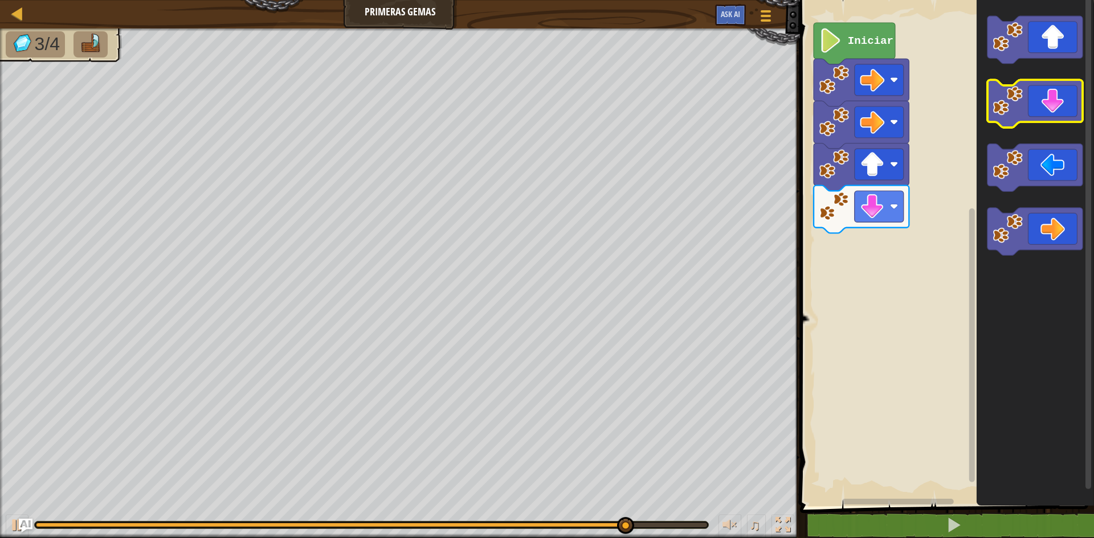
click at [1065, 93] on icon "Espacio de trabajo de Blockly" at bounding box center [1034, 104] width 95 height 48
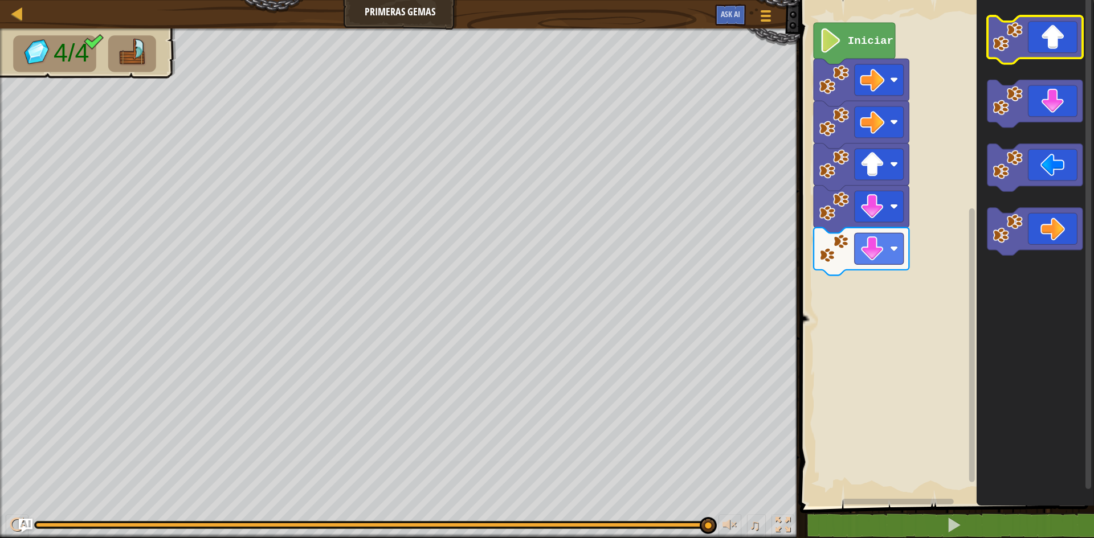
click at [1064, 31] on icon "Espacio de trabajo de Blockly" at bounding box center [1034, 40] width 95 height 48
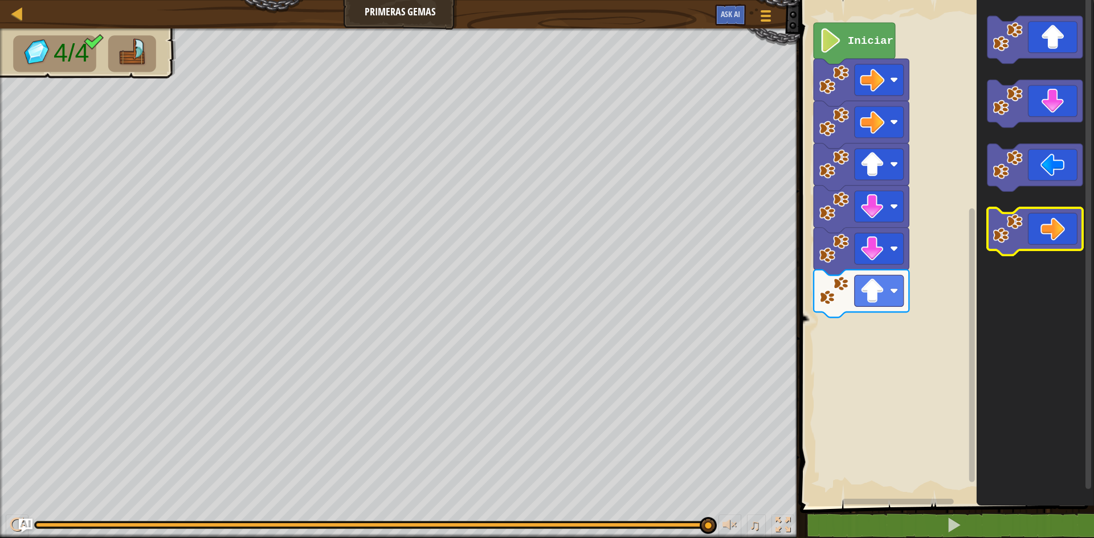
click at [1054, 216] on icon "Espacio de trabajo de Blockly" at bounding box center [1034, 232] width 95 height 48
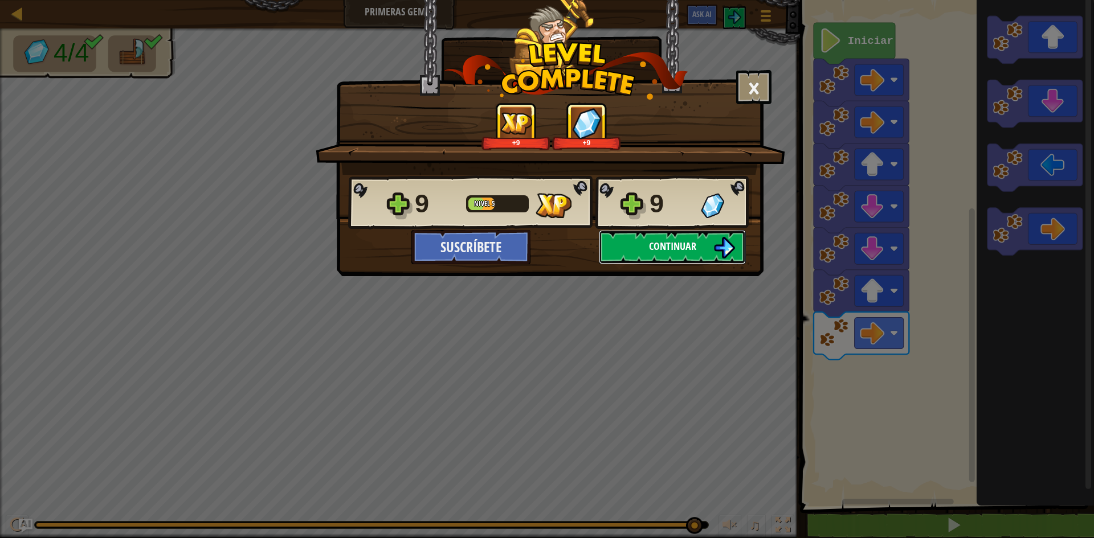
click at [699, 245] on button "Continuar" at bounding box center [672, 247] width 147 height 34
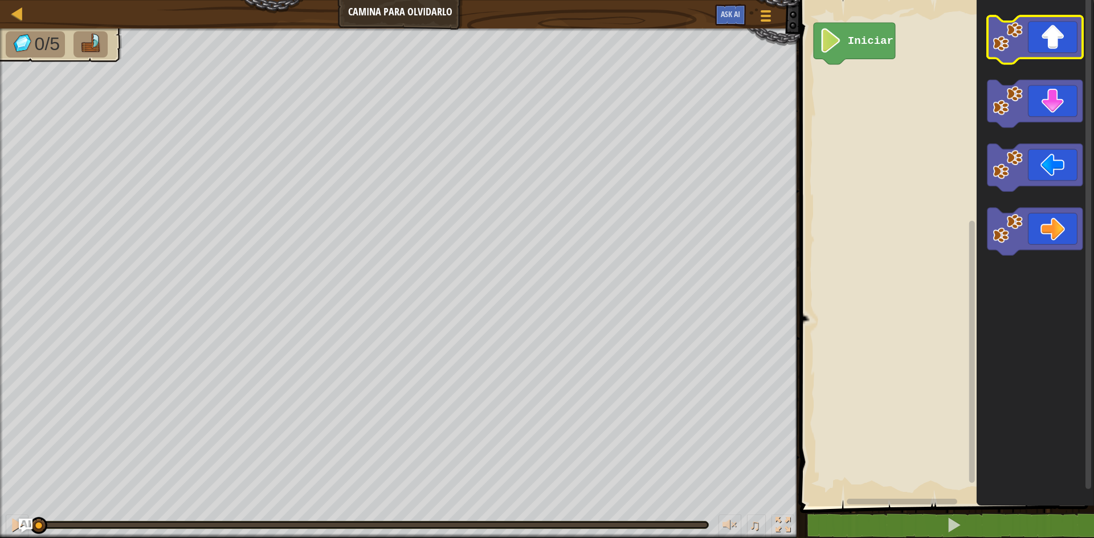
click at [1052, 36] on icon "Espacio de trabajo de Blockly" at bounding box center [1034, 40] width 95 height 48
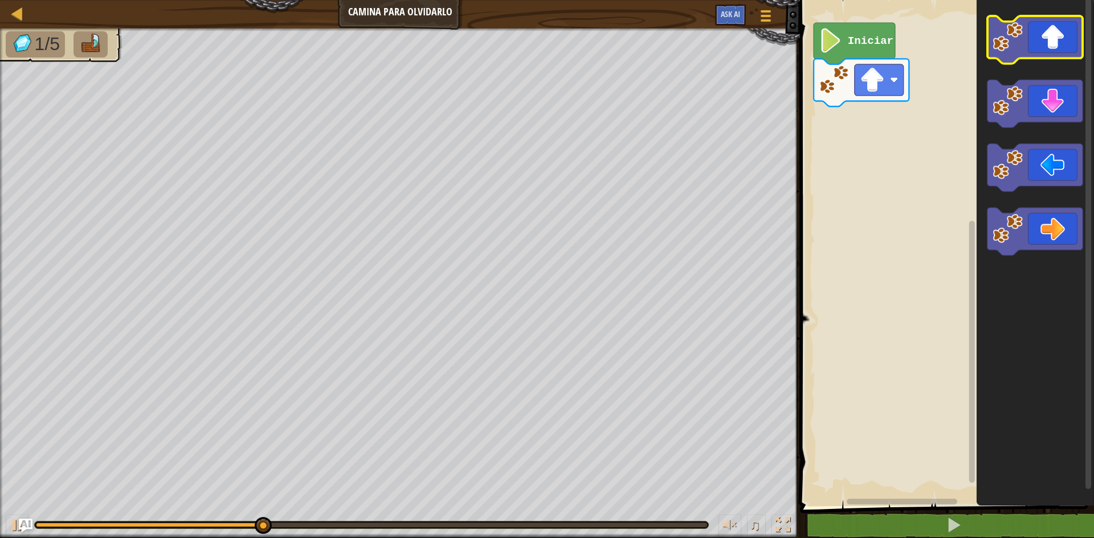
click at [1073, 47] on icon "Espacio de trabajo de Blockly" at bounding box center [1034, 40] width 95 height 48
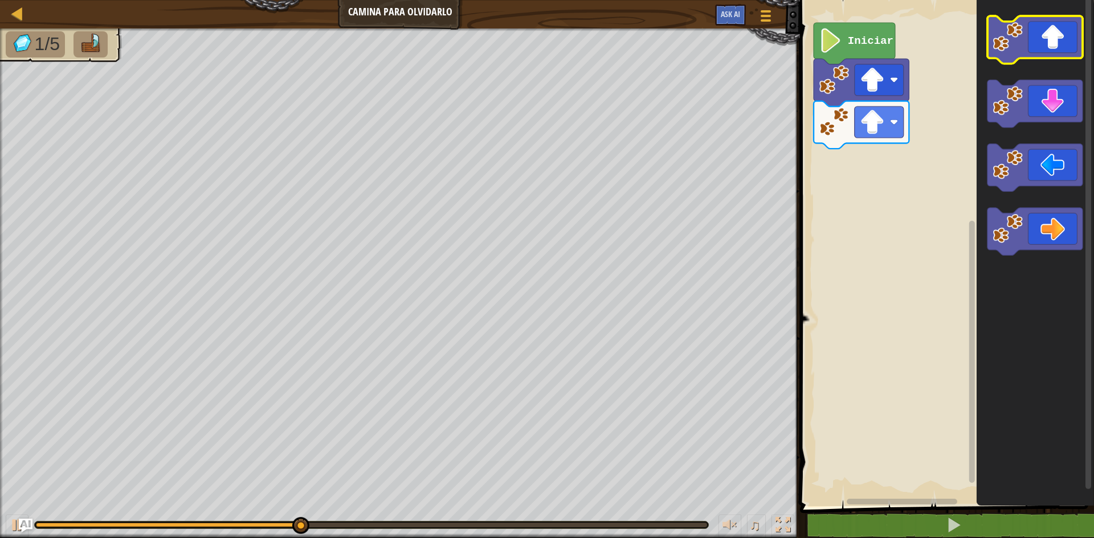
click at [1055, 39] on icon "Espacio de trabajo de Blockly" at bounding box center [1034, 40] width 95 height 48
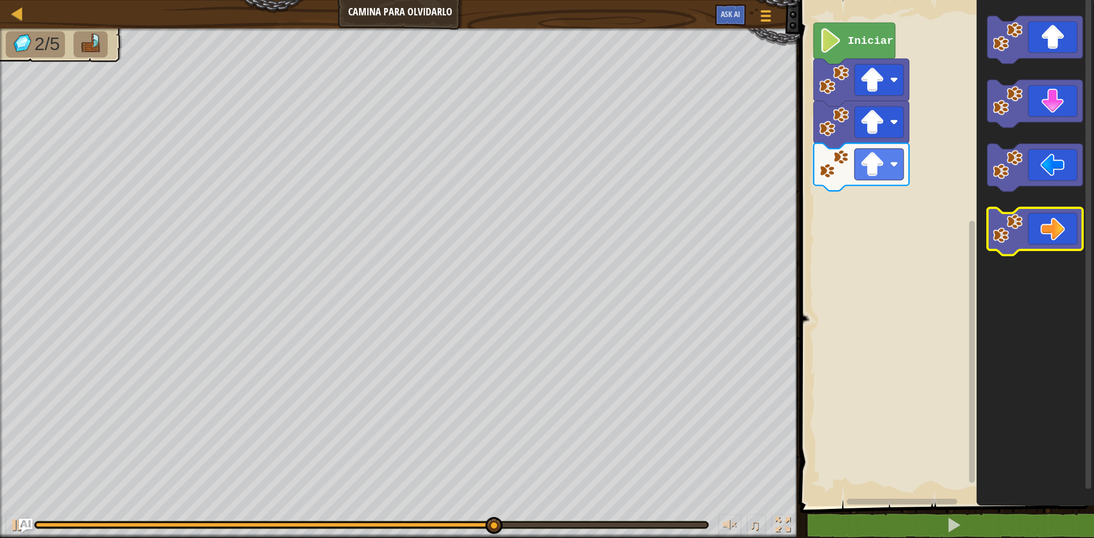
click at [1075, 244] on icon "Espacio de trabajo de Blockly" at bounding box center [1034, 232] width 95 height 48
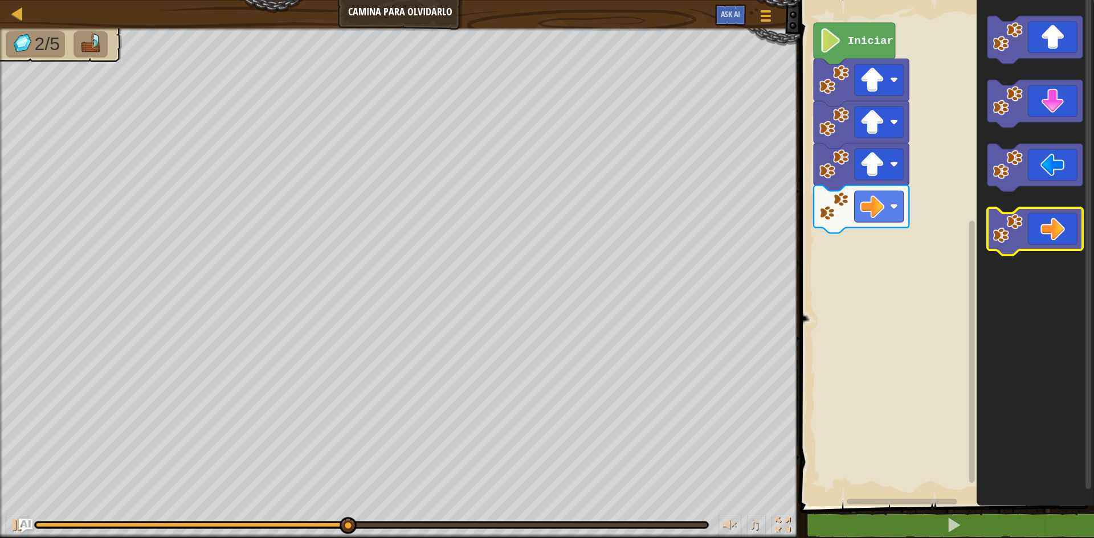
click at [1069, 243] on icon "Espacio de trabajo de Blockly" at bounding box center [1034, 232] width 95 height 48
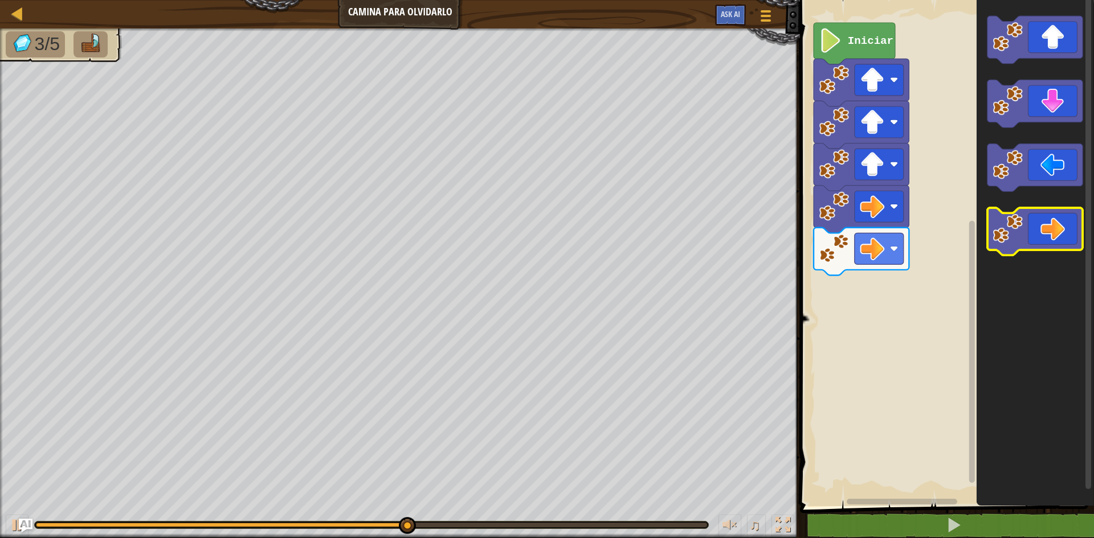
click at [1069, 243] on icon "Espacio de trabajo de Blockly" at bounding box center [1034, 232] width 95 height 48
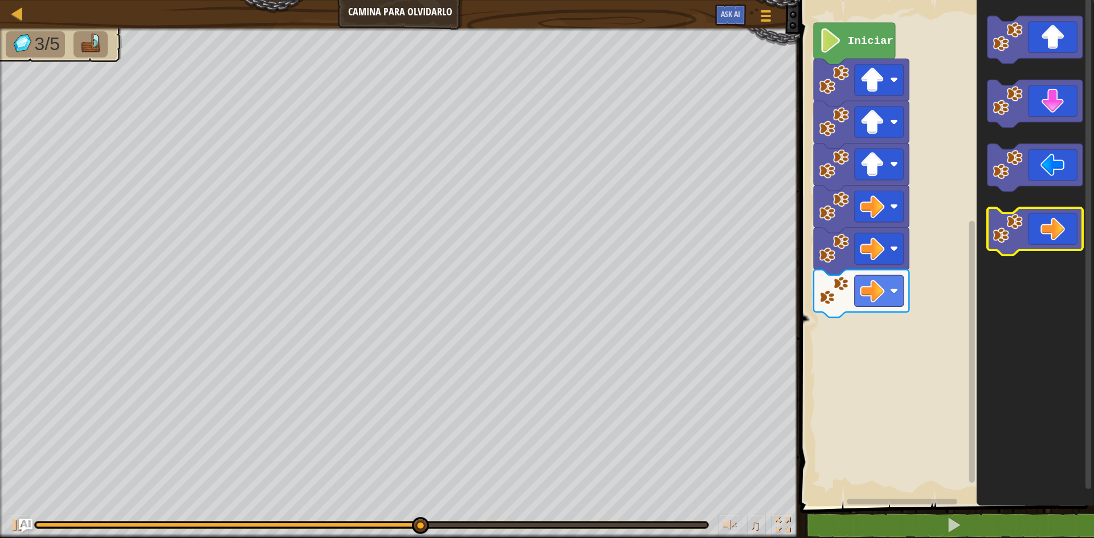
click at [1069, 243] on icon "Espacio de trabajo de Blockly" at bounding box center [1034, 232] width 95 height 48
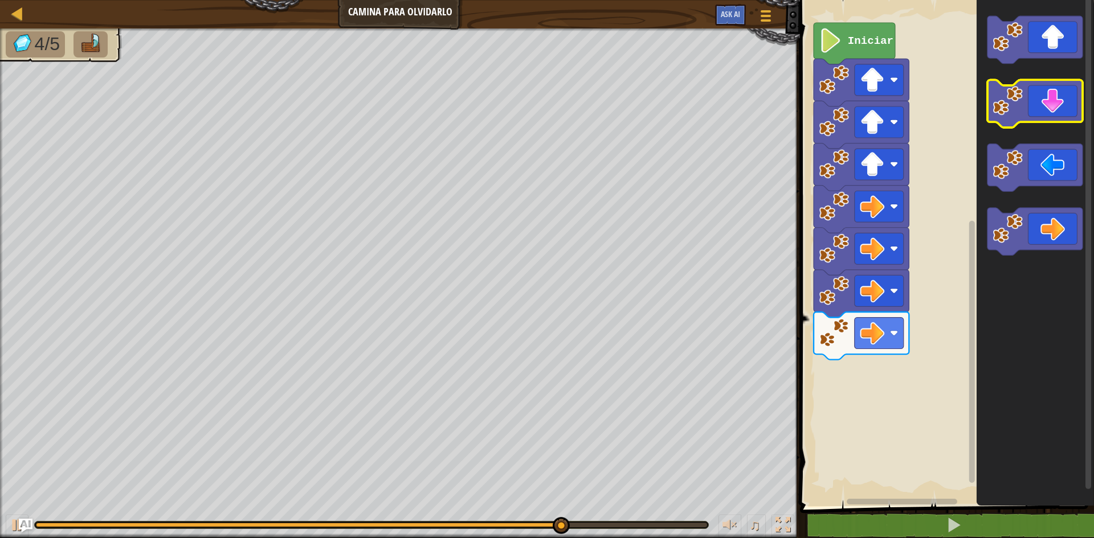
click at [1053, 108] on icon "Espacio de trabajo de Blockly" at bounding box center [1034, 104] width 95 height 48
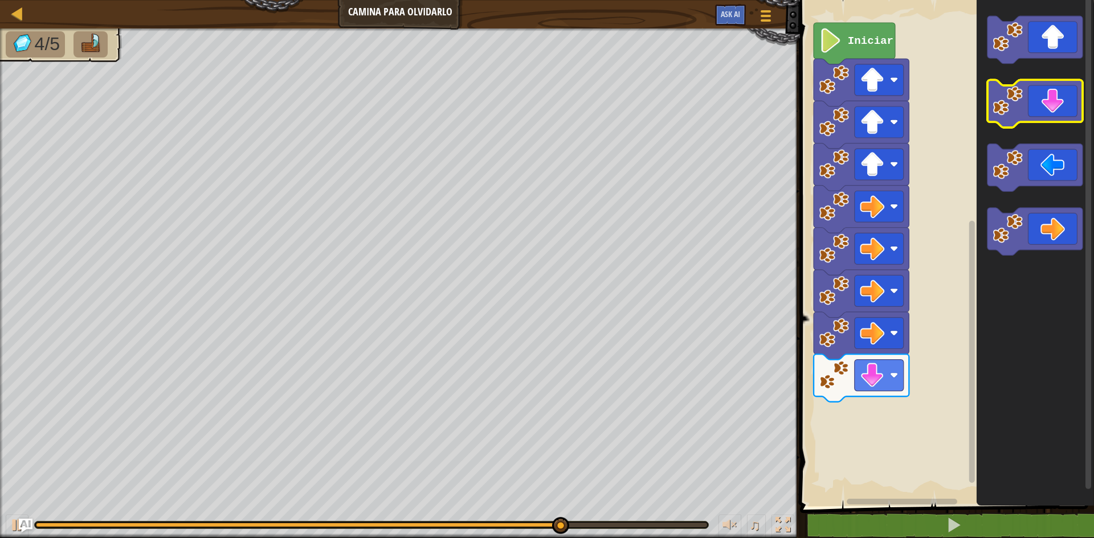
click at [1045, 120] on icon "Espacio de trabajo de Blockly" at bounding box center [1034, 104] width 95 height 48
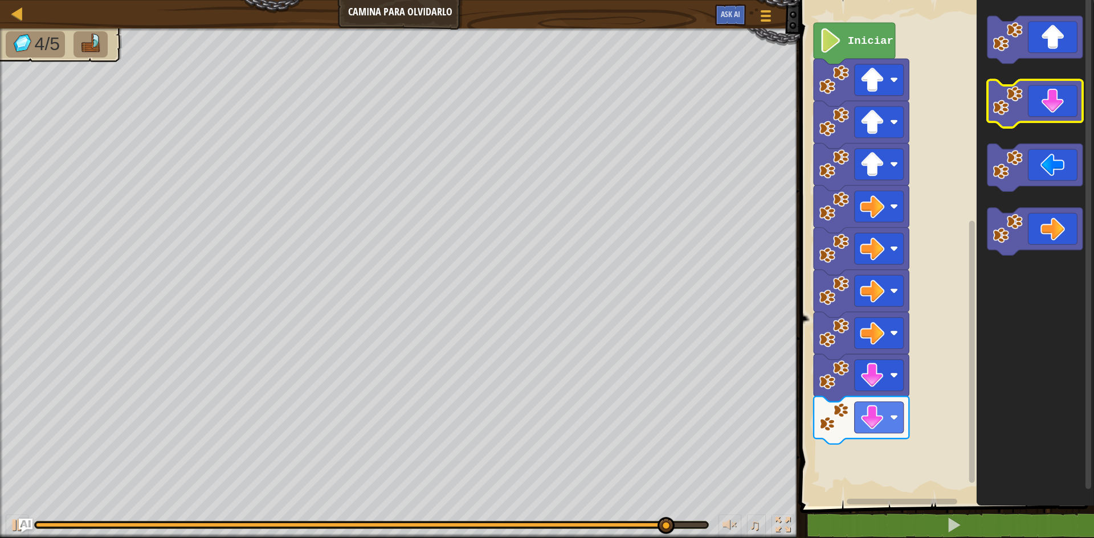
click at [1060, 98] on icon "Espacio de trabajo de Blockly" at bounding box center [1034, 104] width 95 height 48
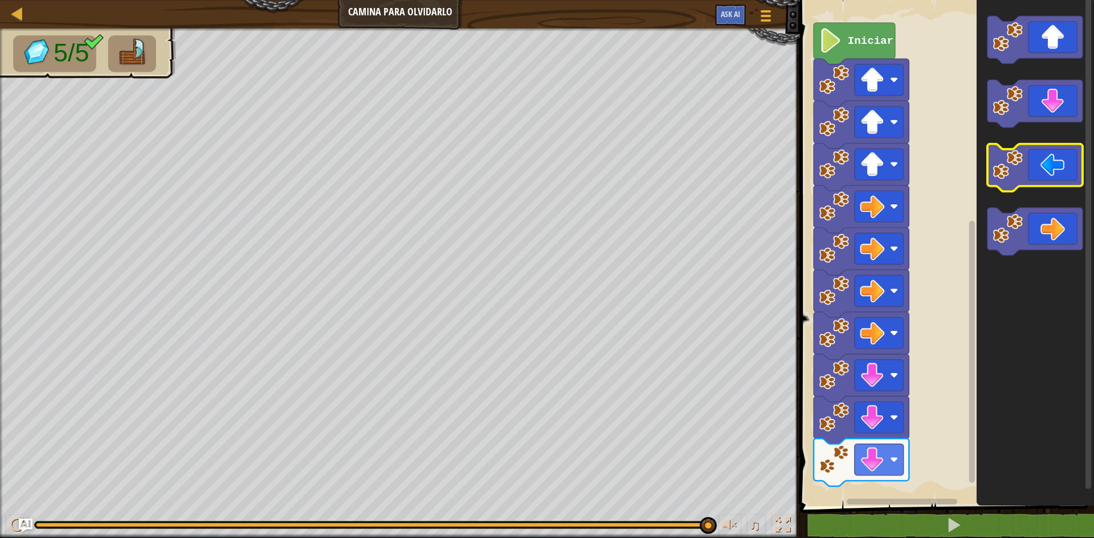
click at [1047, 169] on icon "Espacio de trabajo de Blockly" at bounding box center [1034, 168] width 95 height 48
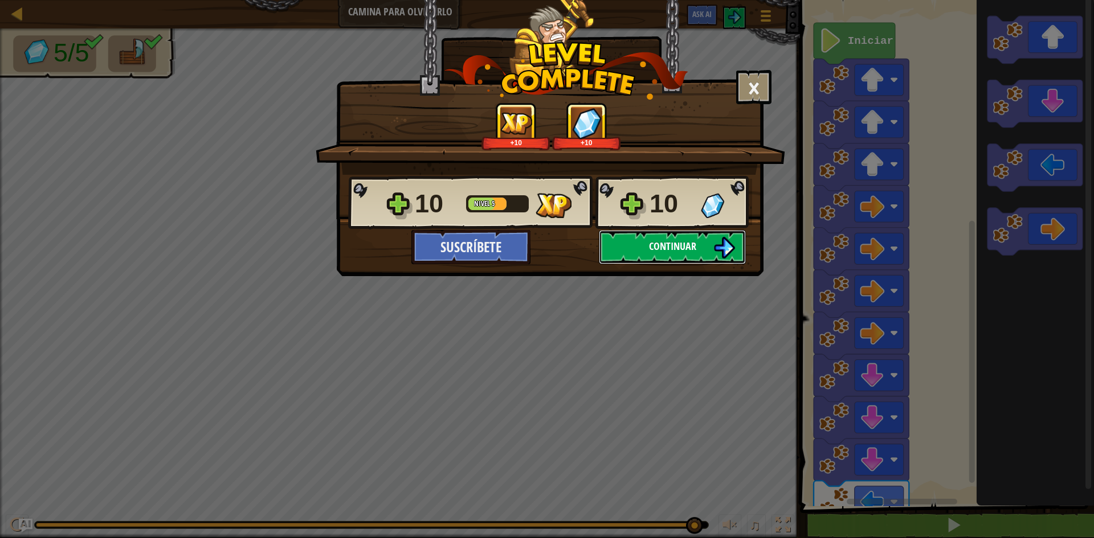
click at [660, 236] on button "Continuar" at bounding box center [672, 247] width 147 height 34
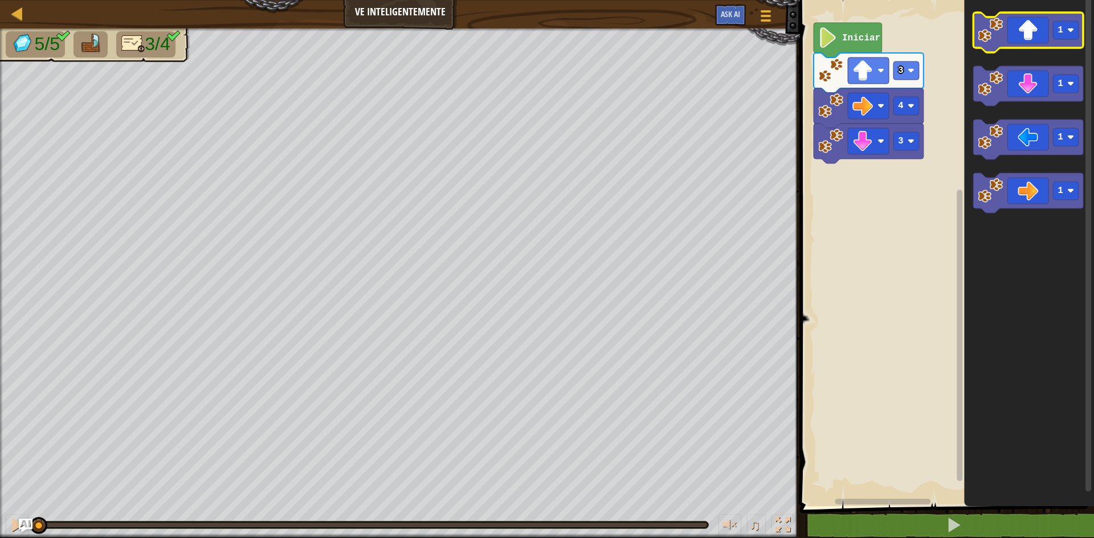
click at [1030, 24] on icon "Espacio de trabajo de Blockly" at bounding box center [1028, 33] width 110 height 40
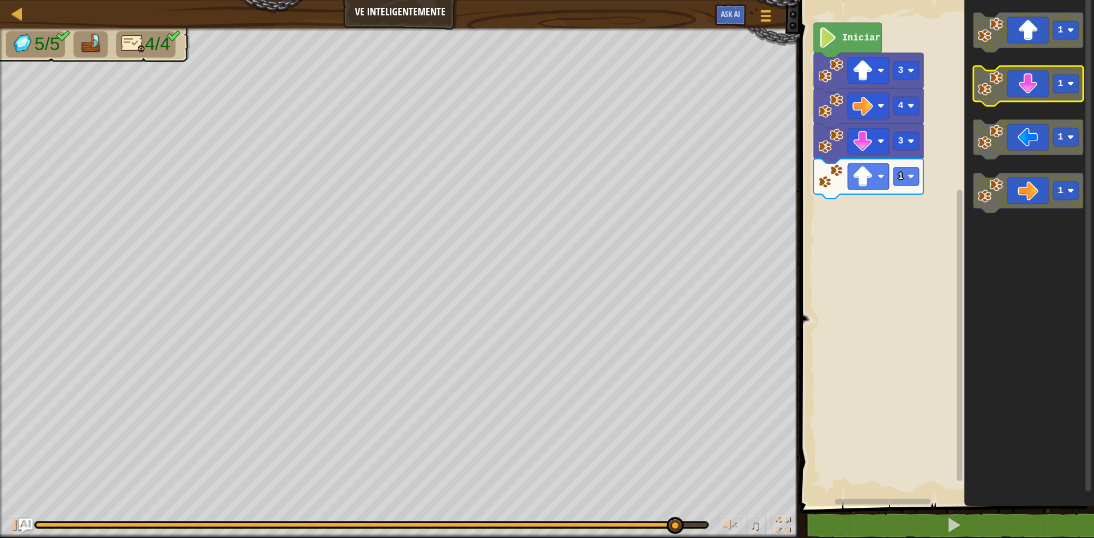
click at [1022, 88] on icon "Espacio de trabajo de Blockly" at bounding box center [1028, 86] width 110 height 40
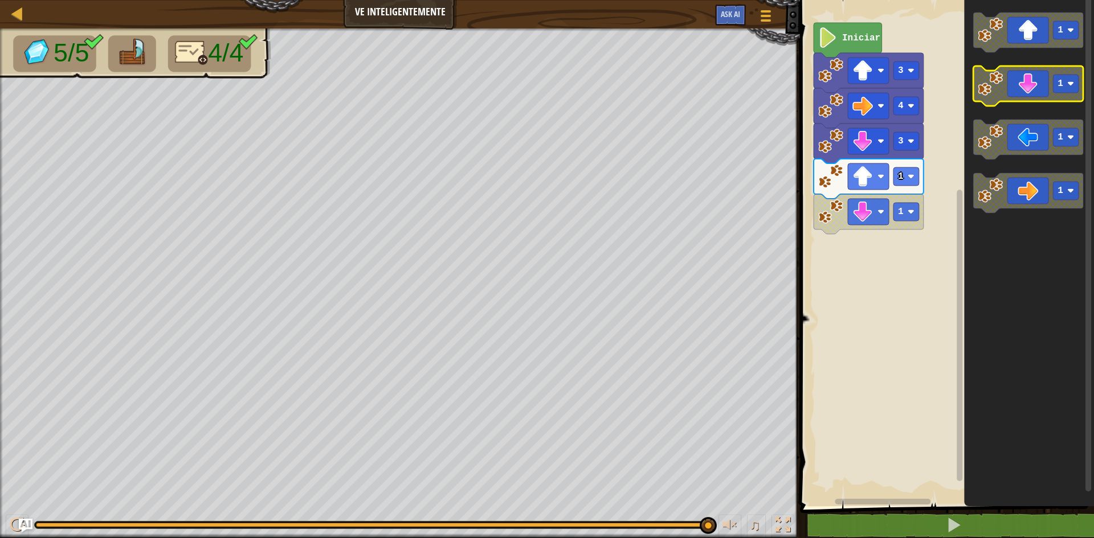
click at [1030, 97] on icon "Espacio de trabajo de Blockly" at bounding box center [1028, 86] width 110 height 40
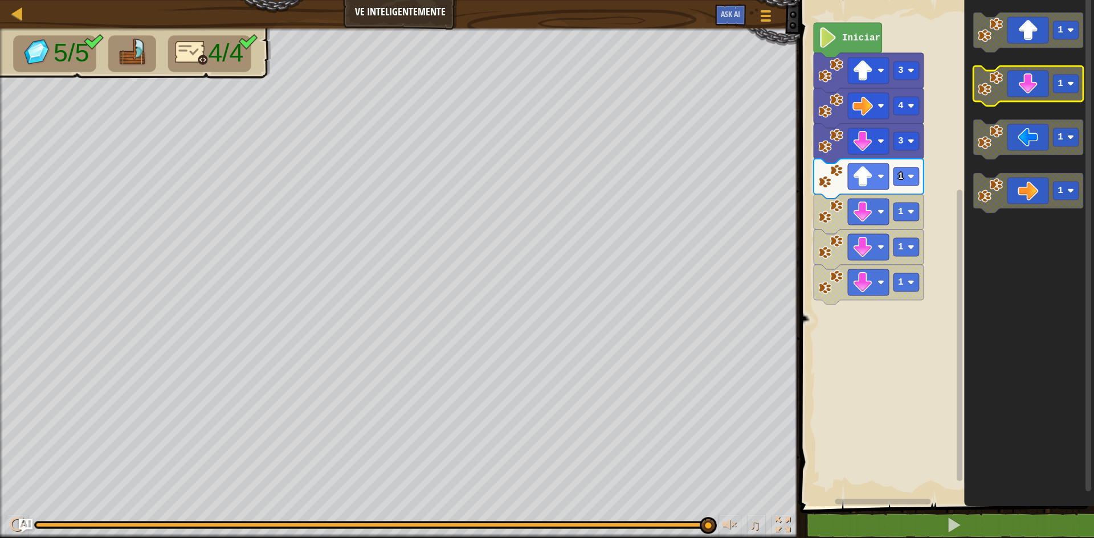
click at [1030, 97] on icon "Espacio de trabajo de Blockly" at bounding box center [1028, 86] width 110 height 40
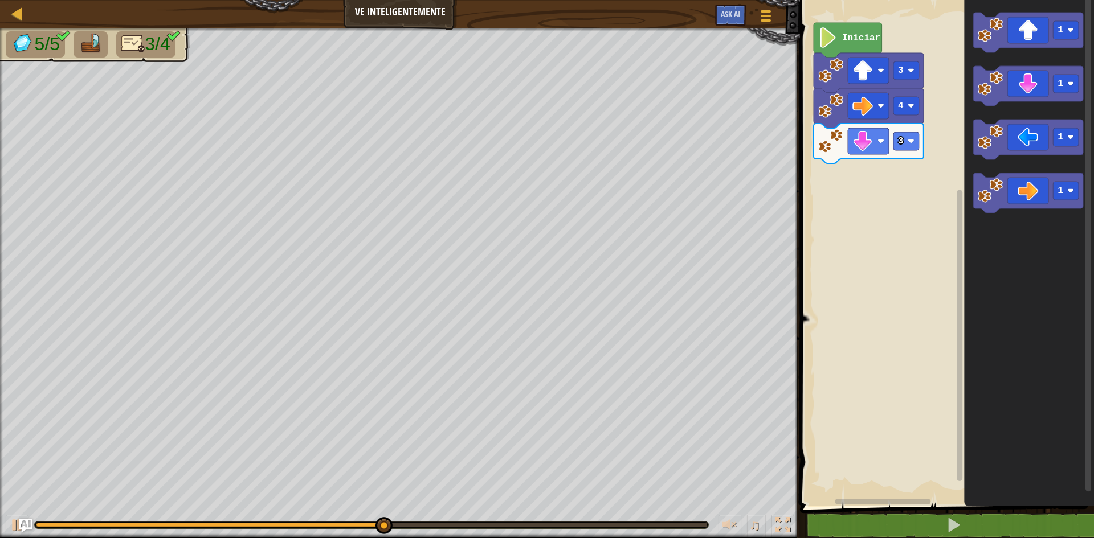
click at [1039, 54] on icon "Espacio de trabajo de Blockly" at bounding box center [1029, 250] width 130 height 512
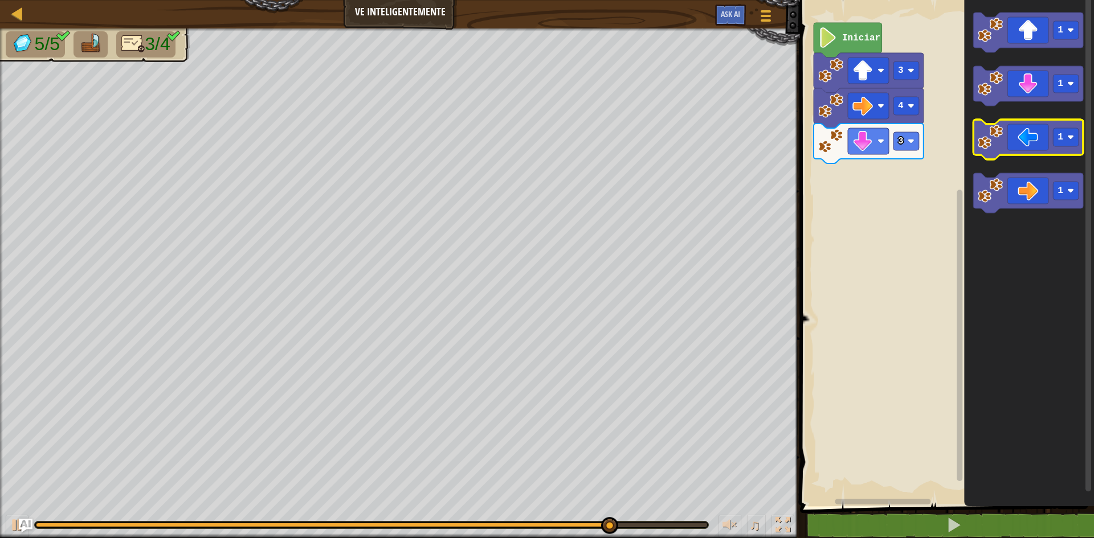
click at [1017, 128] on icon "Espacio de trabajo de Blockly" at bounding box center [1028, 140] width 110 height 40
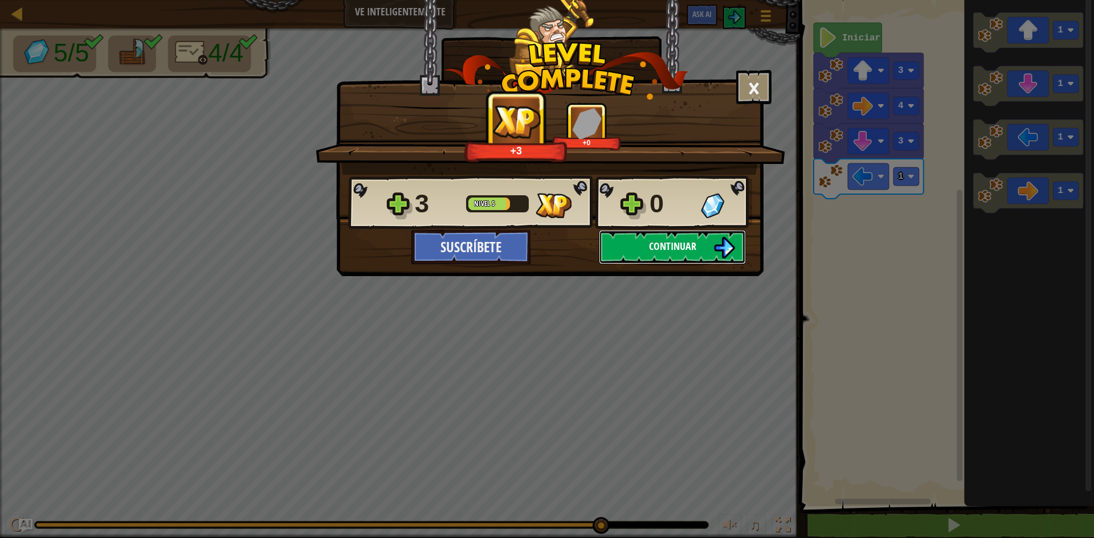
click at [716, 241] on img at bounding box center [724, 248] width 22 height 22
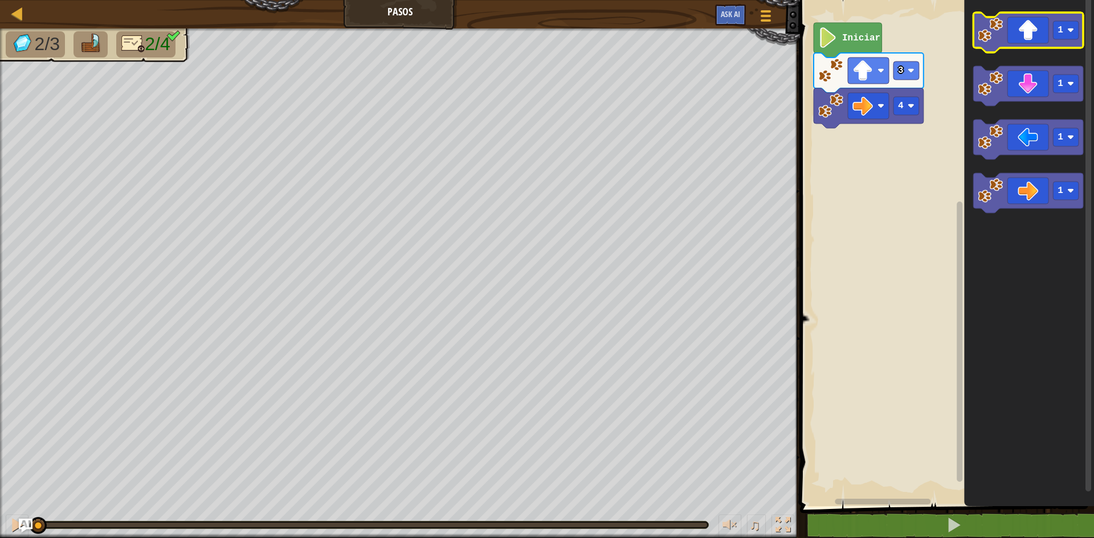
click at [1029, 44] on icon "Espacio de trabajo de Blockly" at bounding box center [1028, 33] width 110 height 40
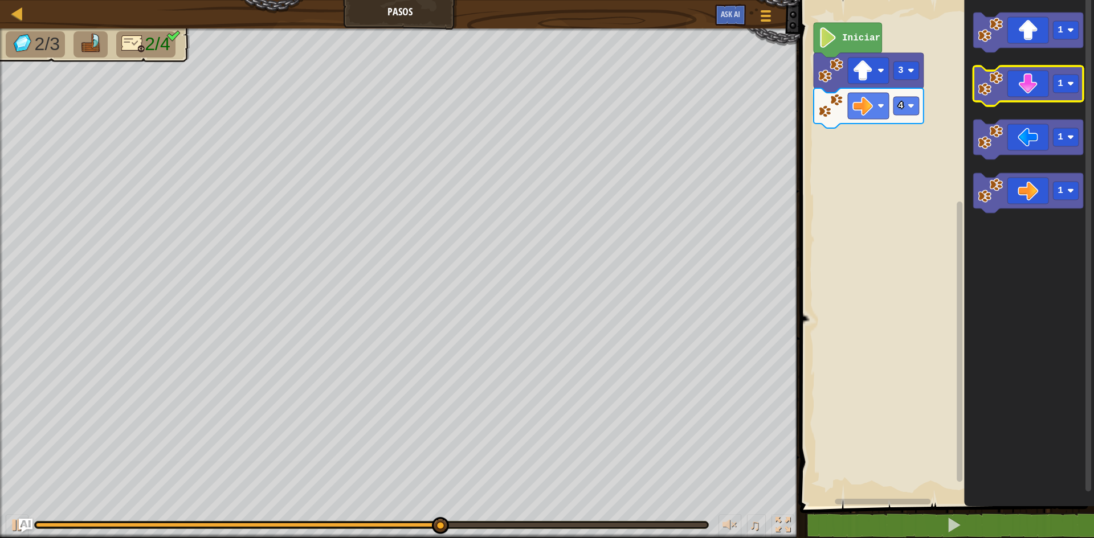
click at [1021, 80] on icon "Espacio de trabajo de Blockly" at bounding box center [1028, 86] width 110 height 40
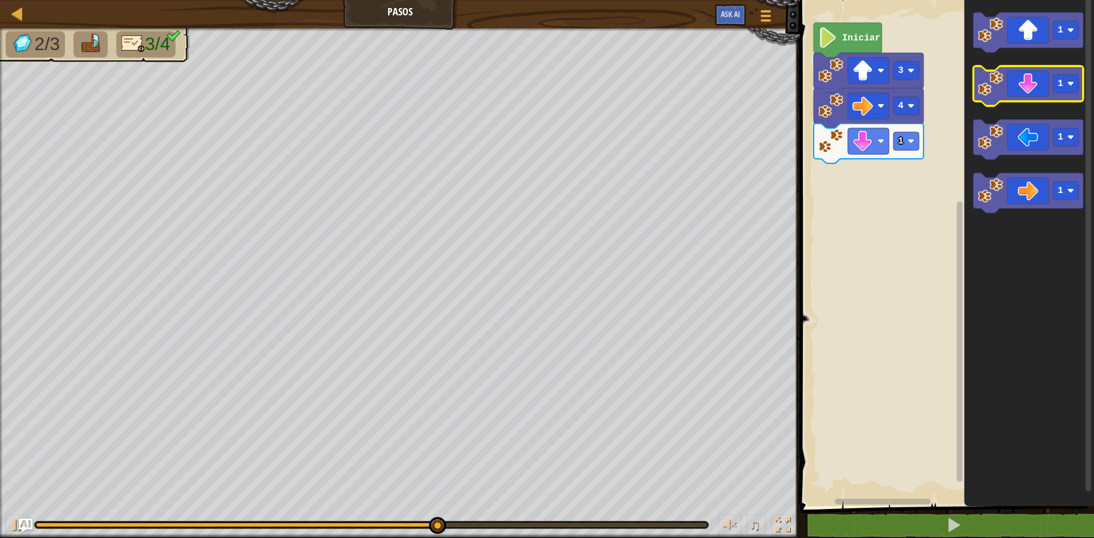
click at [1041, 85] on icon "Espacio de trabajo de Blockly" at bounding box center [1028, 86] width 110 height 40
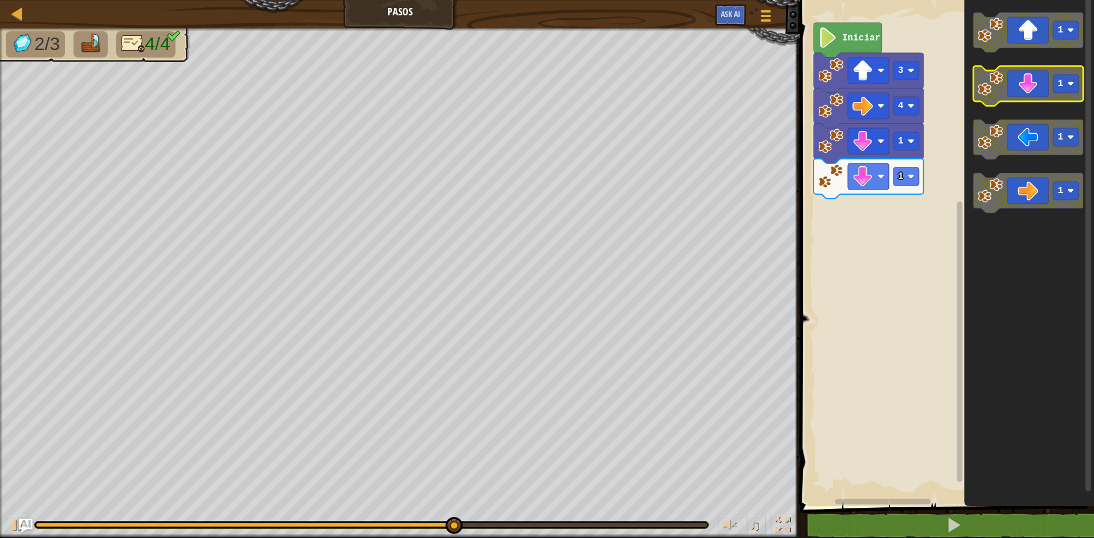
click at [1042, 87] on icon "Espacio de trabajo de Blockly" at bounding box center [1028, 86] width 110 height 40
click at [1057, 83] on rect "Espacio de trabajo de Blockly" at bounding box center [1066, 84] width 26 height 18
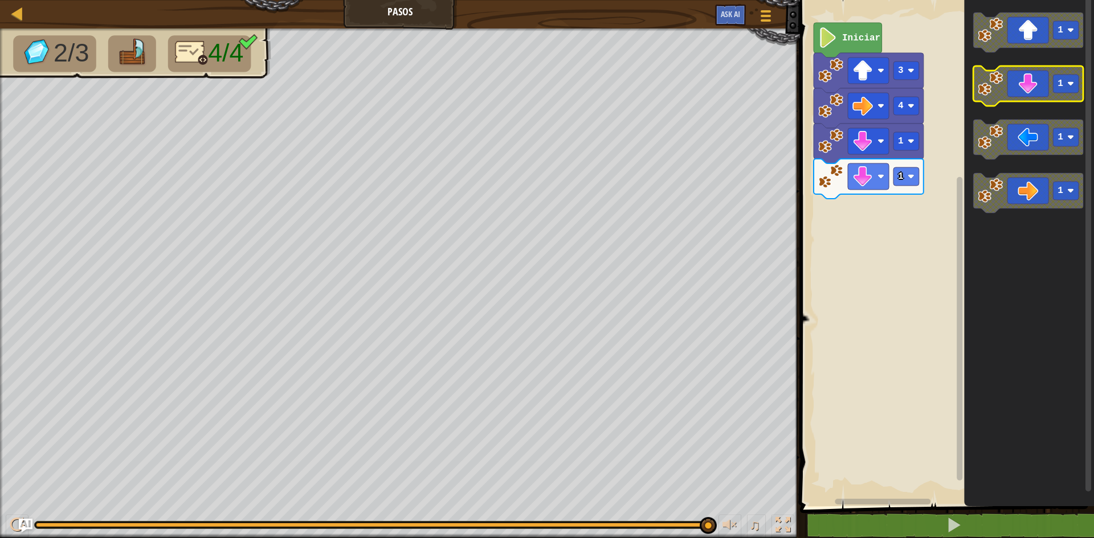
click at [1055, 96] on icon "Espacio de trabajo de Blockly" at bounding box center [1028, 86] width 110 height 40
click at [1035, 95] on icon "Espacio de trabajo de Blockly" at bounding box center [1028, 86] width 110 height 40
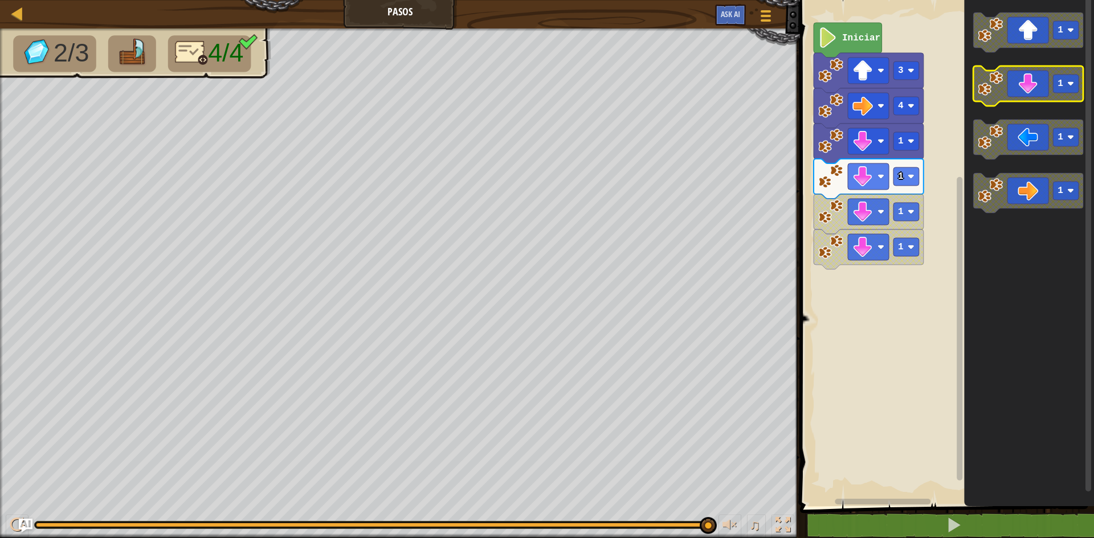
click at [1035, 95] on icon "Espacio de trabajo de Blockly" at bounding box center [1028, 86] width 110 height 40
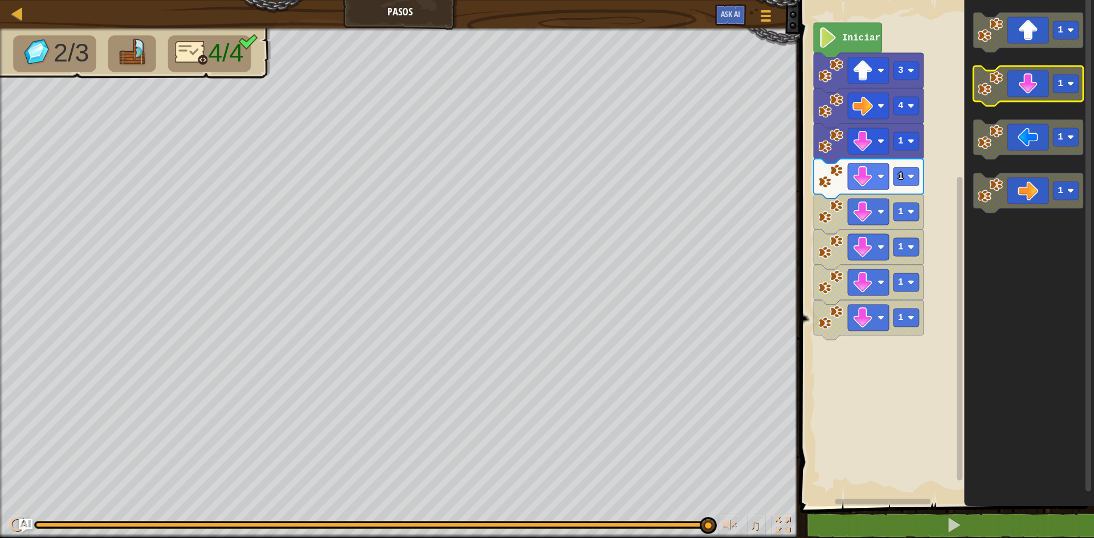
click at [1035, 95] on icon "Espacio de trabajo de Blockly" at bounding box center [1028, 86] width 110 height 40
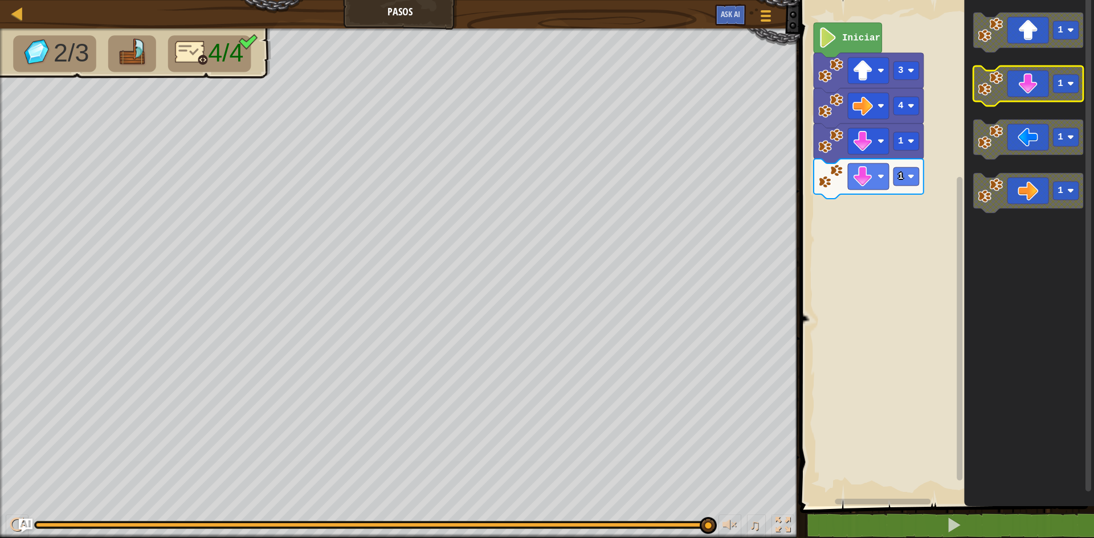
click at [1009, 80] on icon "Espacio de trabajo de Blockly" at bounding box center [1028, 86] width 110 height 40
click at [1054, 96] on icon "Espacio de trabajo de Blockly" at bounding box center [1028, 86] width 110 height 40
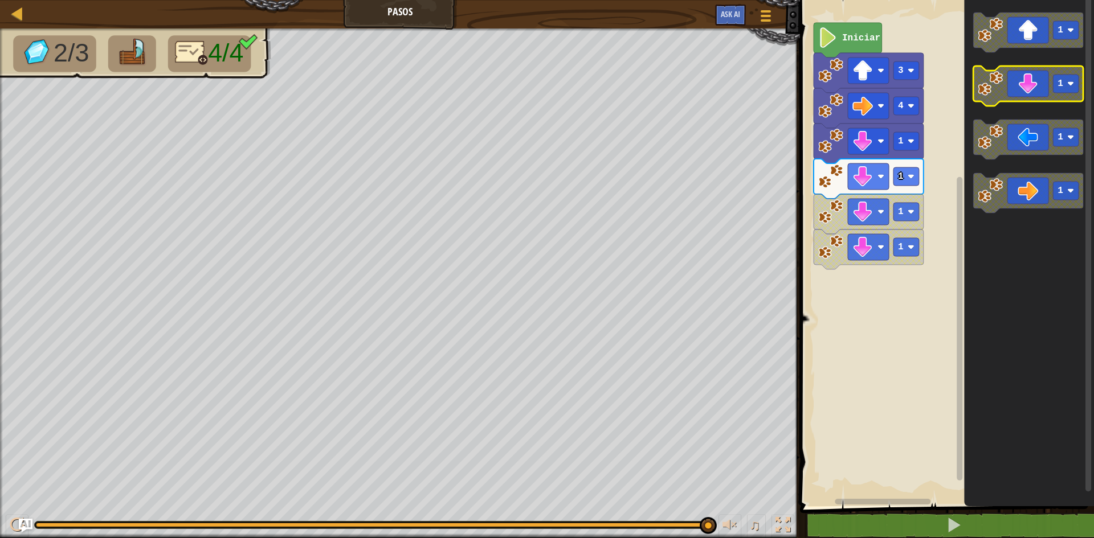
click at [1054, 96] on icon "Espacio de trabajo de Blockly" at bounding box center [1028, 86] width 110 height 40
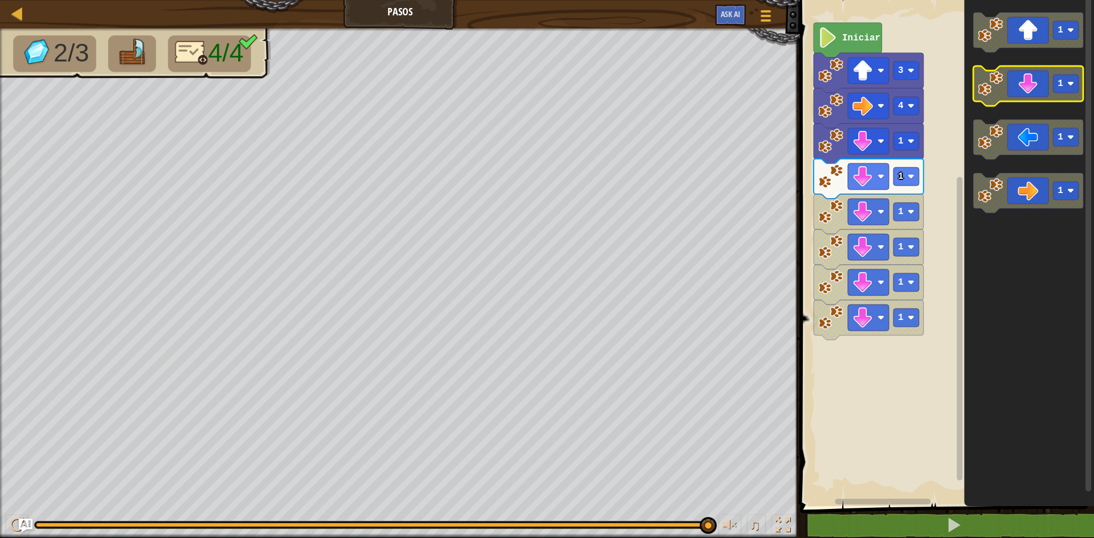
click at [1054, 96] on icon "Espacio de trabajo de Blockly" at bounding box center [1028, 86] width 110 height 40
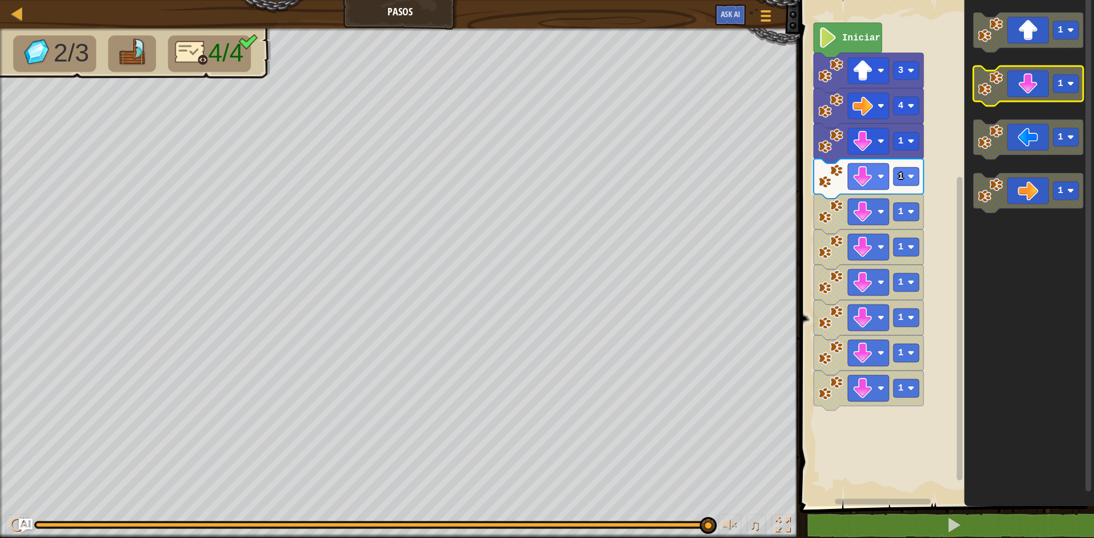
click at [1054, 96] on icon "Espacio de trabajo de Blockly" at bounding box center [1028, 86] width 110 height 40
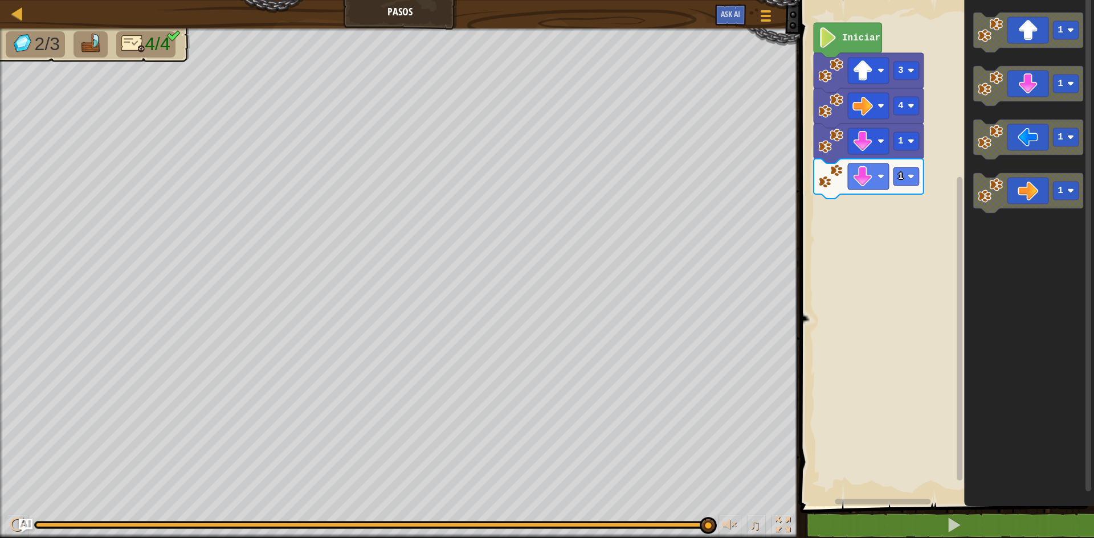
click at [882, 214] on div "4 1 1 3 Iniciar 1 1 1 1" at bounding box center [944, 250] width 297 height 512
click at [905, 211] on div "4 1 1 3 Iniciar 1 1 1 1" at bounding box center [944, 250] width 297 height 512
click at [837, 220] on rect "Espacio de trabajo de Blockly" at bounding box center [944, 250] width 297 height 512
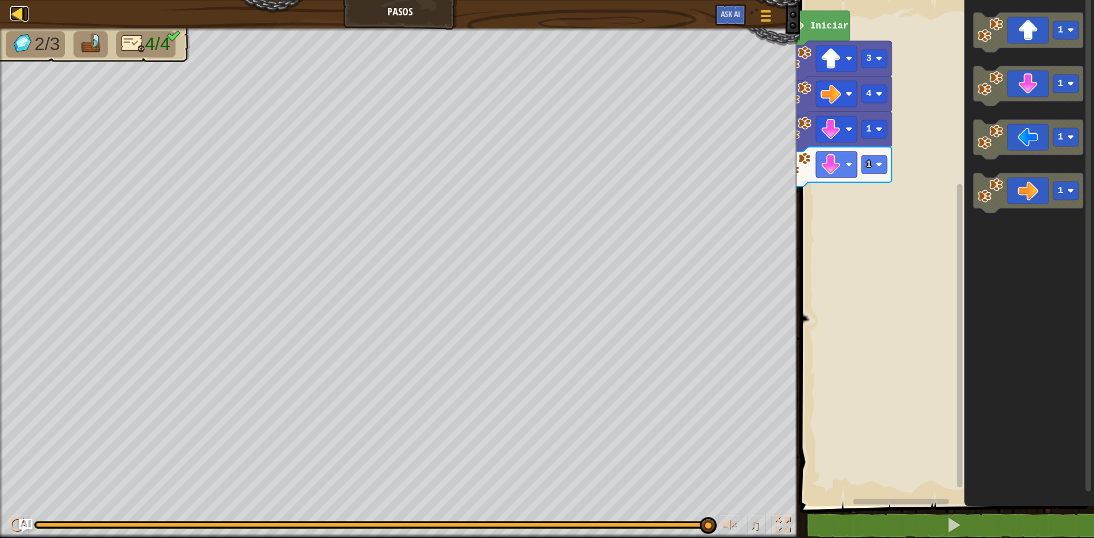
click at [13, 16] on div at bounding box center [17, 13] width 14 height 14
select select "es-ES"
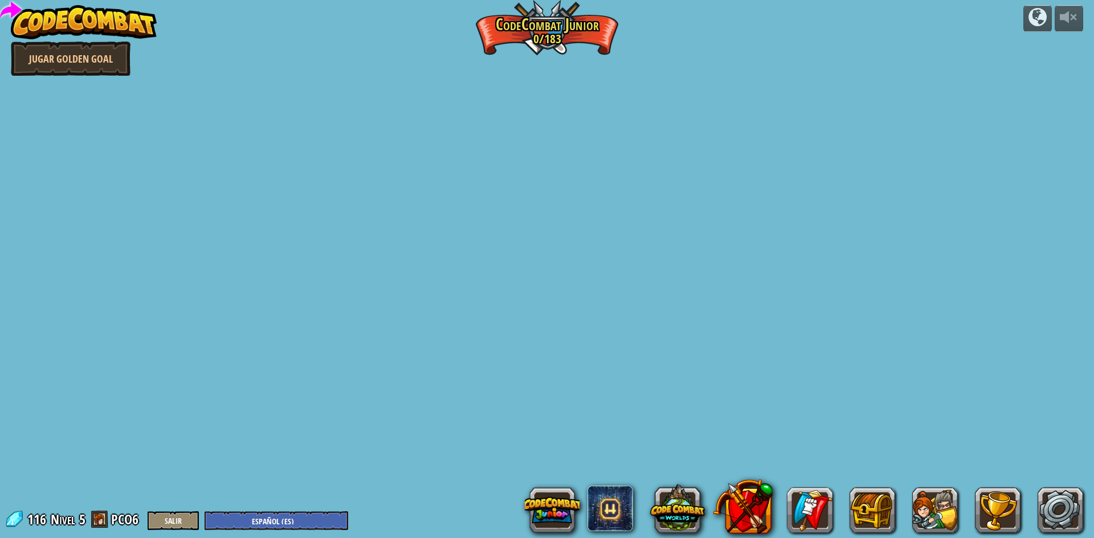
select select "es-ES"
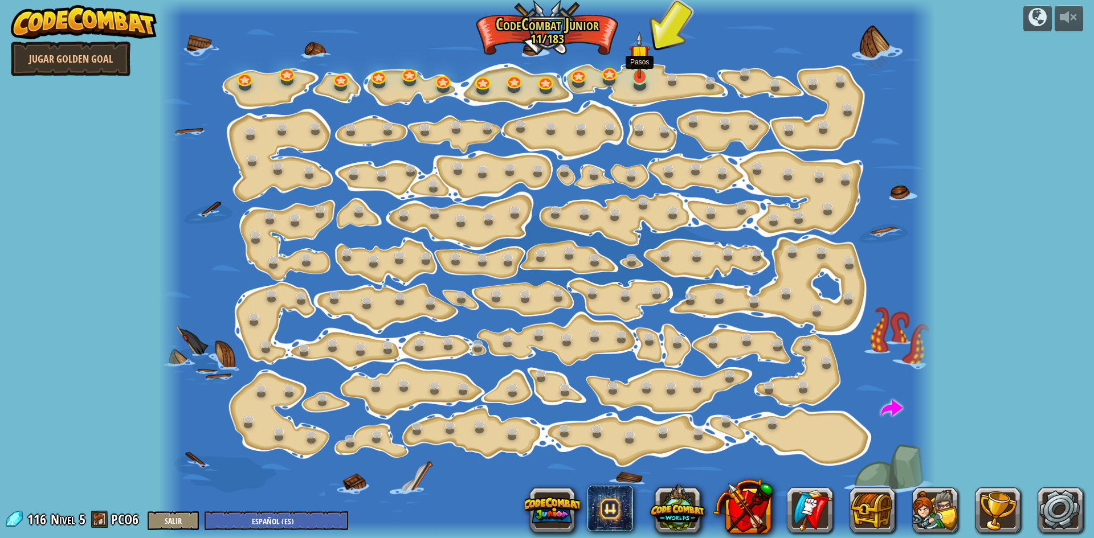
click at [639, 75] on img at bounding box center [639, 54] width 21 height 47
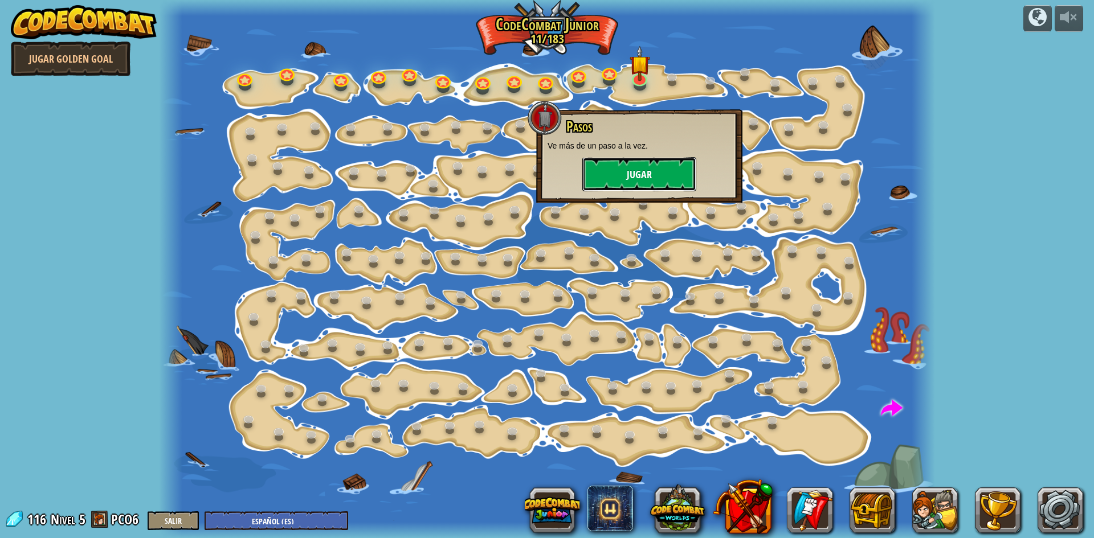
click at [642, 177] on button "Jugar" at bounding box center [639, 174] width 114 height 34
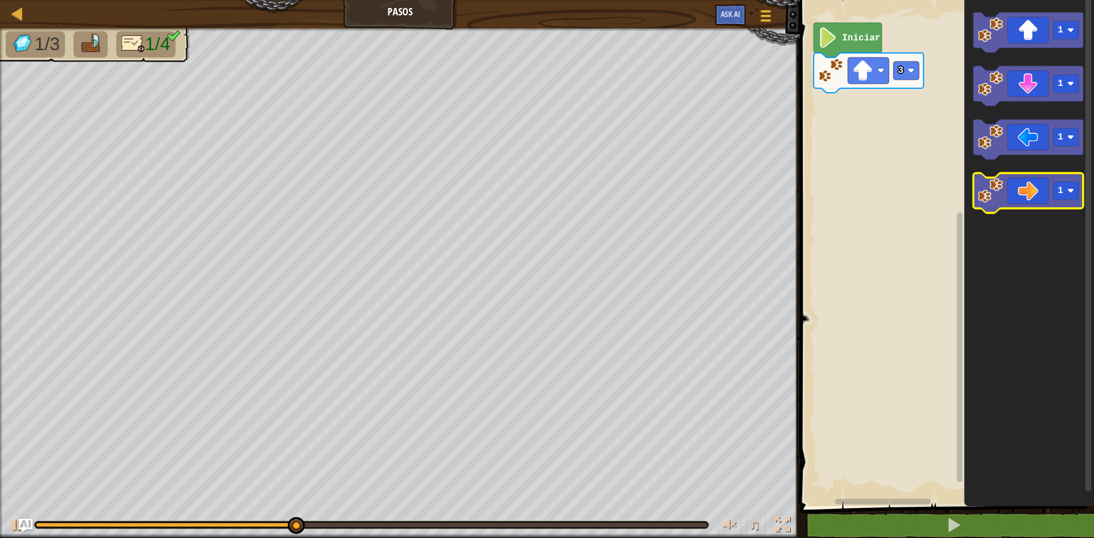
click at [1047, 182] on icon "Espacio de trabajo de Blockly" at bounding box center [1028, 193] width 110 height 40
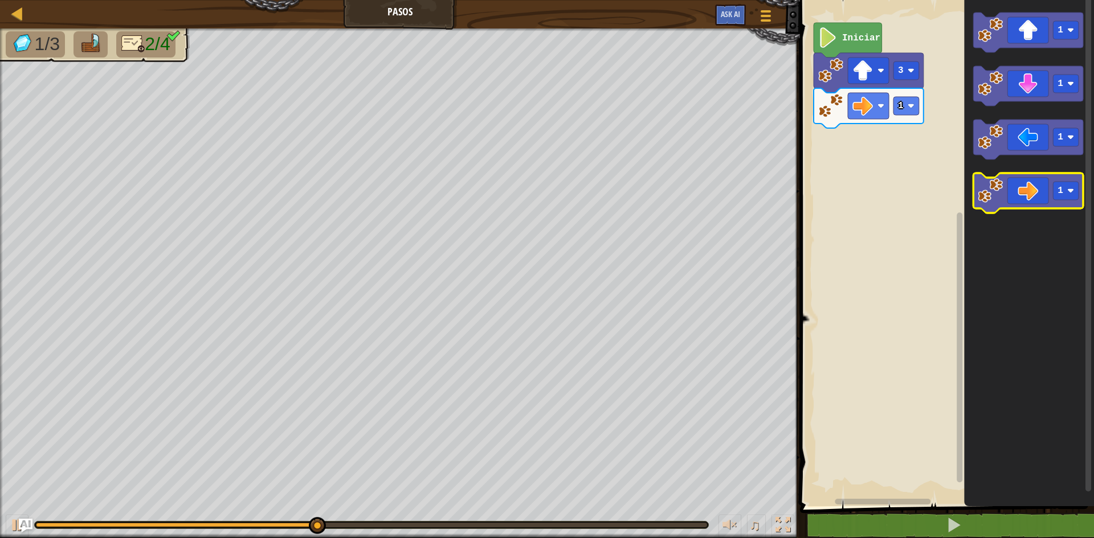
click at [1017, 203] on icon "Espacio de trabajo de Blockly" at bounding box center [1028, 193] width 110 height 40
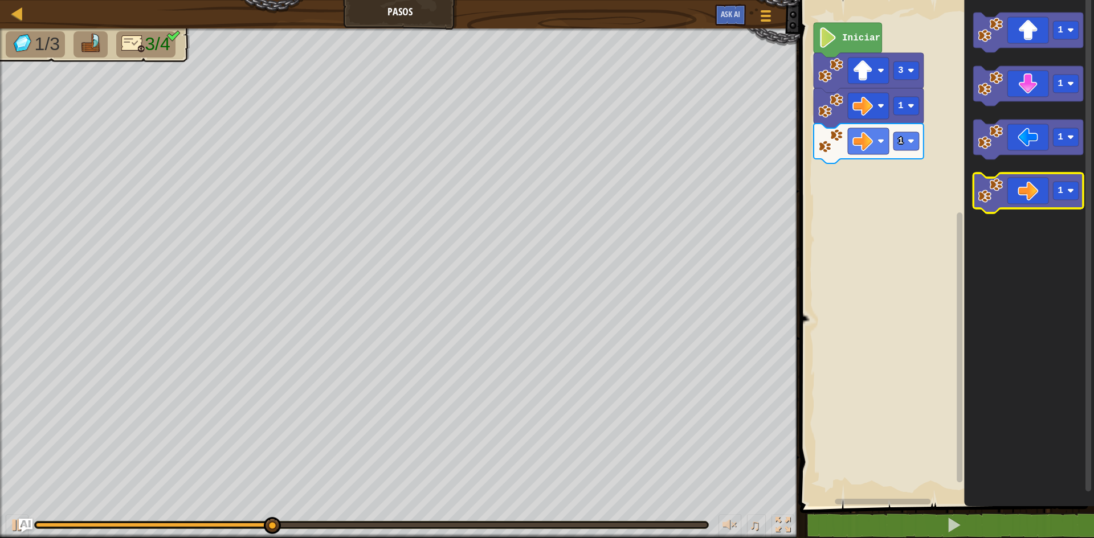
click at [1017, 203] on icon "Espacio de trabajo de Blockly" at bounding box center [1028, 193] width 110 height 40
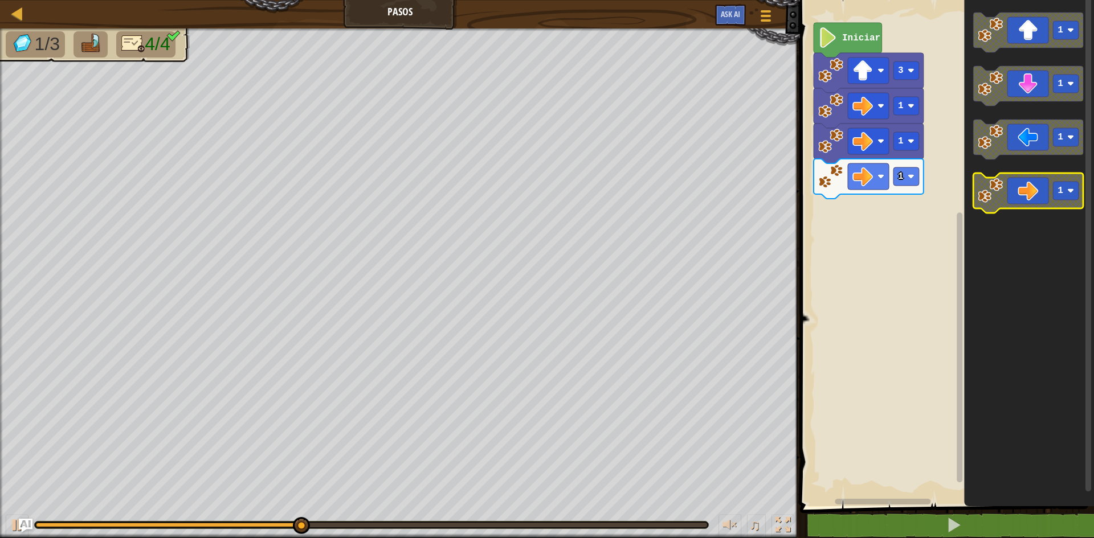
click at [1017, 203] on icon "Espacio de trabajo de Blockly" at bounding box center [1028, 193] width 110 height 40
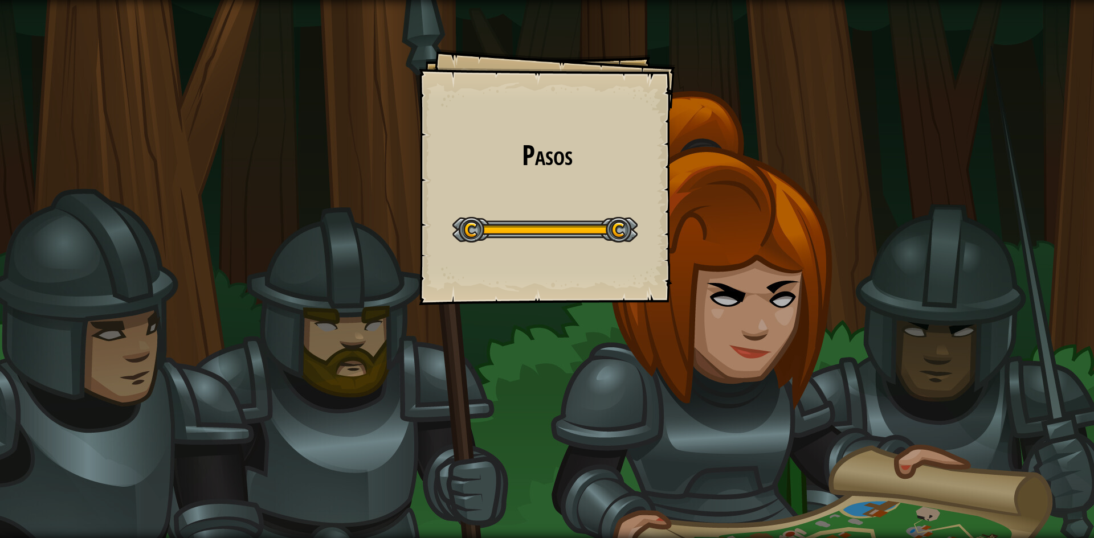
click at [592, 257] on div "Pasos Goals Start Level Error al cargar desde el servidor. Intenta refrescar la…" at bounding box center [547, 177] width 256 height 256
click at [617, 255] on div "Pasos Goals Start Level Error al cargar desde el servidor. Intenta refrescar la…" at bounding box center [547, 177] width 256 height 256
